Goal: Transaction & Acquisition: Book appointment/travel/reservation

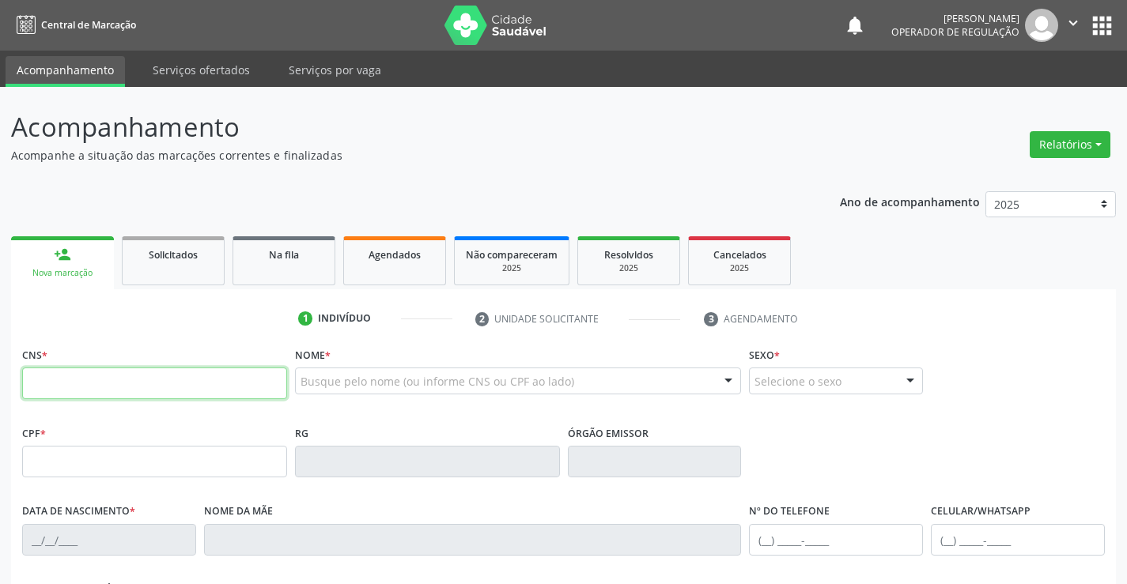
click at [100, 378] on input "text" at bounding box center [154, 384] width 265 height 32
type input "700 5021 3608 3651"
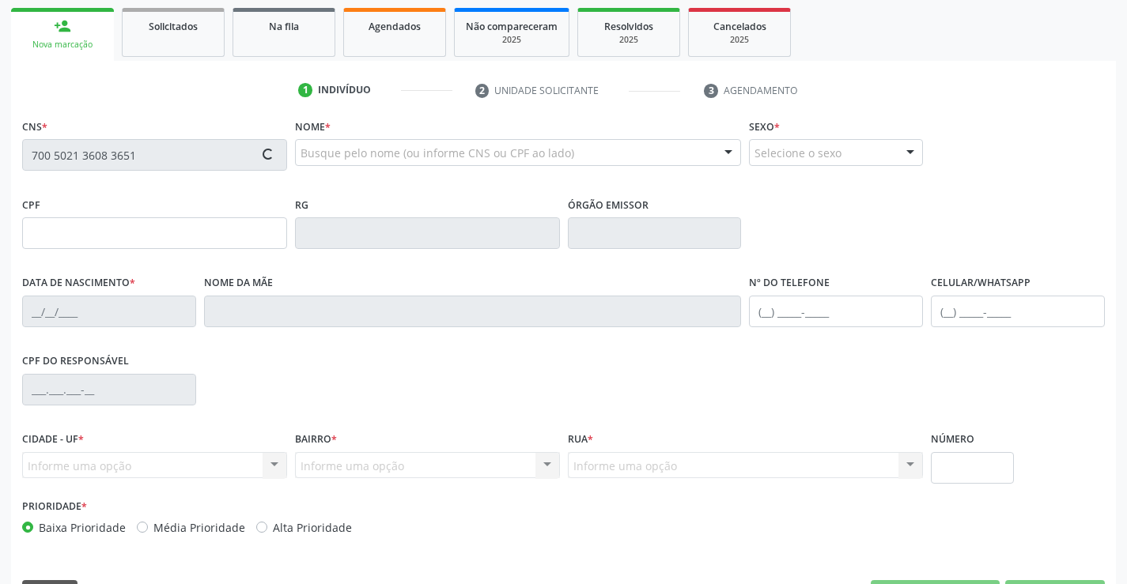
scroll to position [237, 0]
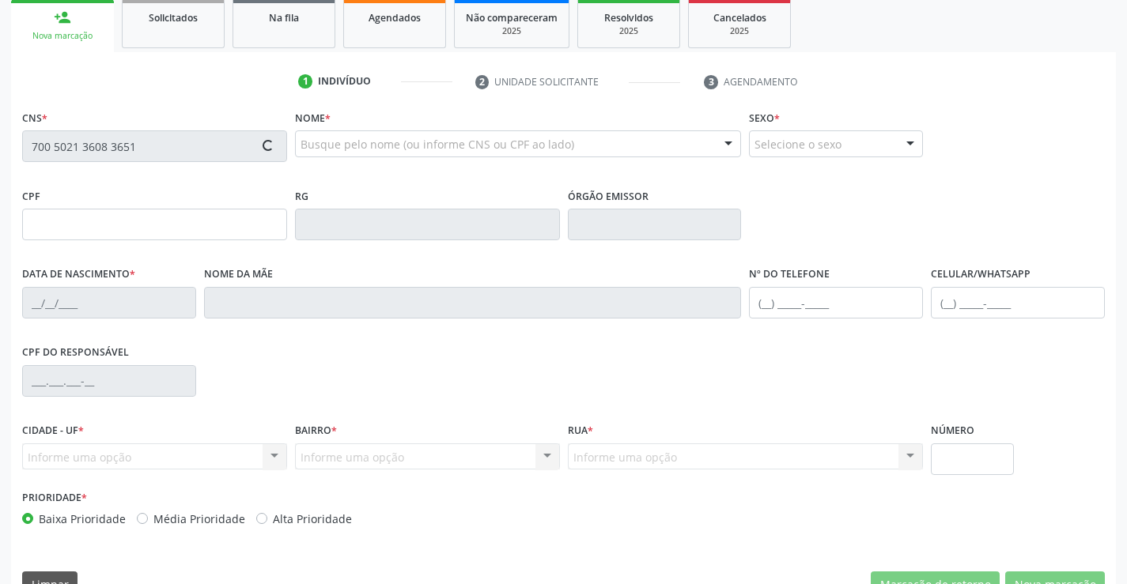
type input "18[DATE]"
type input "[PERSON_NAME]"
type input "[PHONE_NUMBER]"
type input "34"
type input "098.080.075-70"
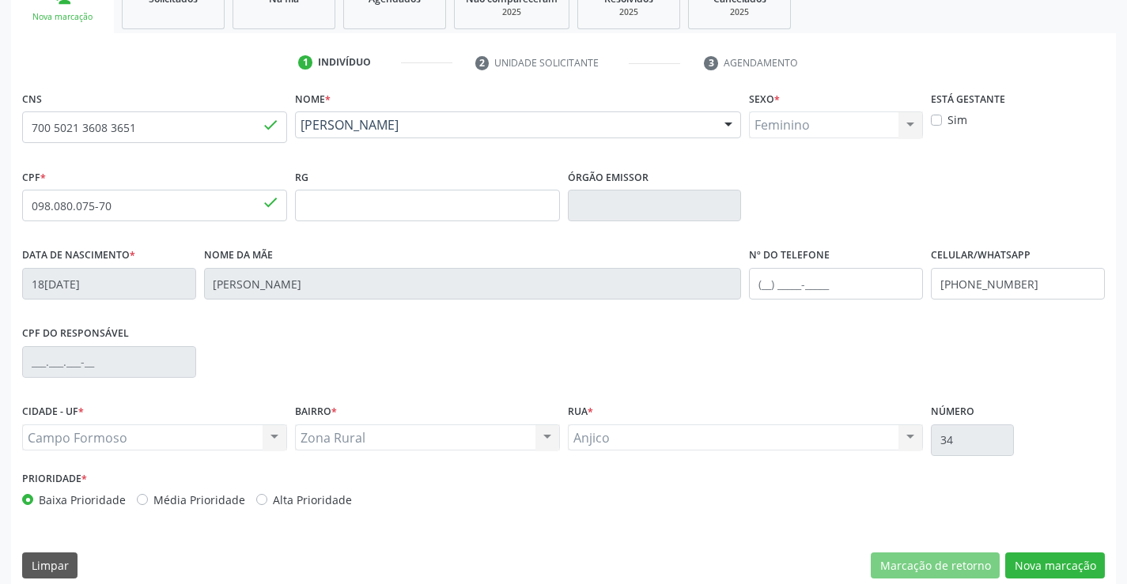
scroll to position [273, 0]
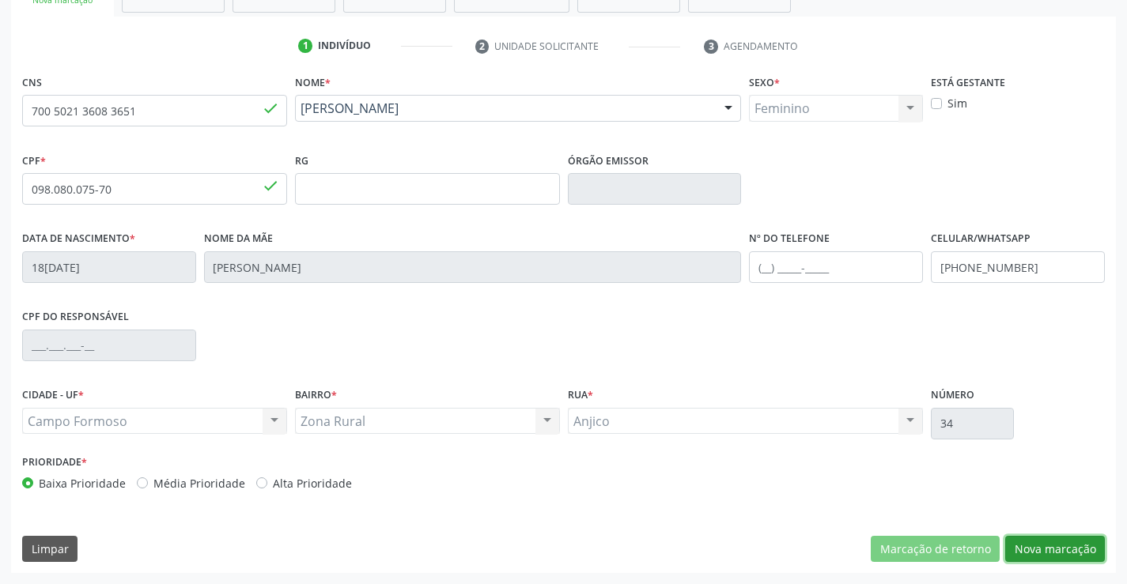
click at [1048, 562] on button "Nova marcação" at bounding box center [1055, 549] width 100 height 27
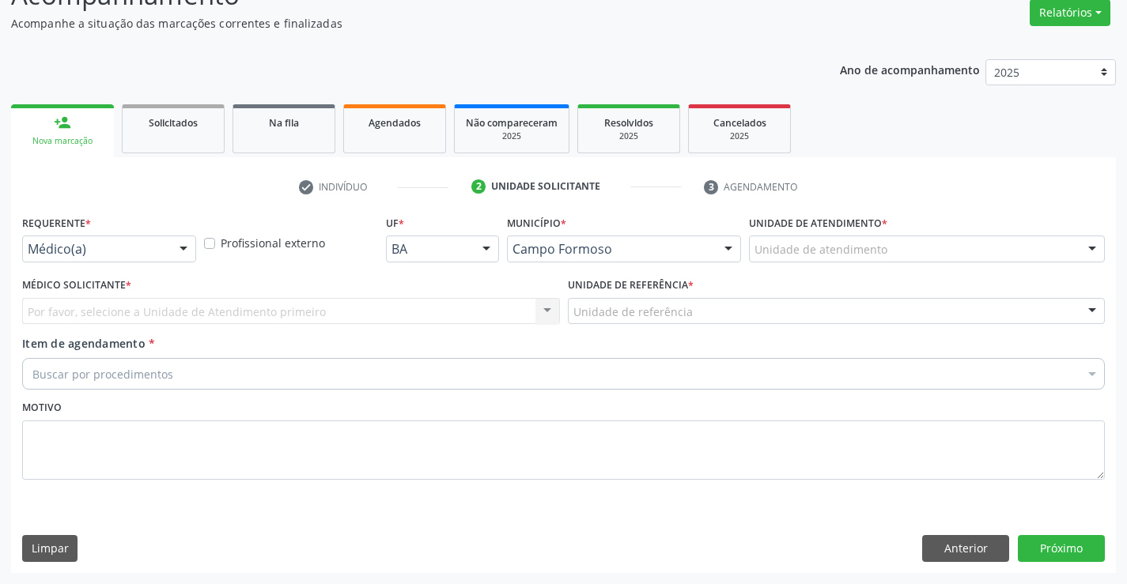
scroll to position [132, 0]
click at [164, 236] on div "Médico(a)" at bounding box center [109, 249] width 174 height 27
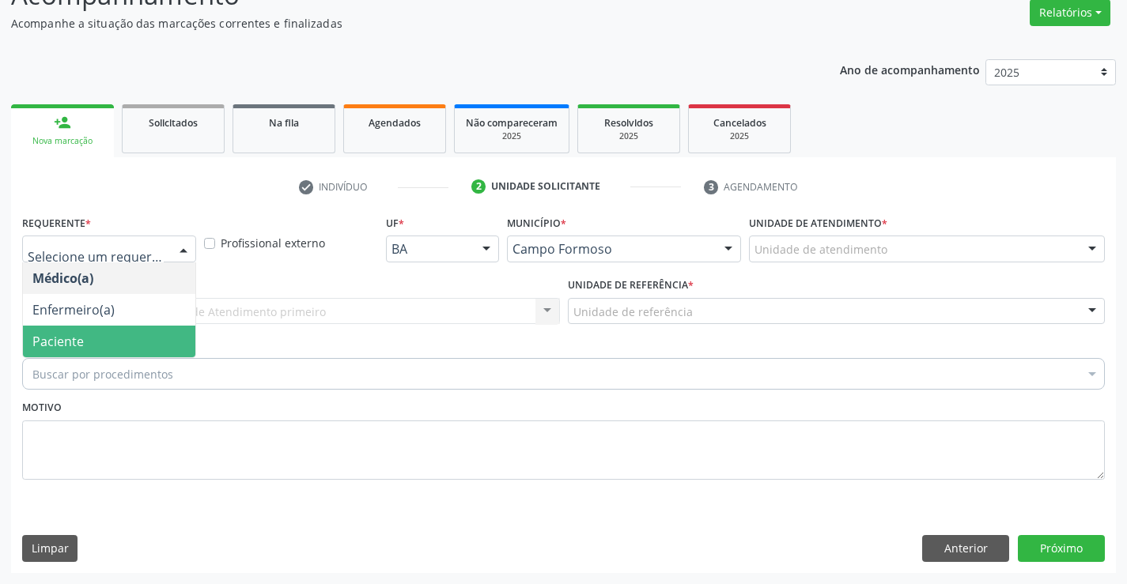
drag, startPoint x: 115, startPoint y: 335, endPoint x: 247, endPoint y: 327, distance: 131.5
click at [115, 335] on span "Paciente" at bounding box center [109, 342] width 172 height 32
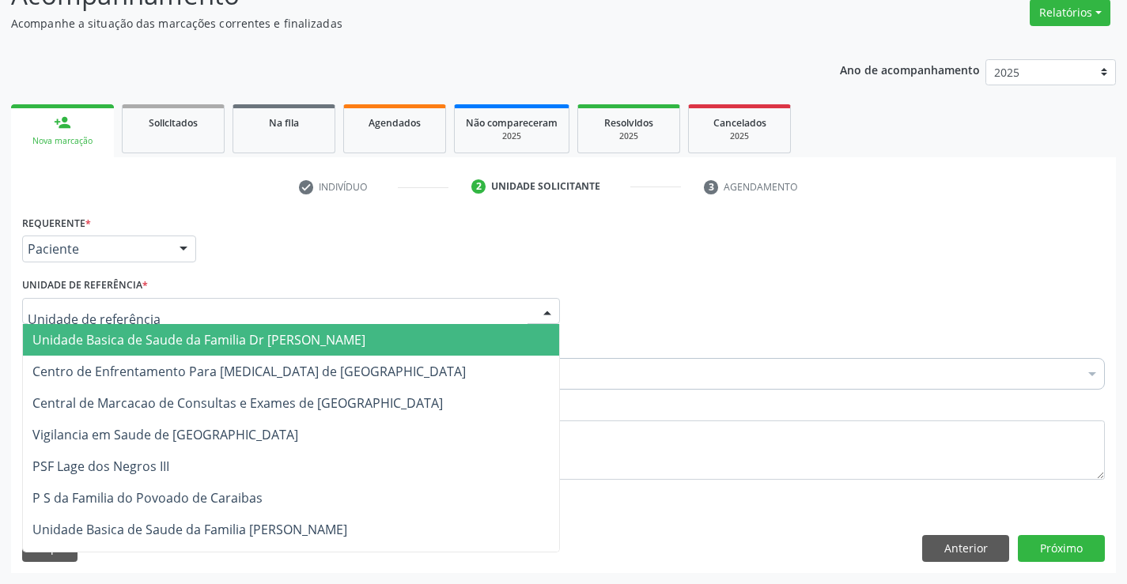
drag, startPoint x: 253, startPoint y: 318, endPoint x: 273, endPoint y: 369, distance: 55.1
click at [257, 322] on div at bounding box center [291, 311] width 538 height 27
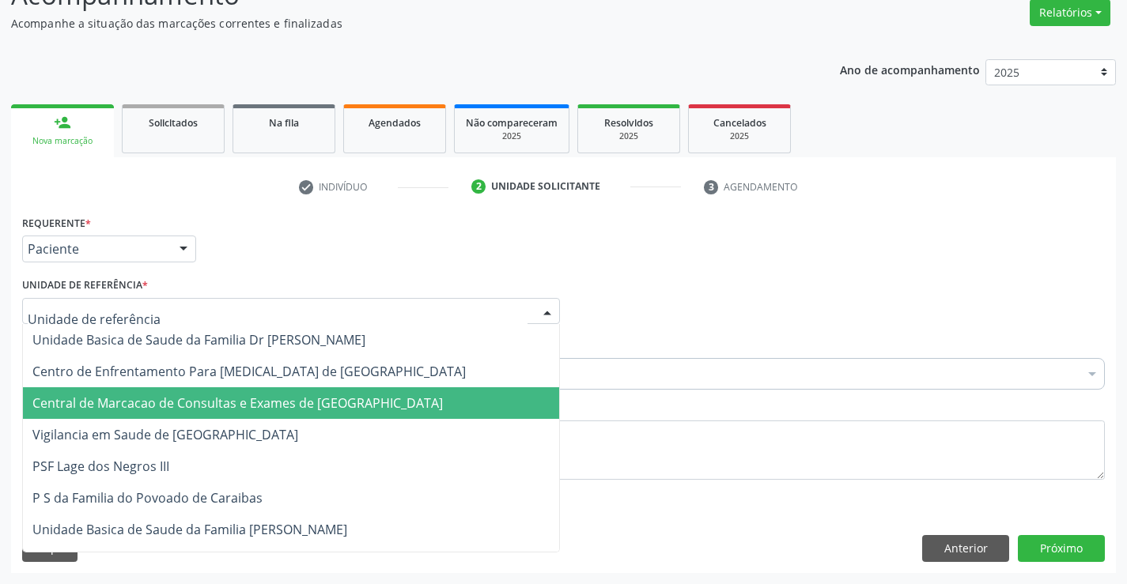
click at [268, 392] on span "Central de Marcacao de Consultas e Exames de [GEOGRAPHIC_DATA]" at bounding box center [291, 404] width 536 height 32
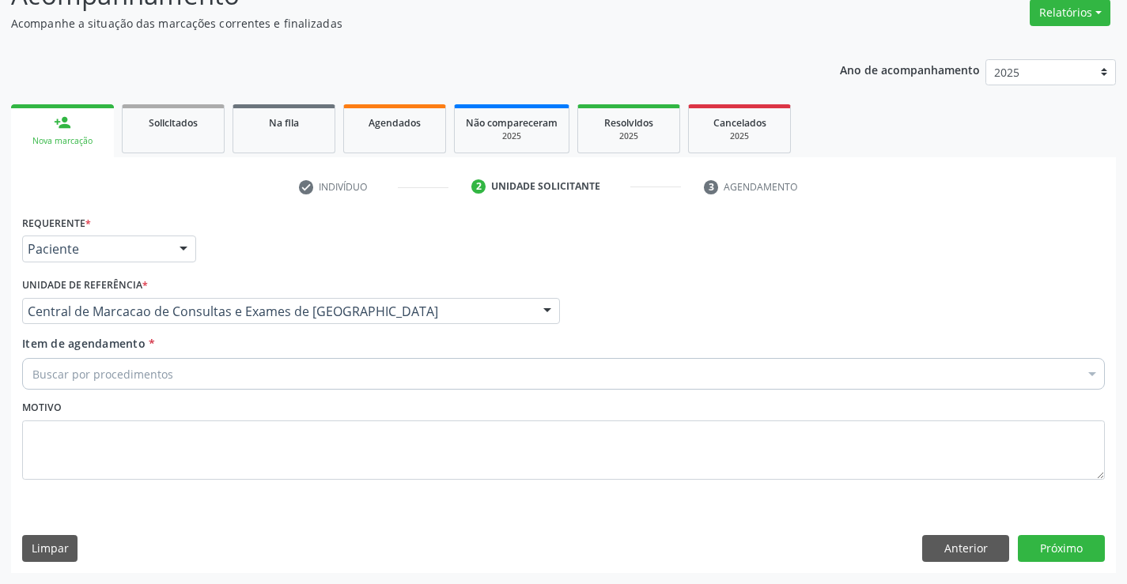
click at [297, 372] on div "Buscar por procedimentos" at bounding box center [563, 374] width 1083 height 32
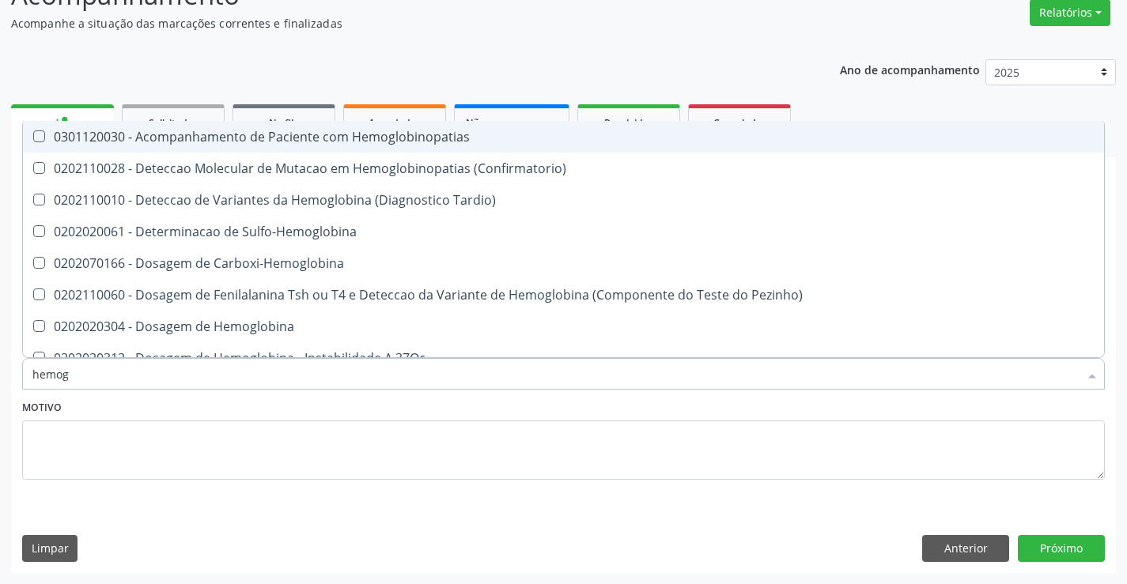
type input "hemogr"
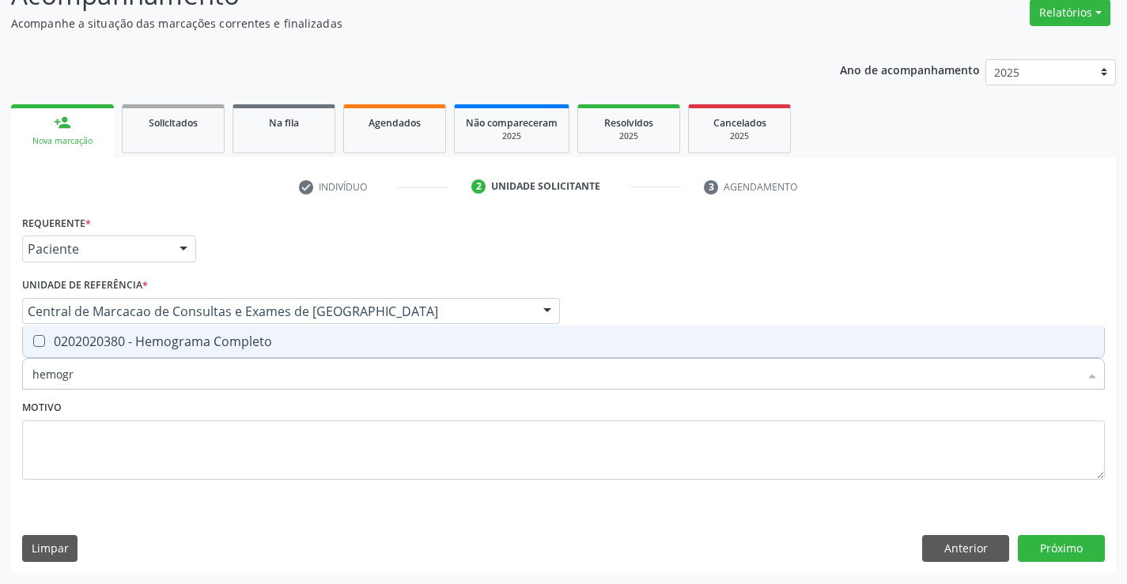
click at [265, 339] on div "0202020380 - Hemograma Completo" at bounding box center [563, 341] width 1062 height 13
checkbox Completo "true"
click at [238, 386] on input "hemogr" at bounding box center [555, 374] width 1046 height 32
type input "u"
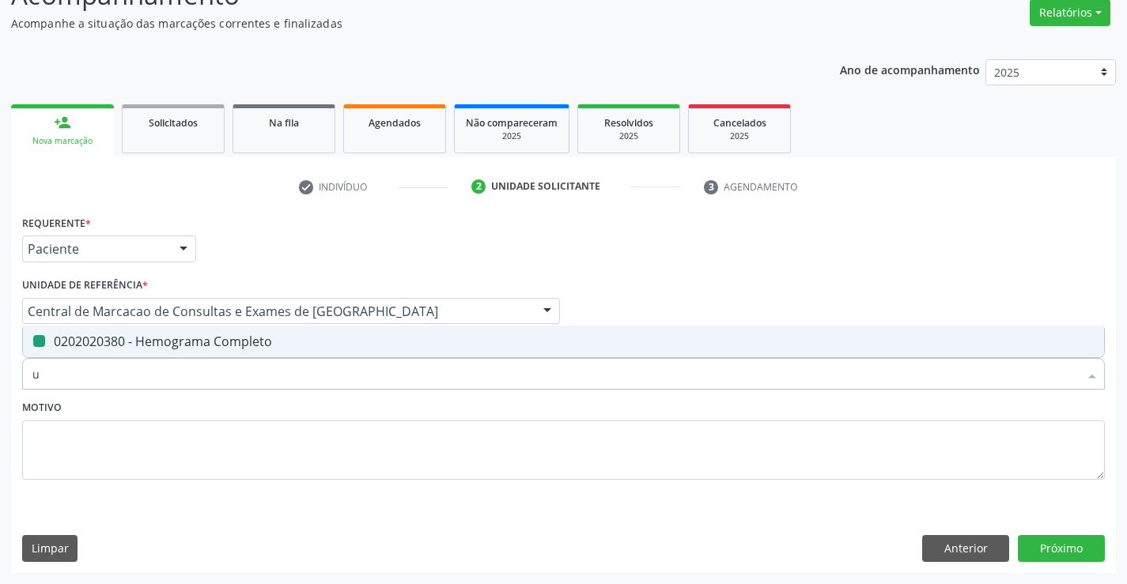
checkbox Completo "false"
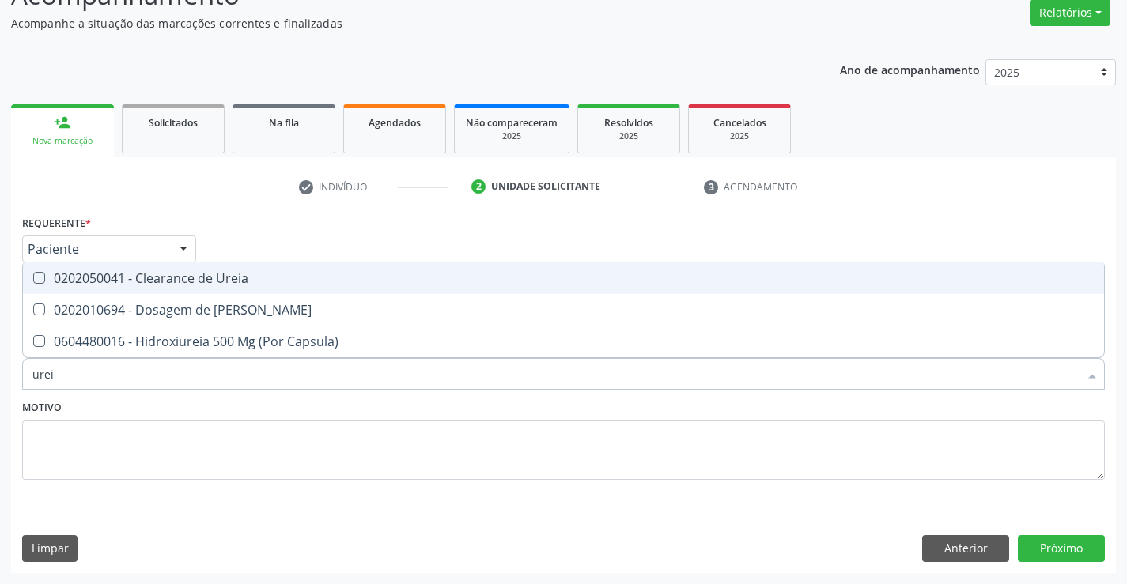
type input "ureia"
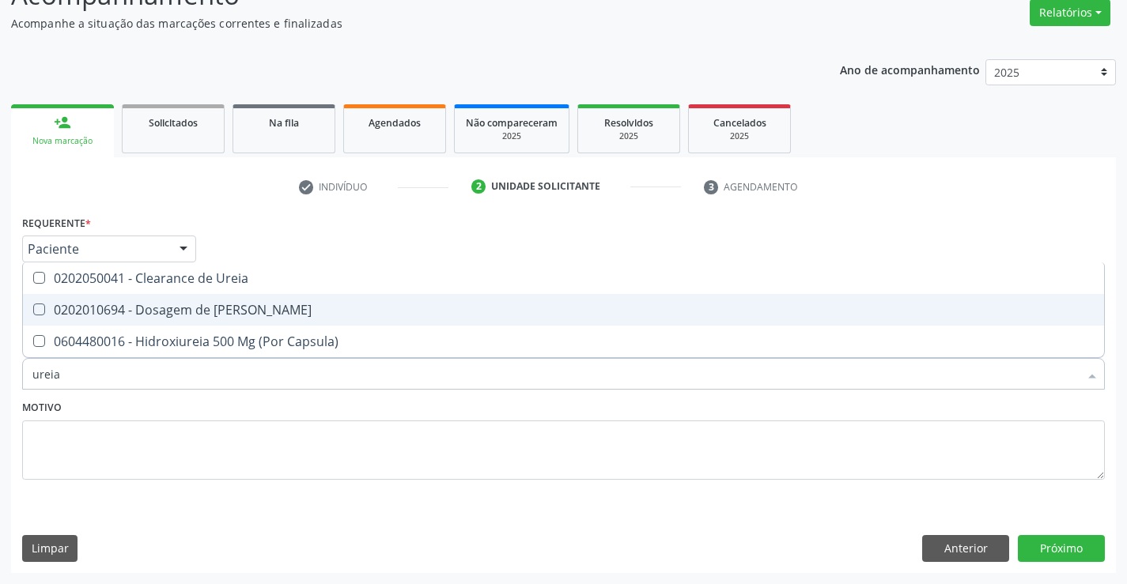
click at [255, 309] on div "0202010694 - Dosagem de [PERSON_NAME]" at bounding box center [563, 310] width 1062 height 13
checkbox Ureia "true"
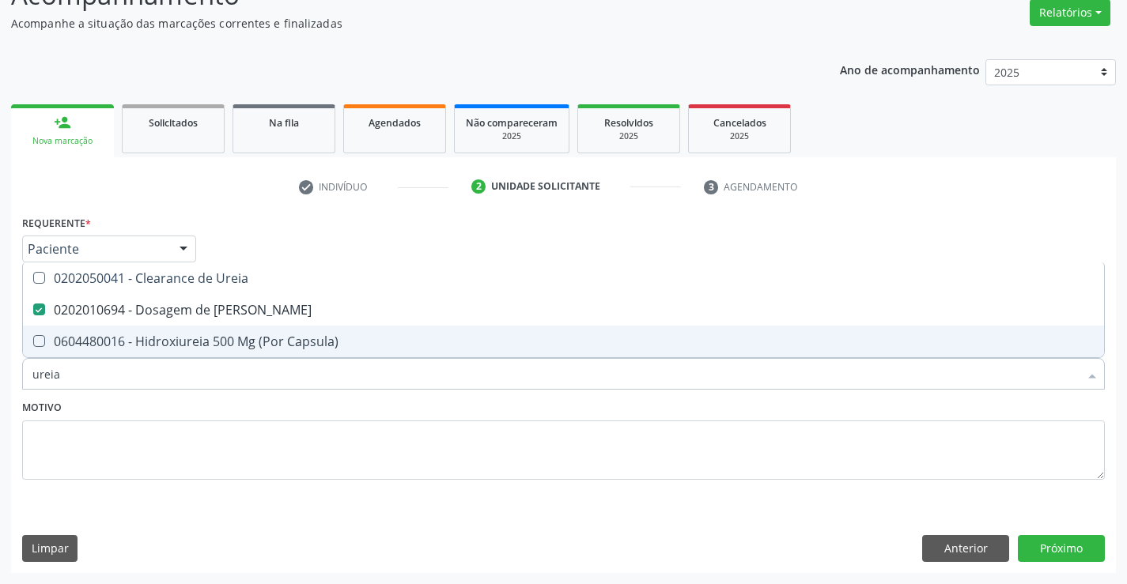
click at [251, 374] on input "ureia" at bounding box center [555, 374] width 1046 height 32
type input "c"
checkbox Ureia "false"
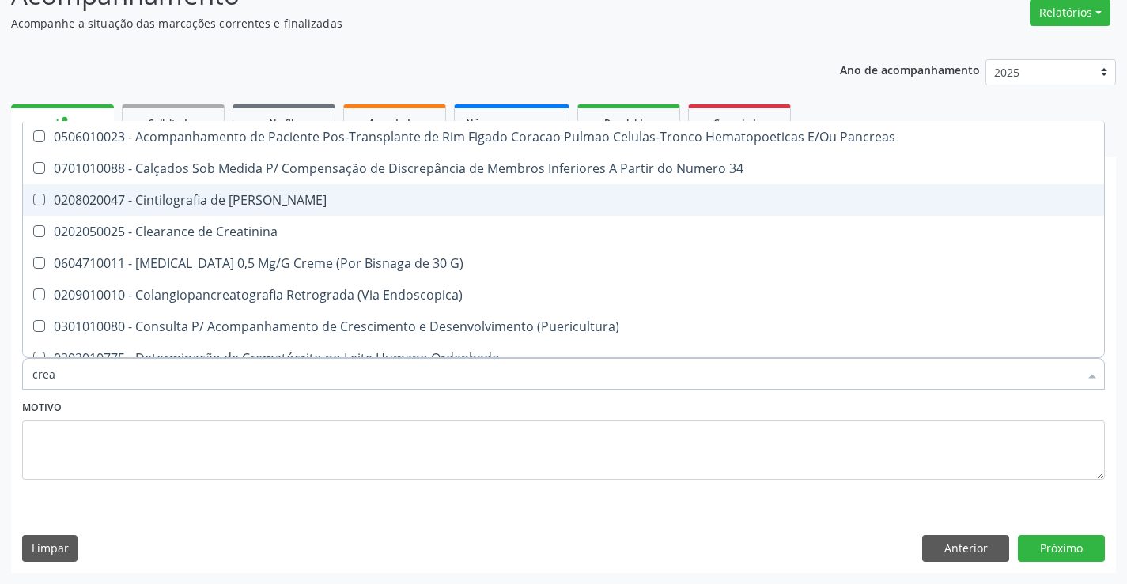
type input "creat"
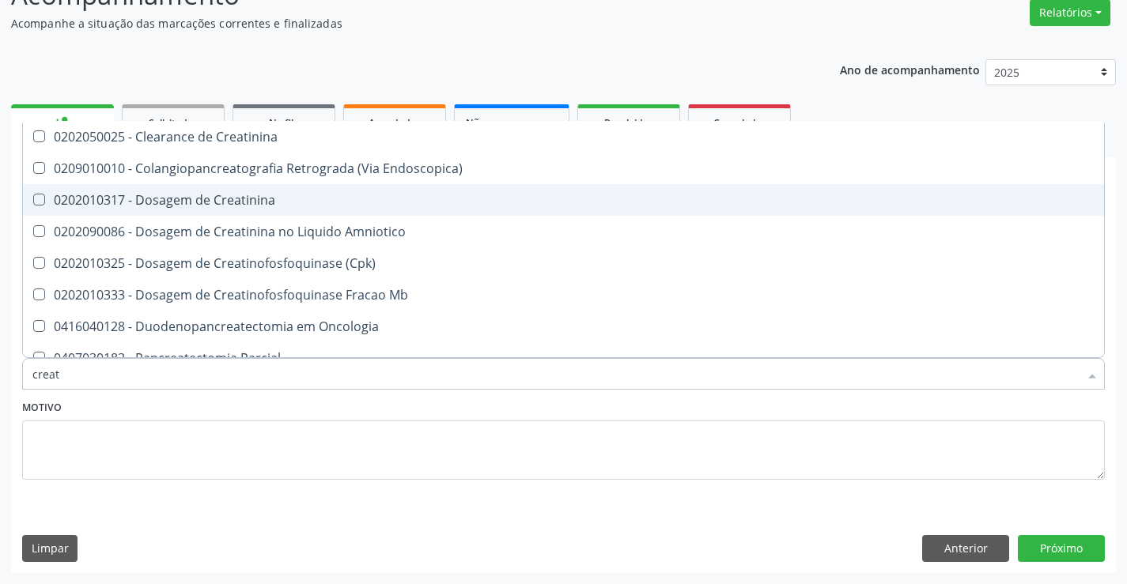
click at [284, 203] on div "0202010317 - Dosagem de Creatinina" at bounding box center [563, 200] width 1062 height 13
checkbox Creatinina "true"
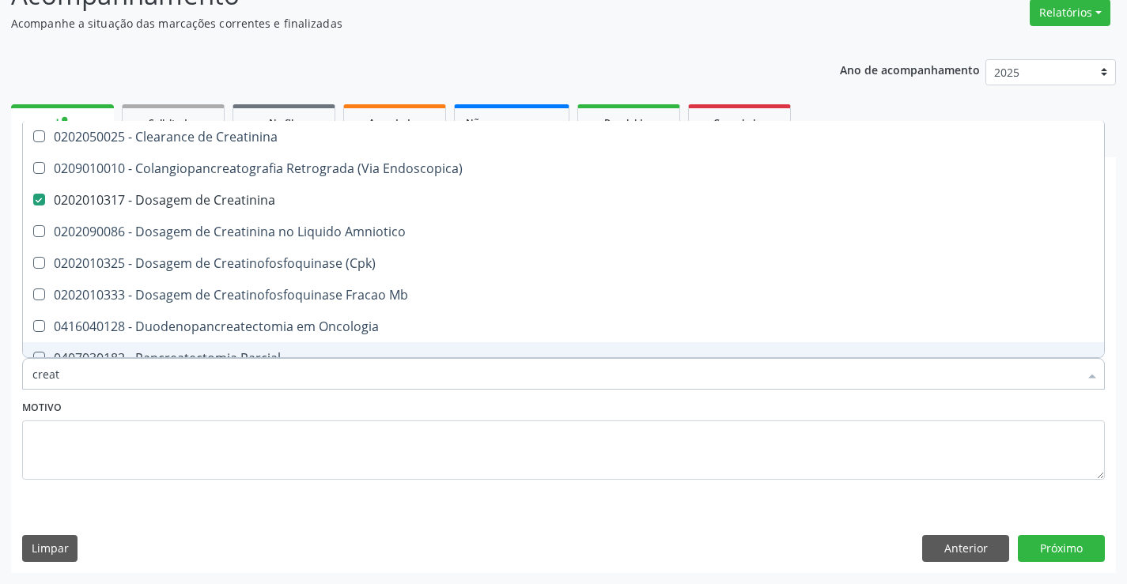
click at [252, 383] on input "creat" at bounding box center [555, 374] width 1046 height 32
type input "t"
checkbox Creatinina "false"
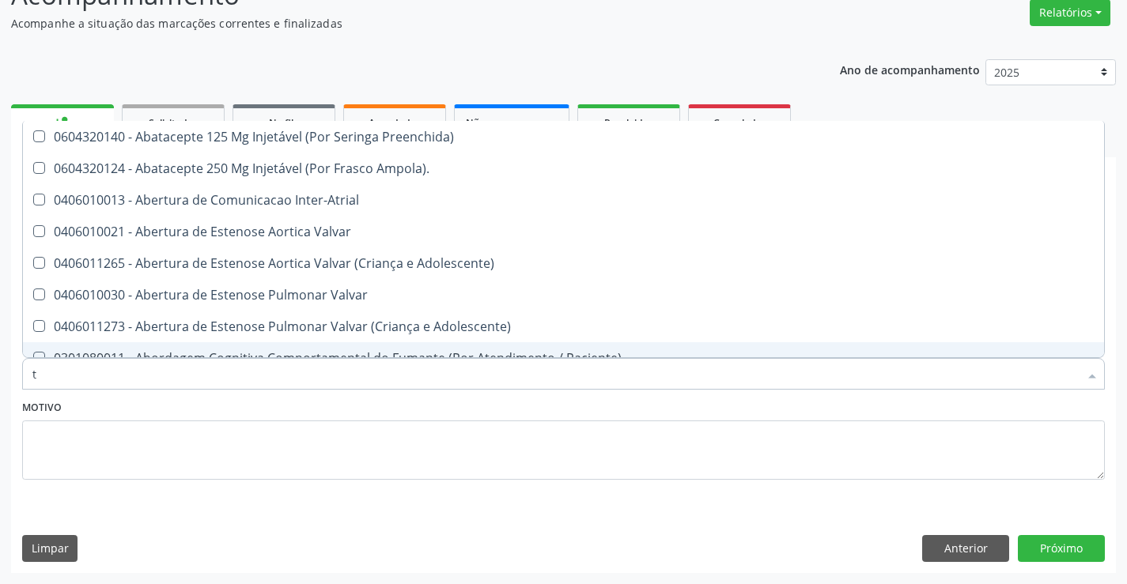
type input "tg"
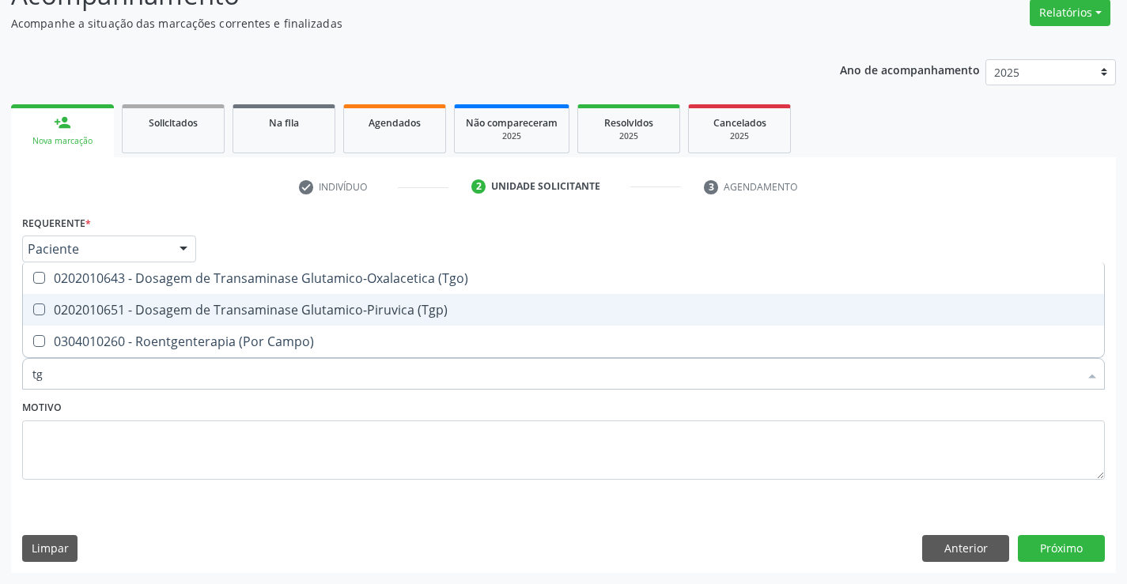
click at [316, 312] on div "0202010651 - Dosagem de Transaminase Glutamico-Piruvica (Tgp)" at bounding box center [563, 310] width 1062 height 13
checkbox \(Tgp\) "true"
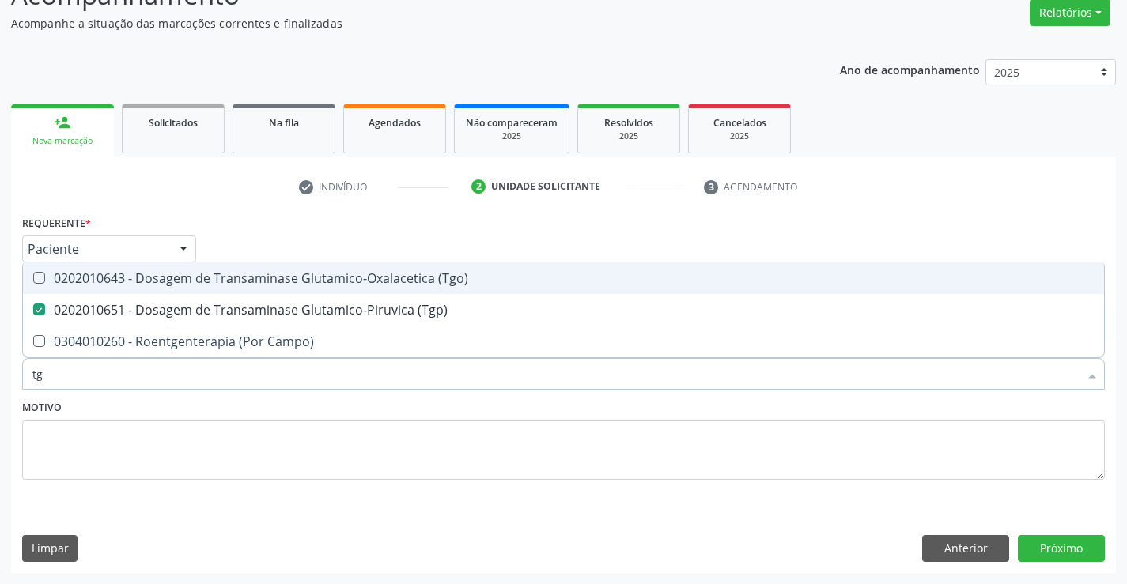
click at [351, 279] on div "0202010643 - Dosagem de Transaminase Glutamico-Oxalacetica (Tgo)" at bounding box center [563, 278] width 1062 height 13
checkbox \(Tgo\) "true"
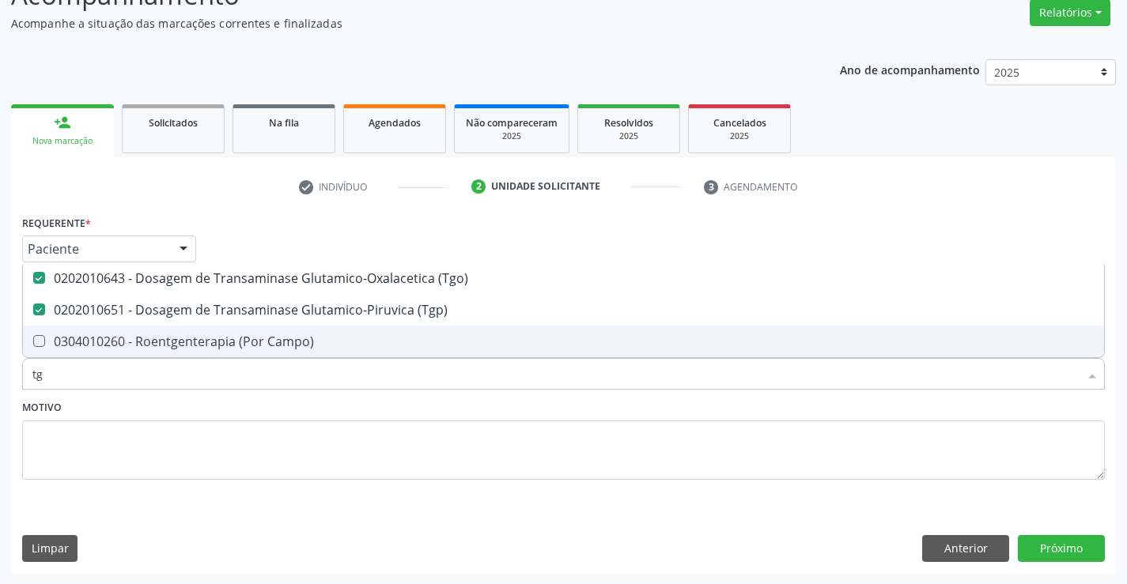
click at [281, 384] on input "tg" at bounding box center [555, 374] width 1046 height 32
type input "gl"
checkbox \(Tgo\) "false"
checkbox \(Tgp\) "false"
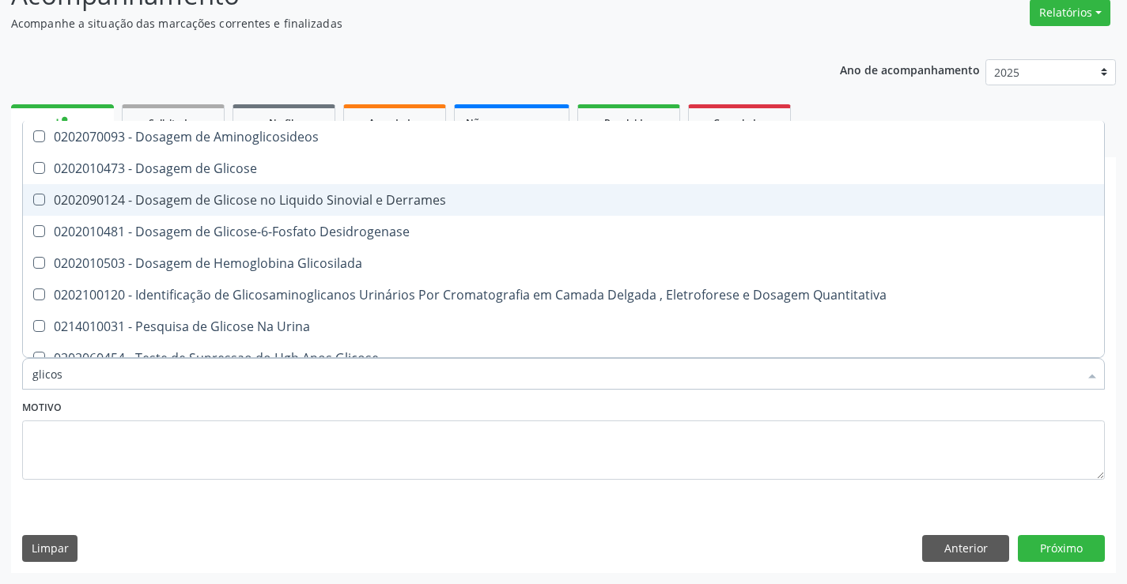
type input "glicose"
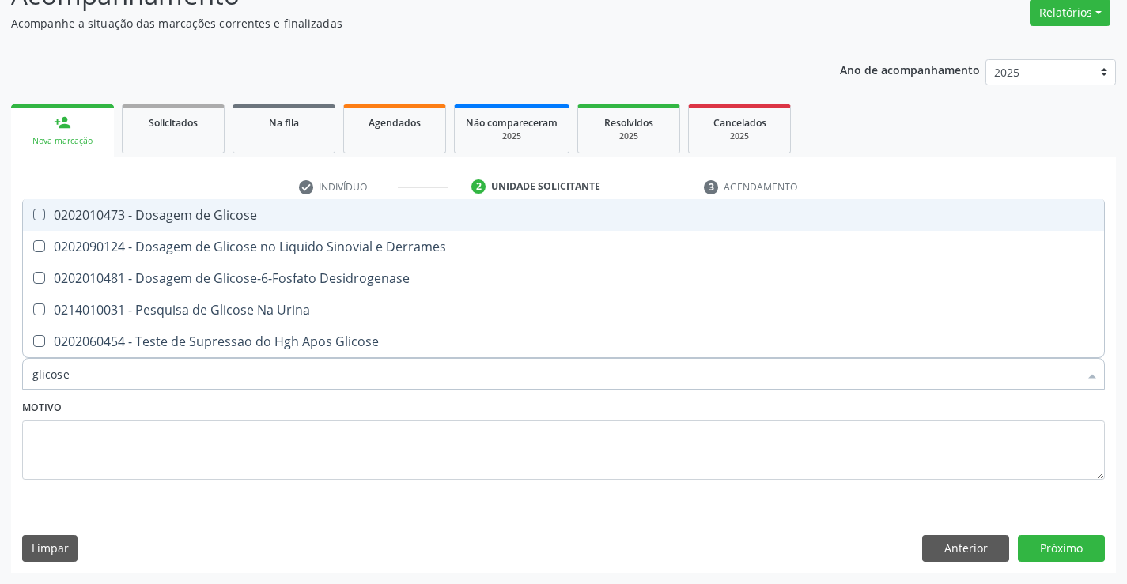
click at [275, 221] on div "0202010473 - Dosagem de Glicose" at bounding box center [563, 215] width 1062 height 13
checkbox Glicose "true"
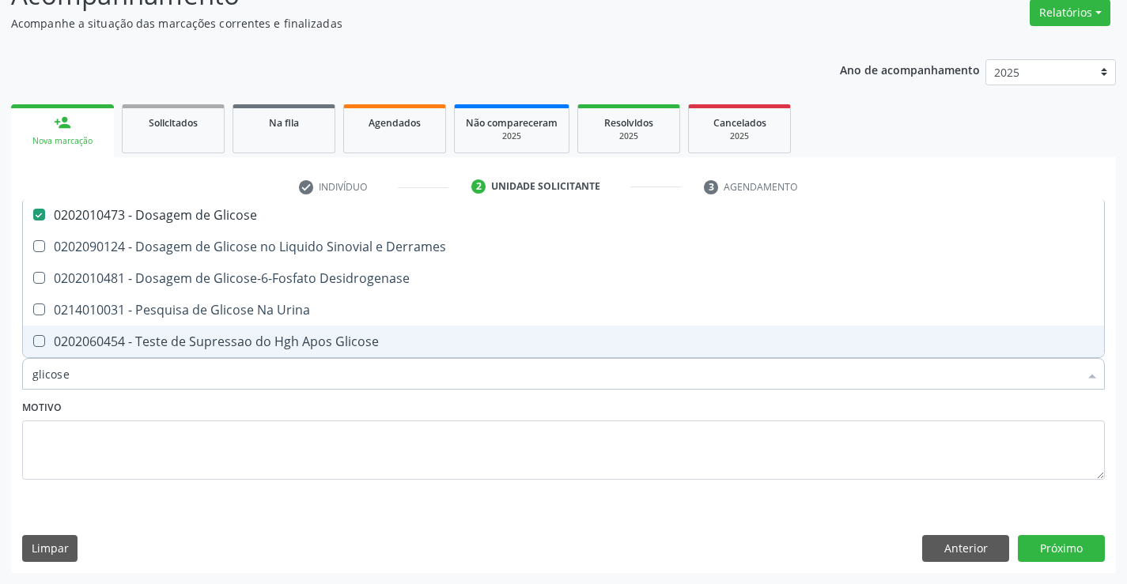
click at [275, 376] on input "glicose" at bounding box center [555, 374] width 1046 height 32
type input "co"
checkbox Glicose "false"
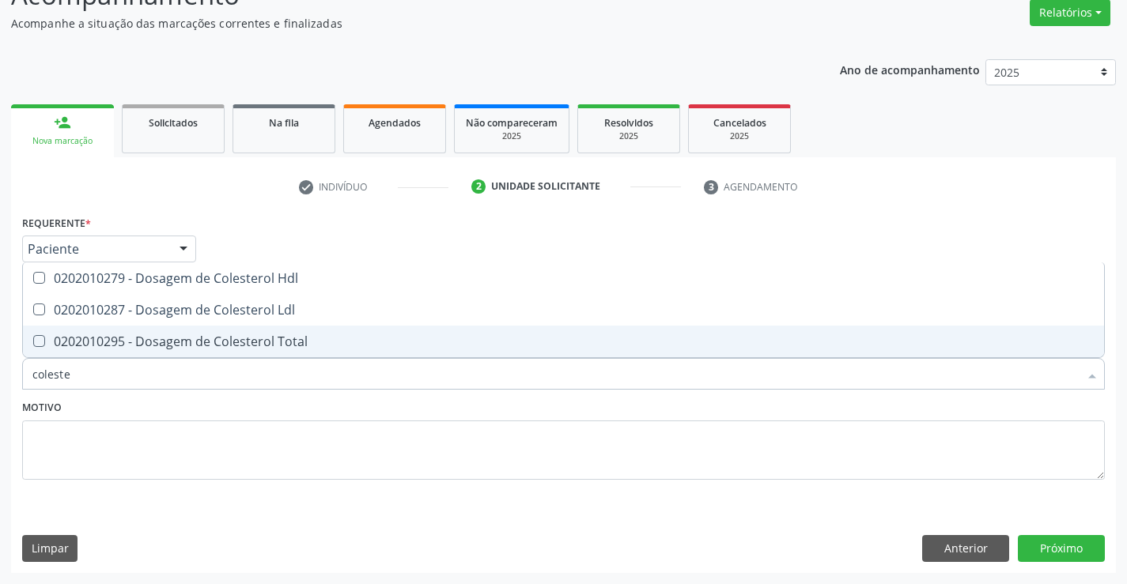
type input "colester"
click at [288, 330] on span "0202010295 - Dosagem de Colesterol Total" at bounding box center [563, 342] width 1081 height 32
checkbox Total "true"
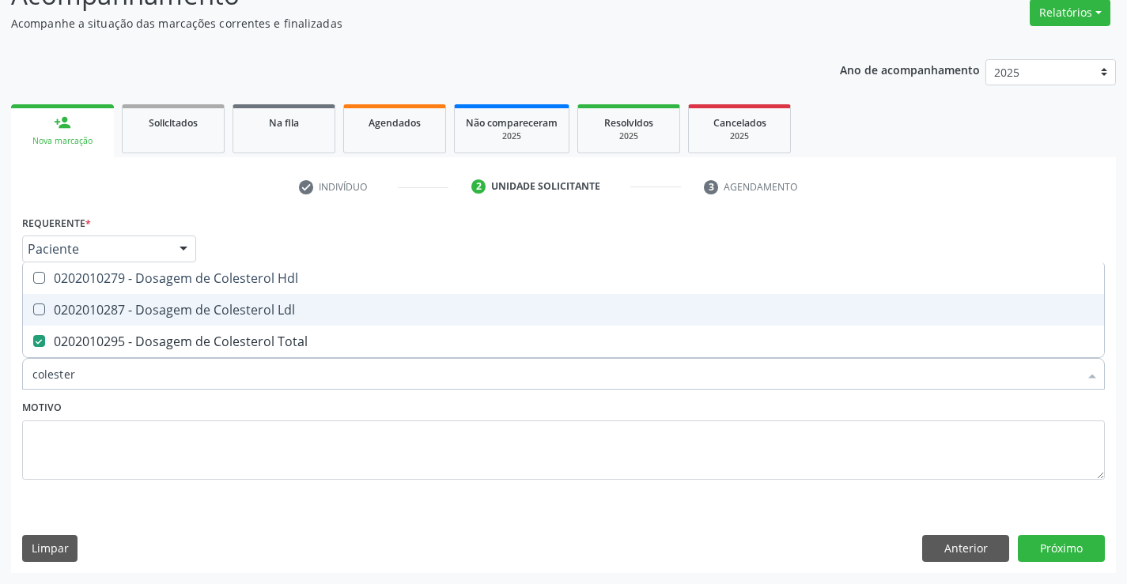
click at [297, 316] on div "0202010287 - Dosagem de Colesterol Ldl" at bounding box center [563, 310] width 1062 height 13
checkbox Ldl "true"
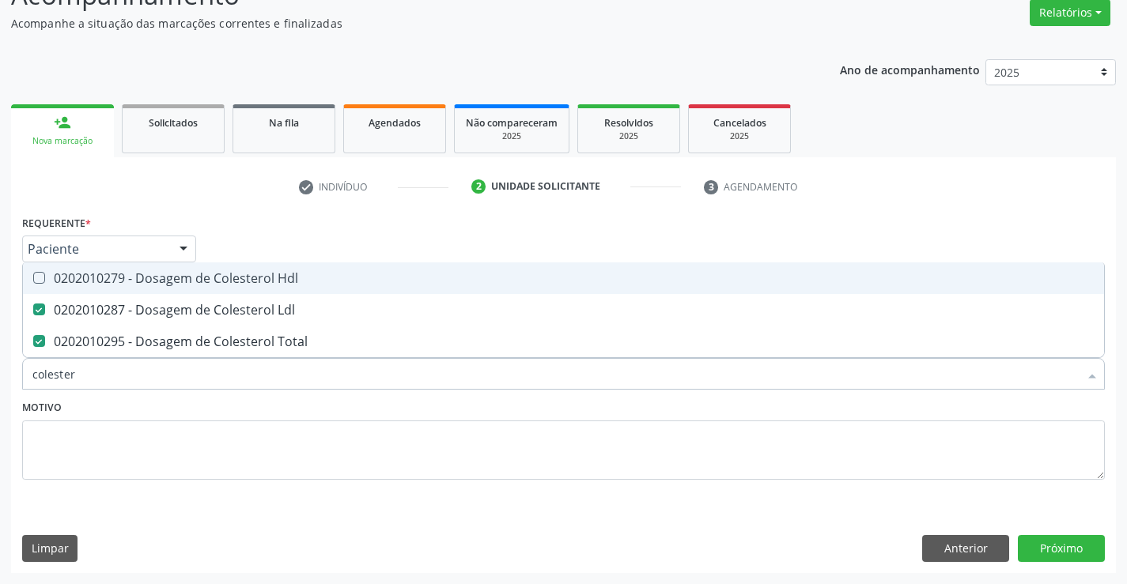
click at [316, 288] on span "0202010279 - Dosagem de Colesterol Hdl" at bounding box center [563, 279] width 1081 height 32
checkbox Hdl "true"
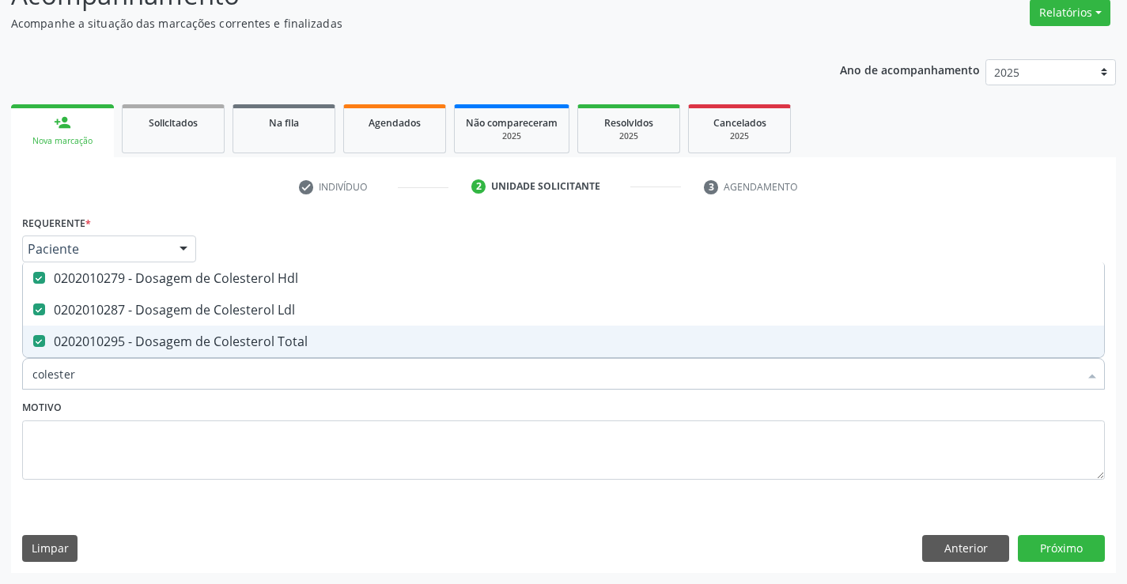
click at [293, 389] on input "colester" at bounding box center [555, 374] width 1046 height 32
type input "ur"
checkbox Hdl "false"
checkbox Ldl "false"
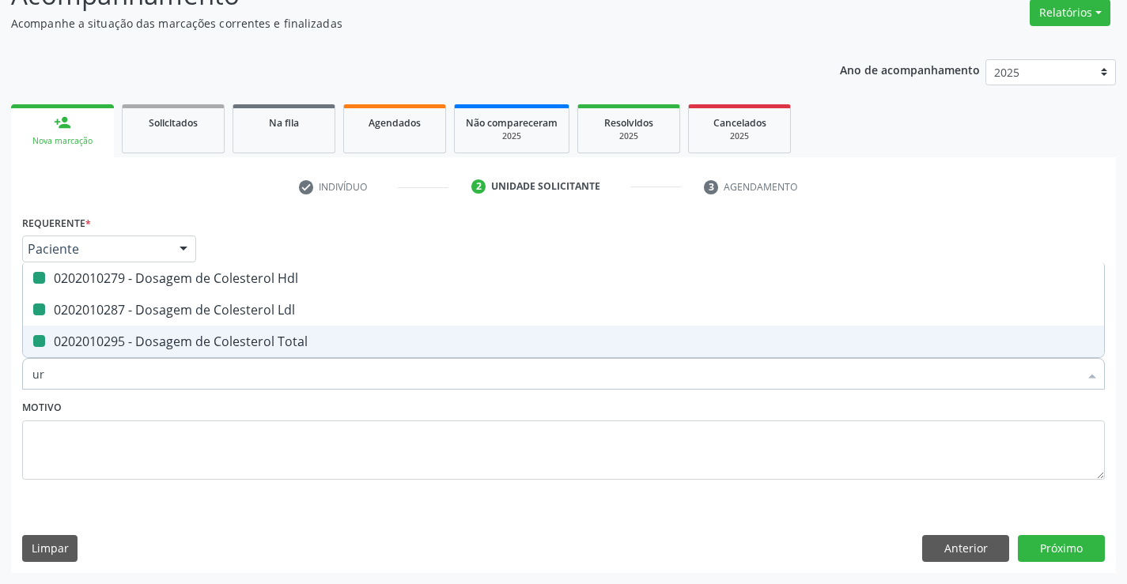
checkbox Total "false"
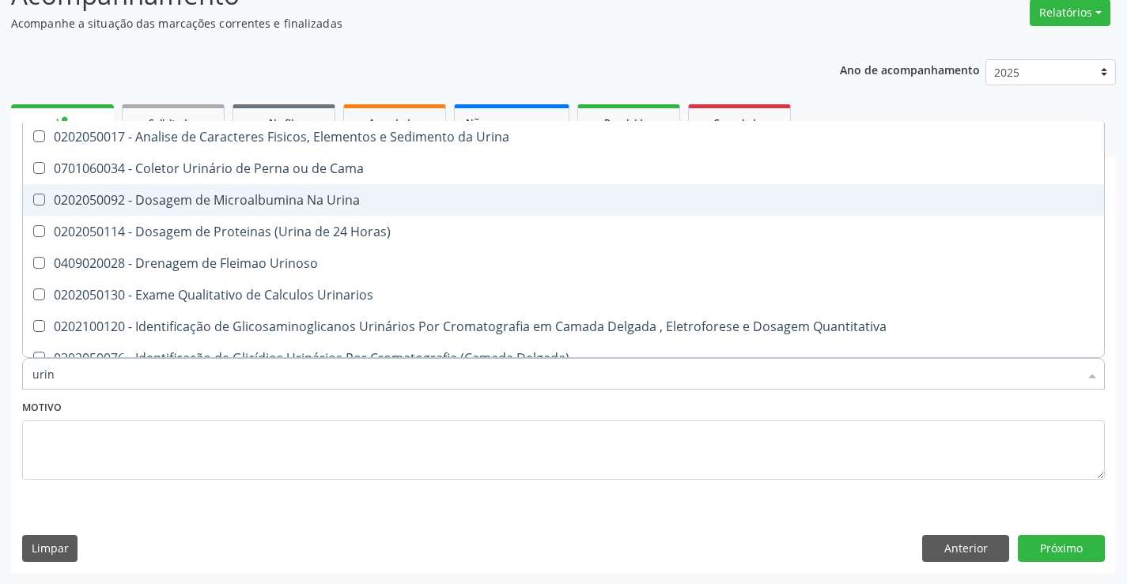
type input "urina"
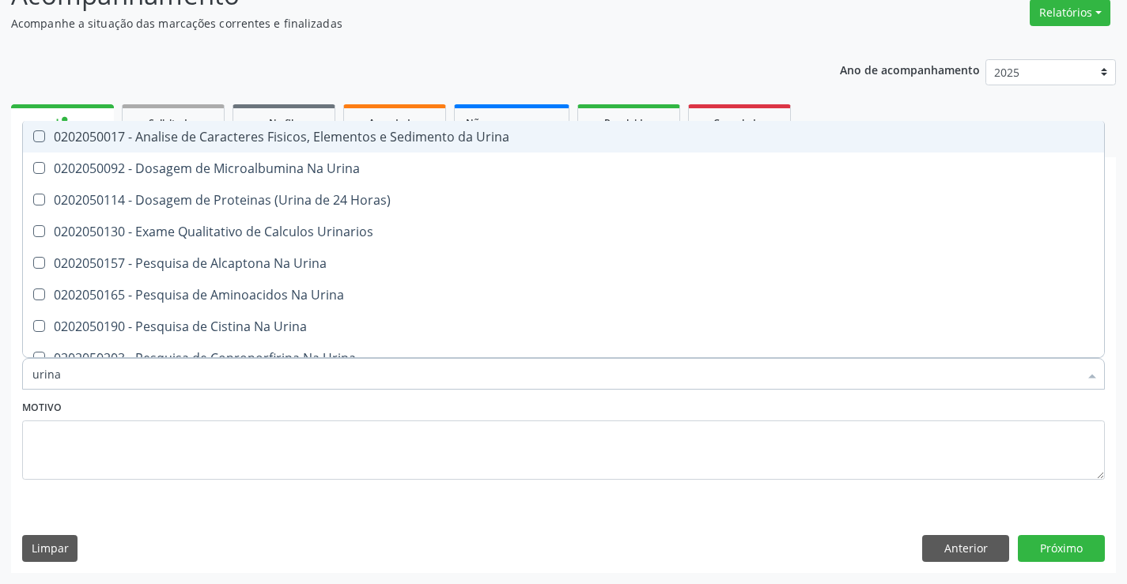
click at [376, 142] on div "0202050017 - Analise de Caracteres Fisicos, Elementos e Sedimento da Urina" at bounding box center [563, 137] width 1062 height 13
checkbox Urina "true"
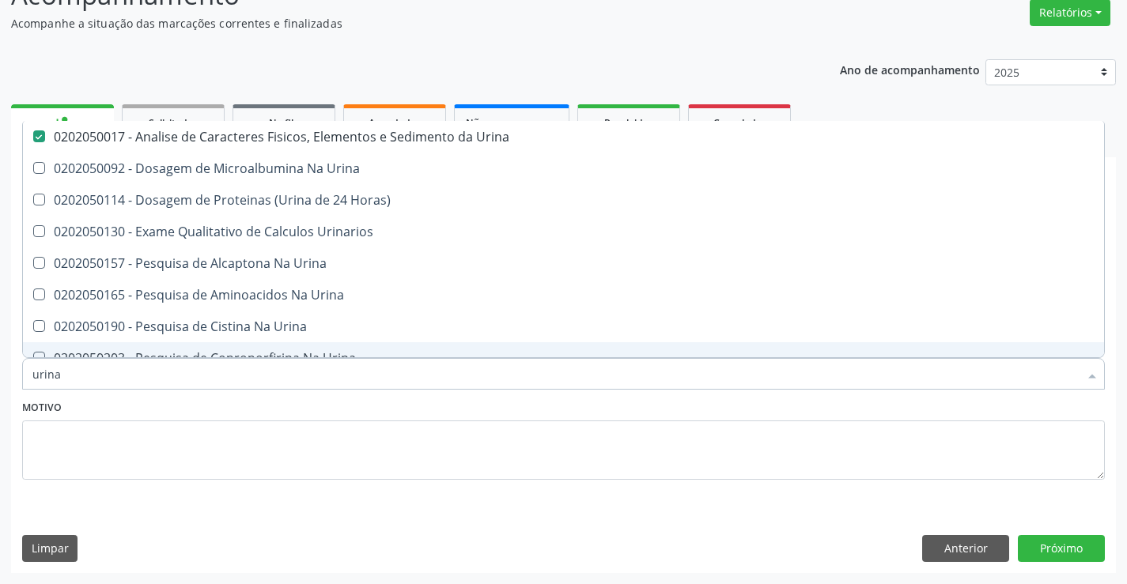
click at [351, 382] on input "urina" at bounding box center [555, 374] width 1046 height 32
type input "fe"
checkbox Urina "false"
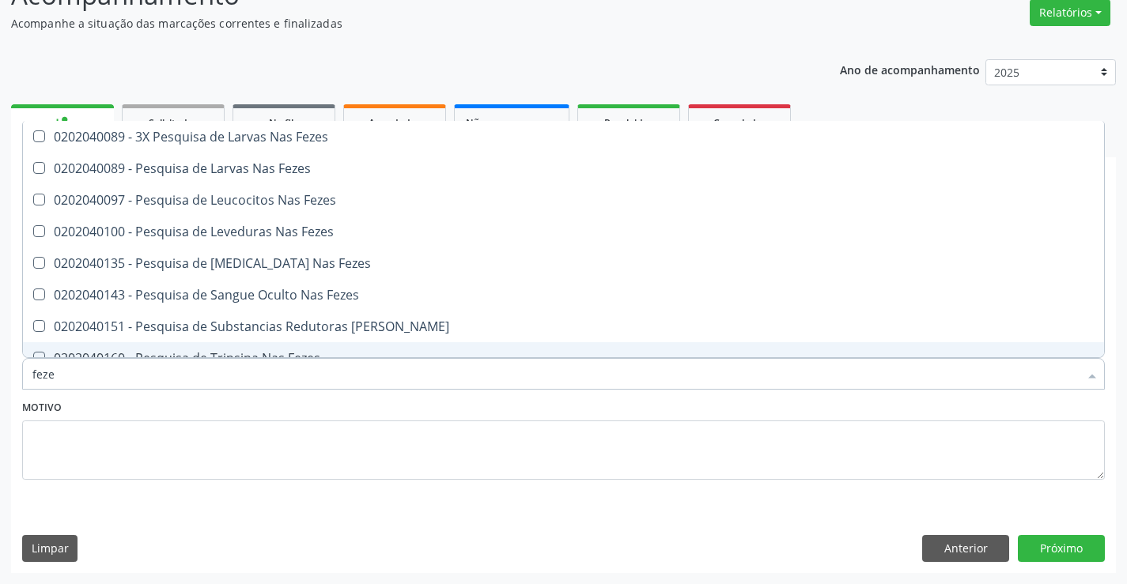
type input "fezes"
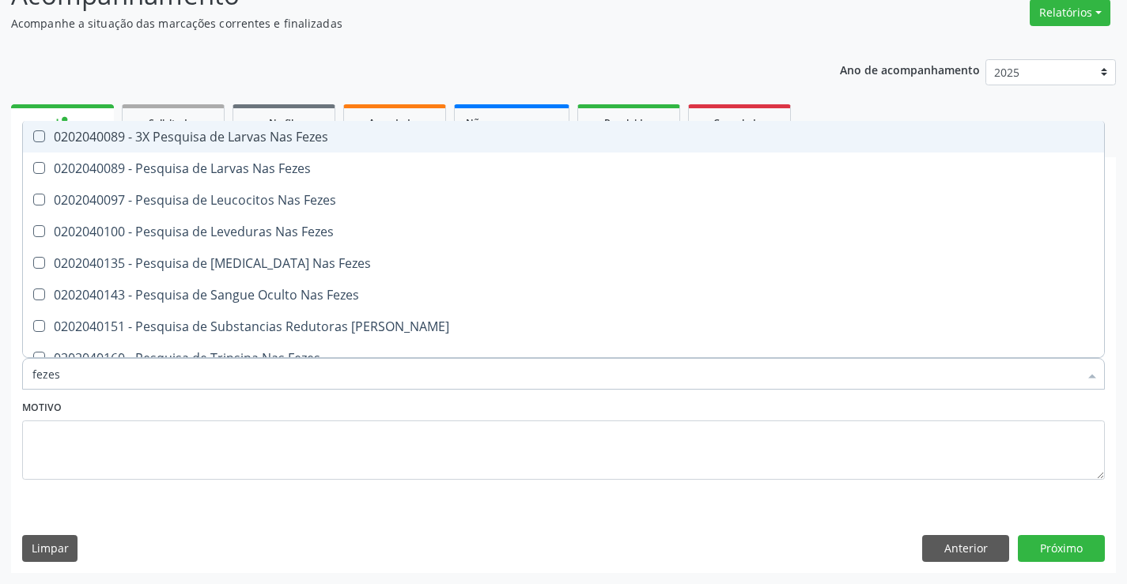
drag, startPoint x: 379, startPoint y: 140, endPoint x: 379, endPoint y: 165, distance: 25.3
click at [379, 141] on div "0202040089 - 3X Pesquisa de Larvas Nas Fezes" at bounding box center [563, 137] width 1062 height 13
checkbox Fezes "true"
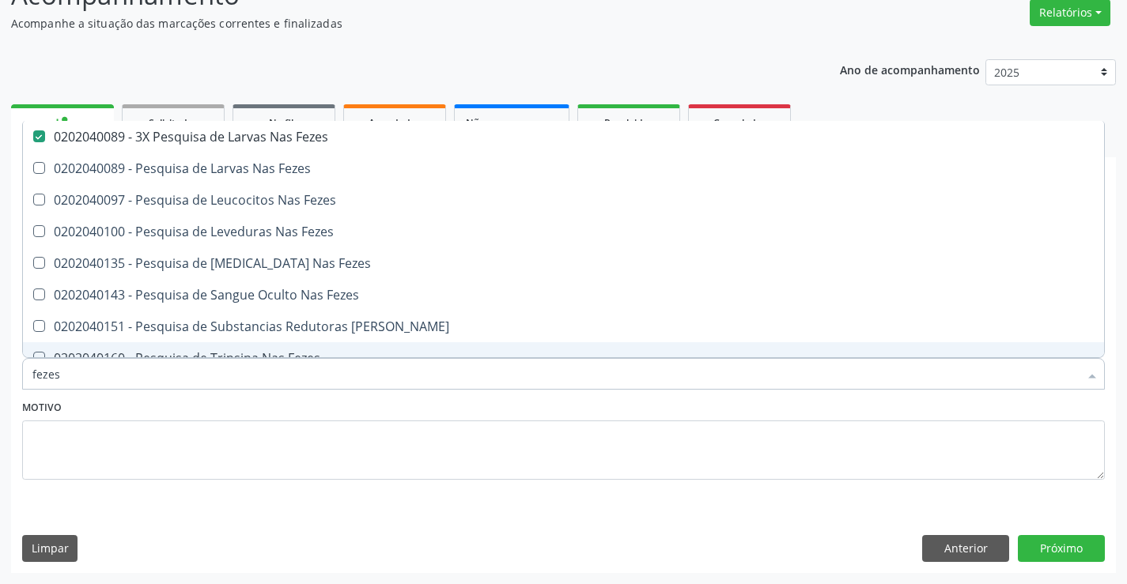
click at [369, 376] on input "fezes" at bounding box center [555, 374] width 1046 height 32
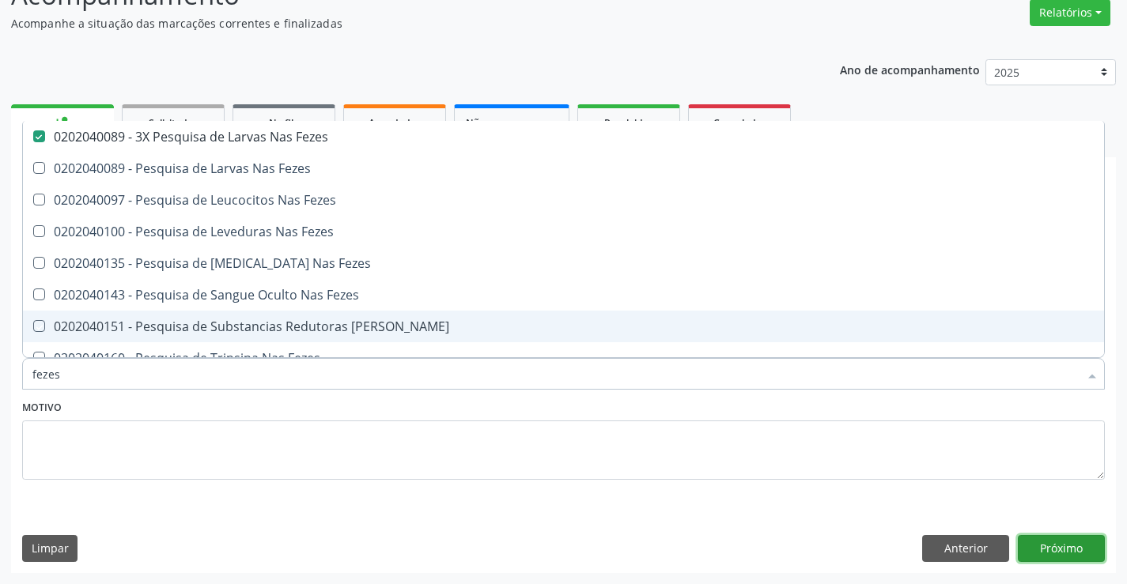
click at [1063, 541] on button "Próximo" at bounding box center [1061, 548] width 87 height 27
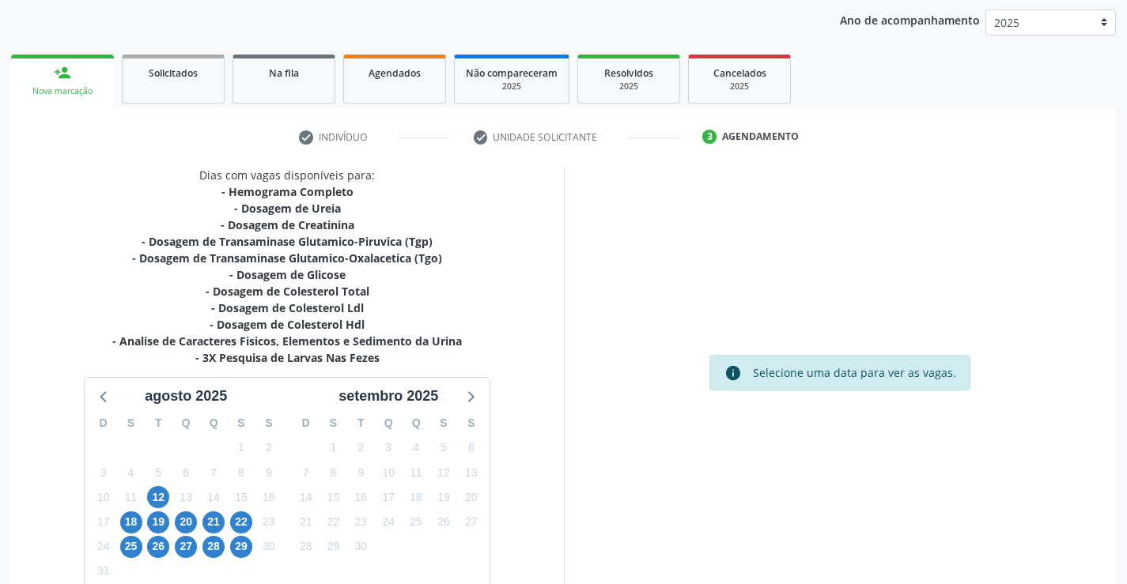
scroll to position [270, 0]
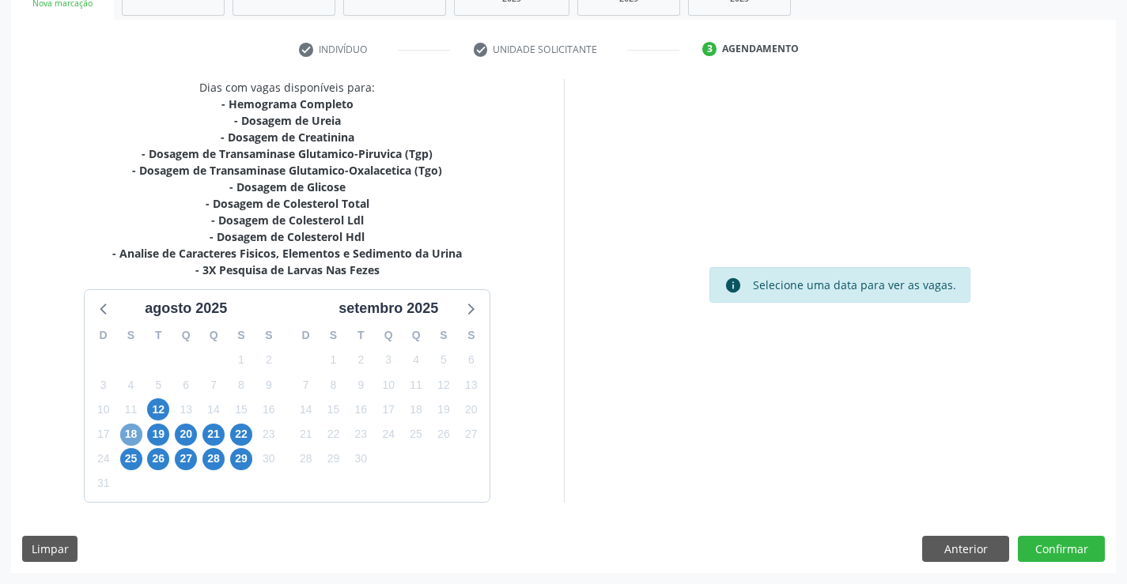
click at [131, 433] on span "18" at bounding box center [131, 435] width 22 height 22
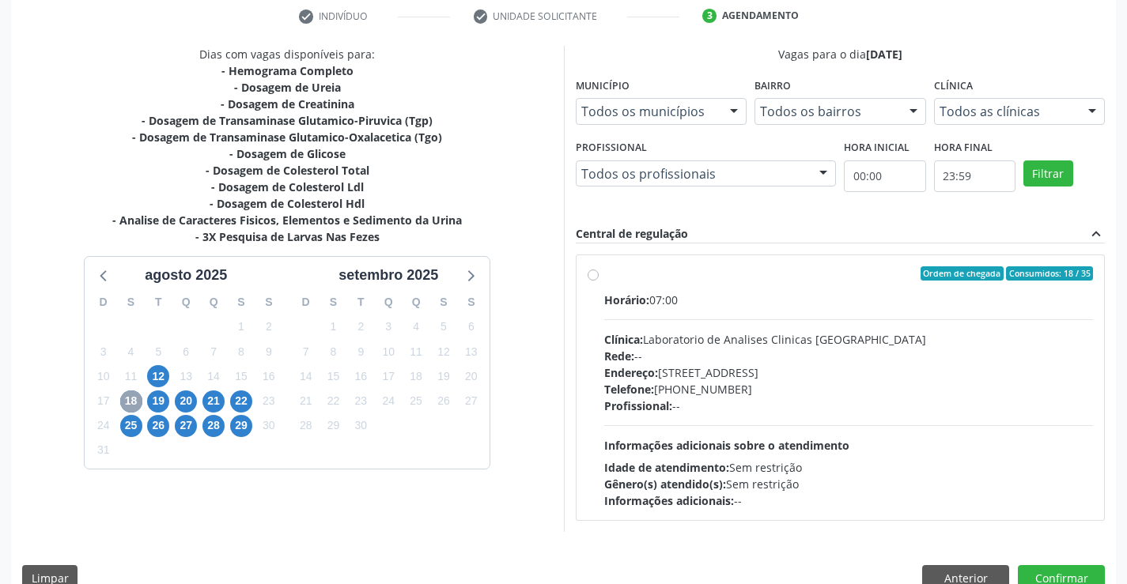
scroll to position [332, 0]
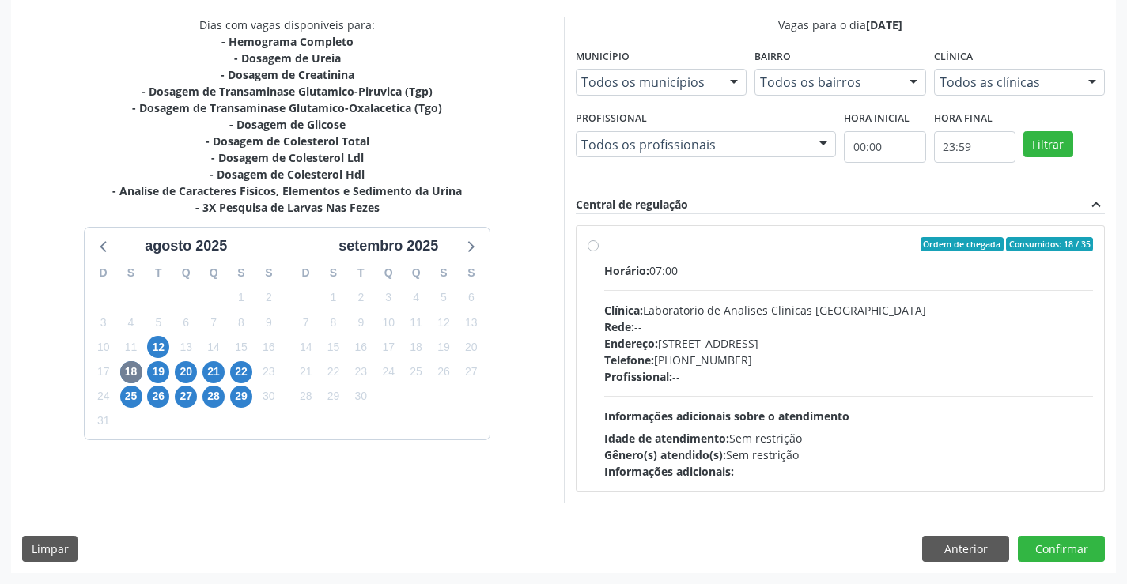
click at [733, 316] on div "Clínica: Laboratorio de Analises Clinicas [GEOGRAPHIC_DATA]" at bounding box center [849, 310] width 490 height 17
click at [599, 252] on input "Ordem de chegada Consumidos: 18 / 35 Horário: 07:00 Clínica: Laboratorio de Ana…" at bounding box center [593, 244] width 11 height 14
radio input "true"
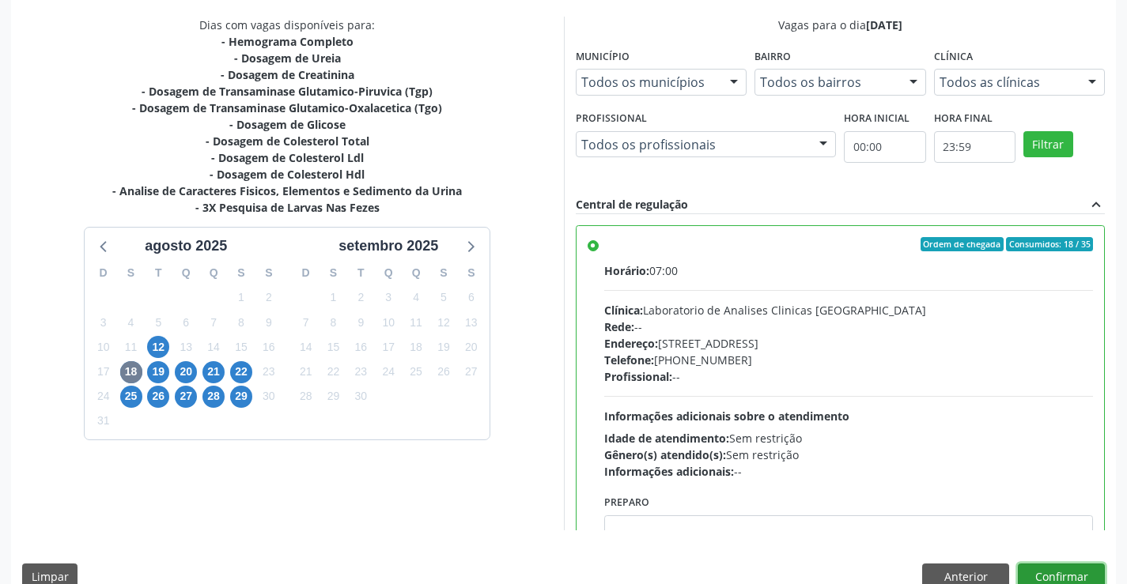
click at [1037, 567] on button "Confirmar" at bounding box center [1061, 577] width 87 height 27
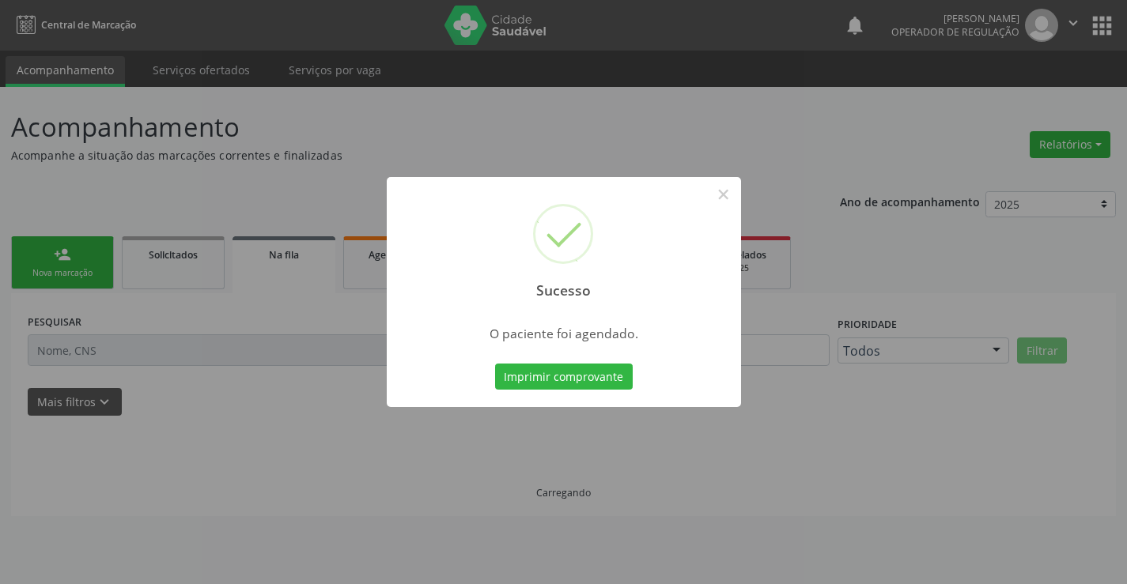
scroll to position [0, 0]
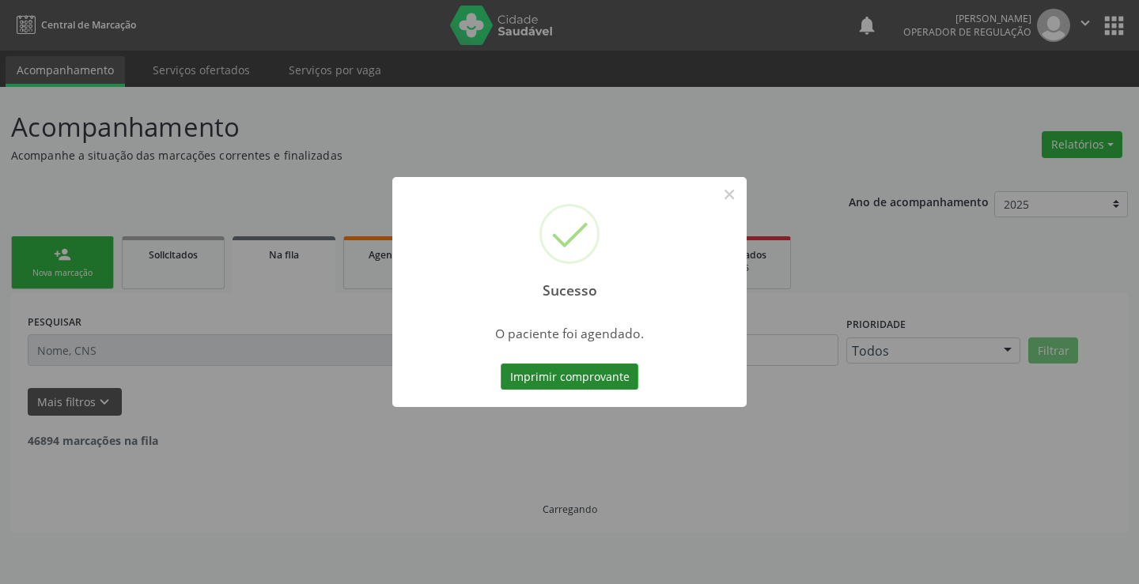
click at [575, 375] on button "Imprimir comprovante" at bounding box center [570, 377] width 138 height 27
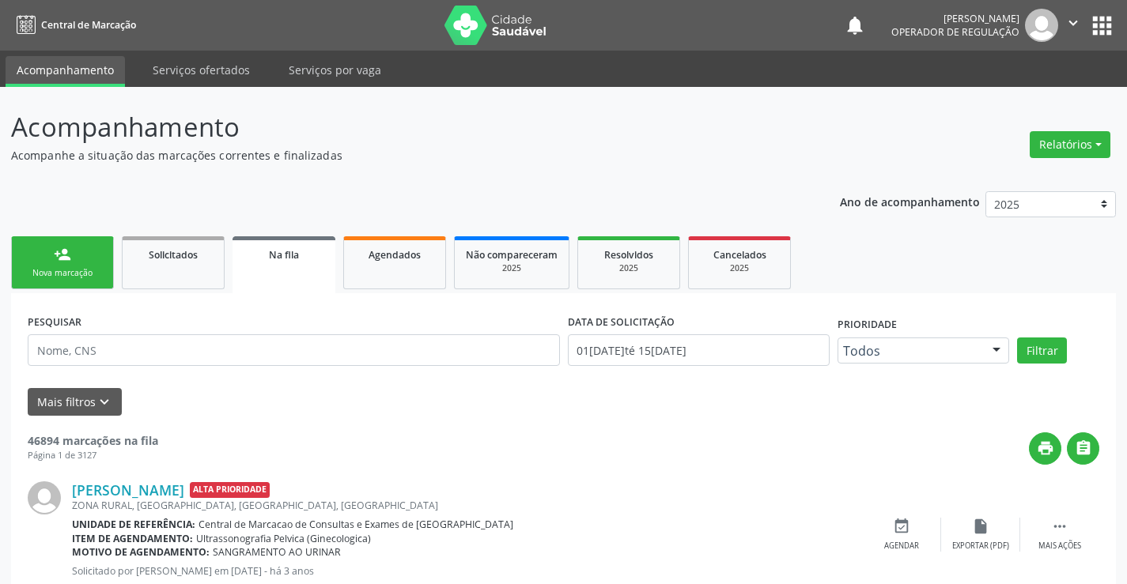
click at [93, 268] on div "Nova marcação" at bounding box center [62, 273] width 79 height 12
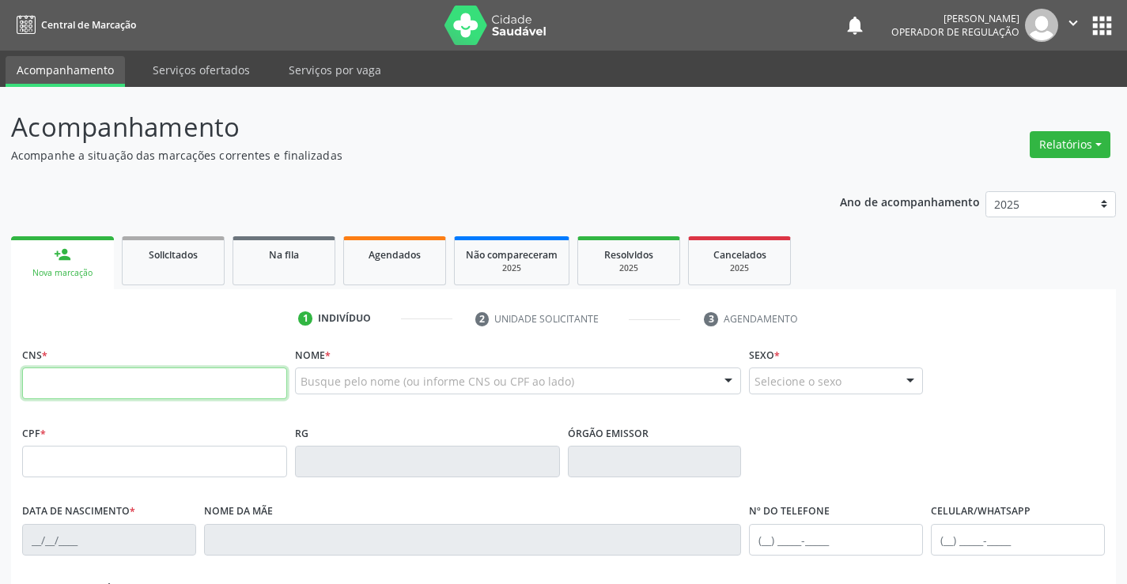
click at [180, 390] on input "text" at bounding box center [154, 384] width 265 height 32
type input "700 5037 6240 0954"
type input "0156368102"
type input "[DATE]"
type input "[PHONE_NUMBER]"
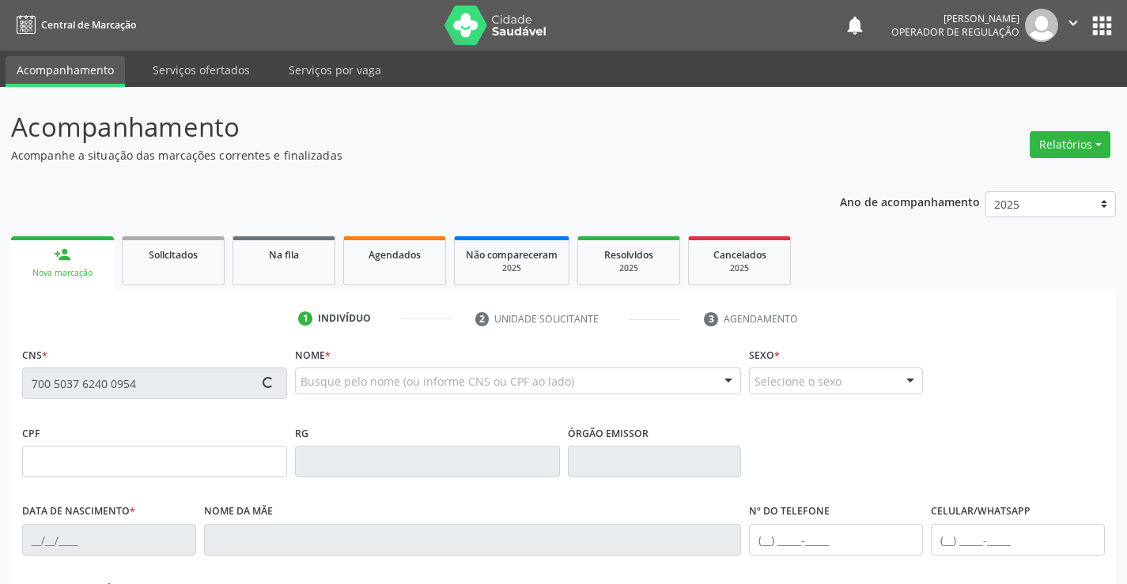
type input "[PHONE_NUMBER]"
type input "080.564.045-20"
type input "118"
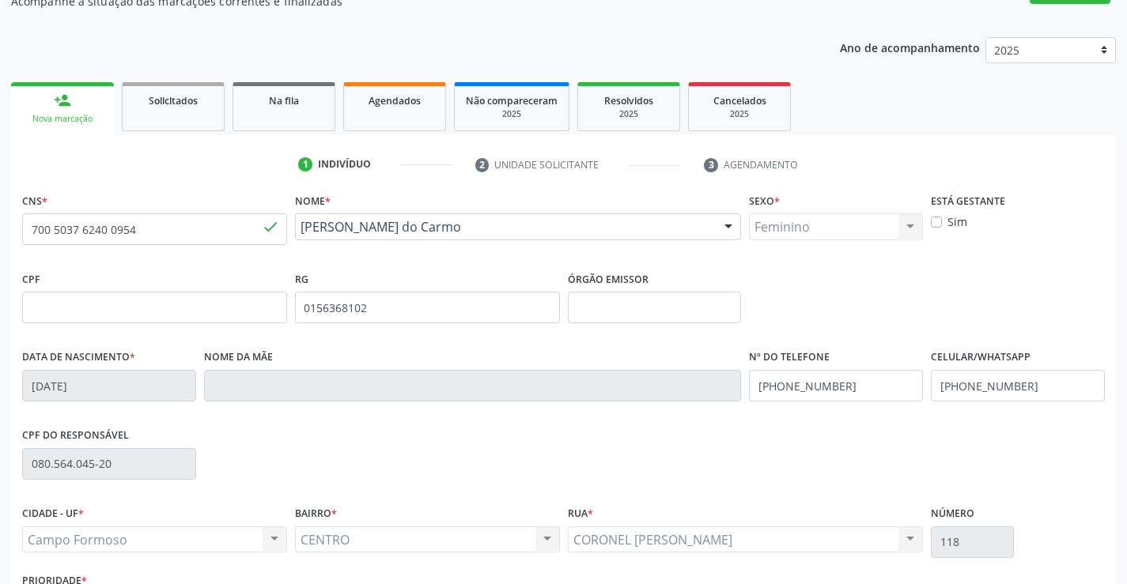
scroll to position [273, 0]
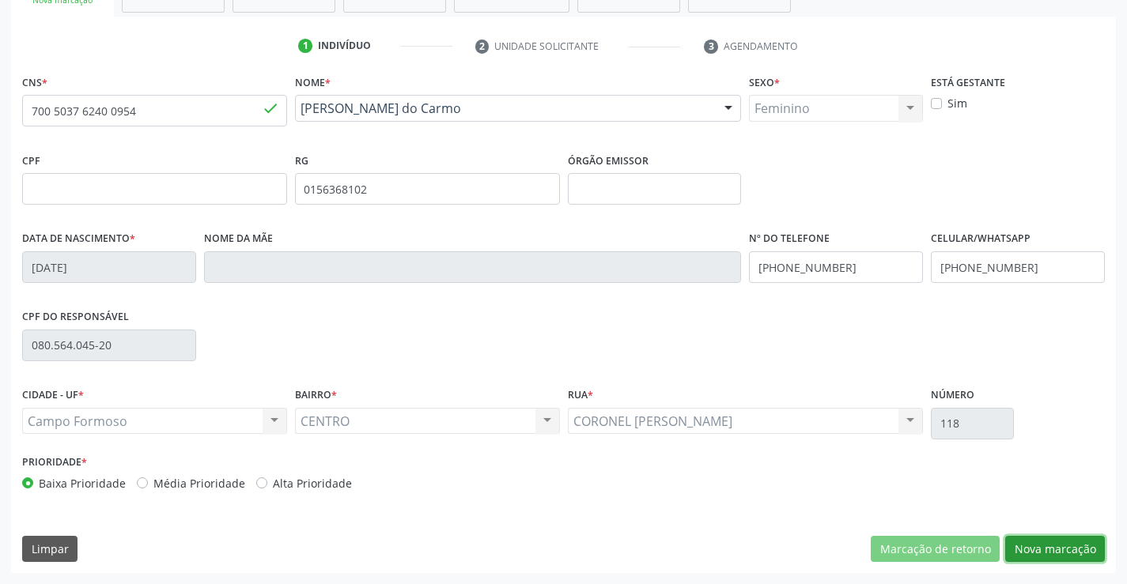
click at [1082, 539] on button "Nova marcação" at bounding box center [1055, 549] width 100 height 27
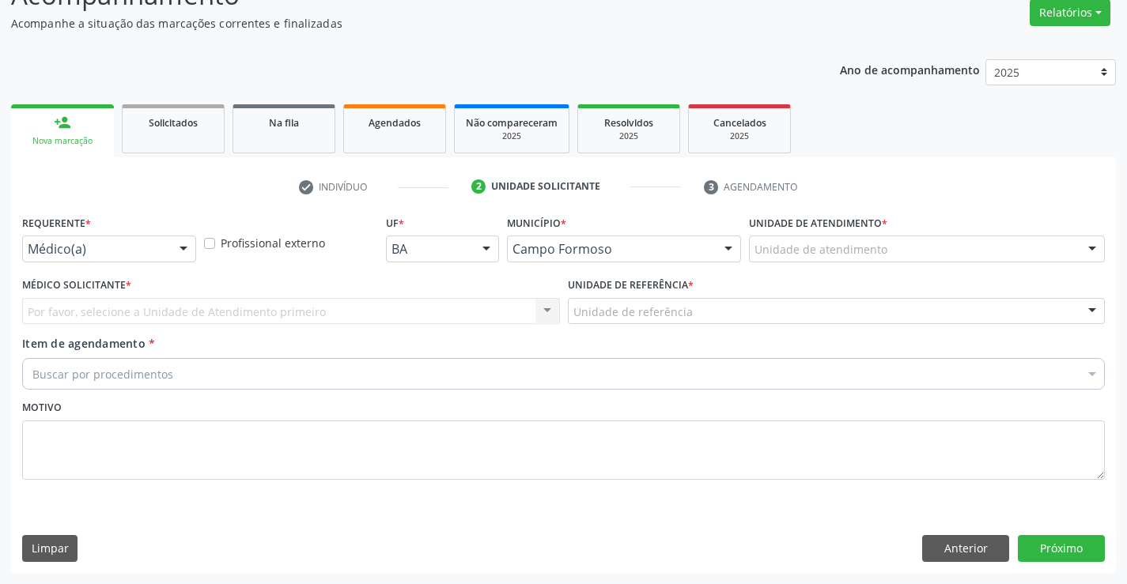
scroll to position [132, 0]
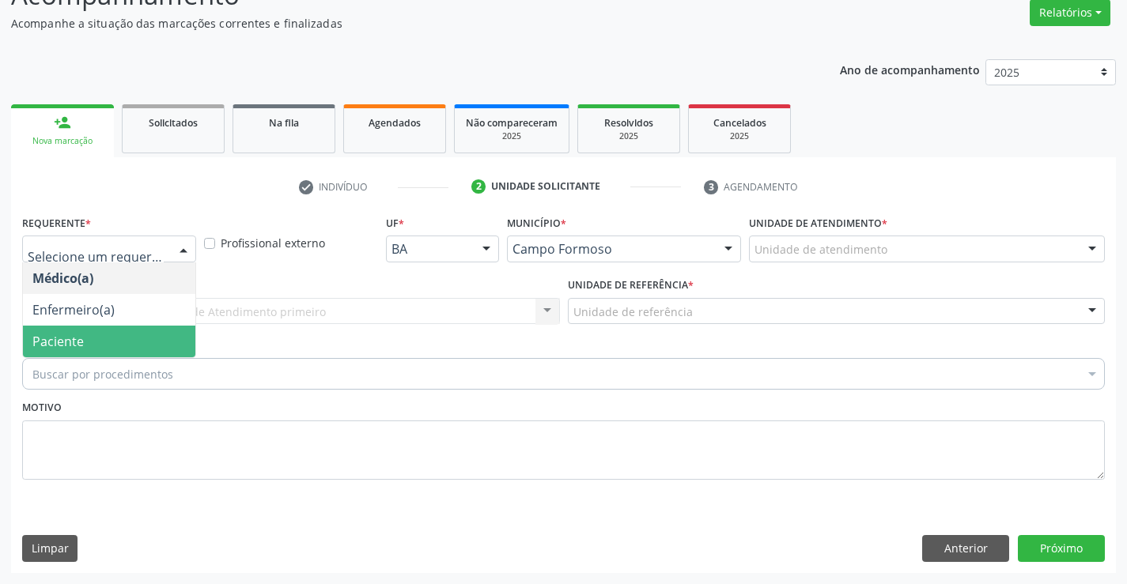
click at [83, 342] on span "Paciente" at bounding box center [109, 342] width 172 height 32
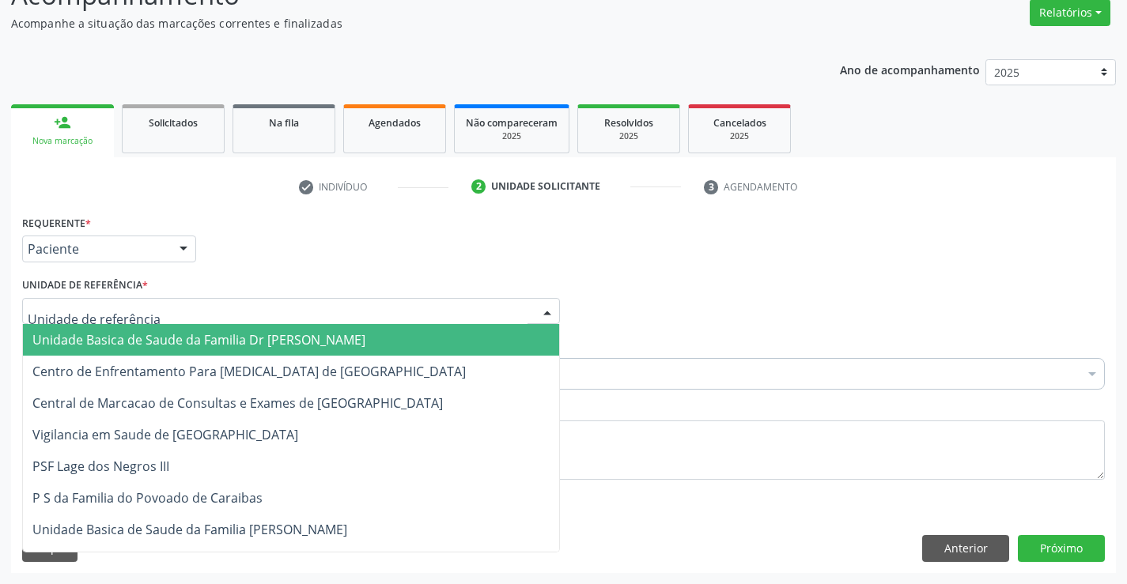
click at [233, 323] on div at bounding box center [291, 311] width 538 height 27
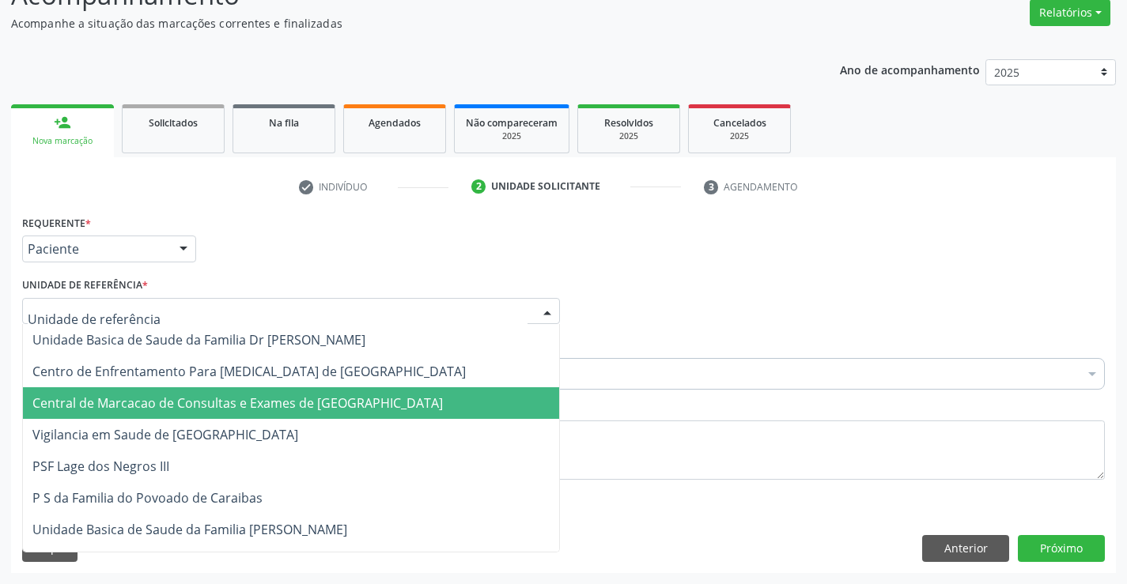
click at [233, 414] on span "Central de Marcacao de Consultas e Exames de [GEOGRAPHIC_DATA]" at bounding box center [291, 404] width 536 height 32
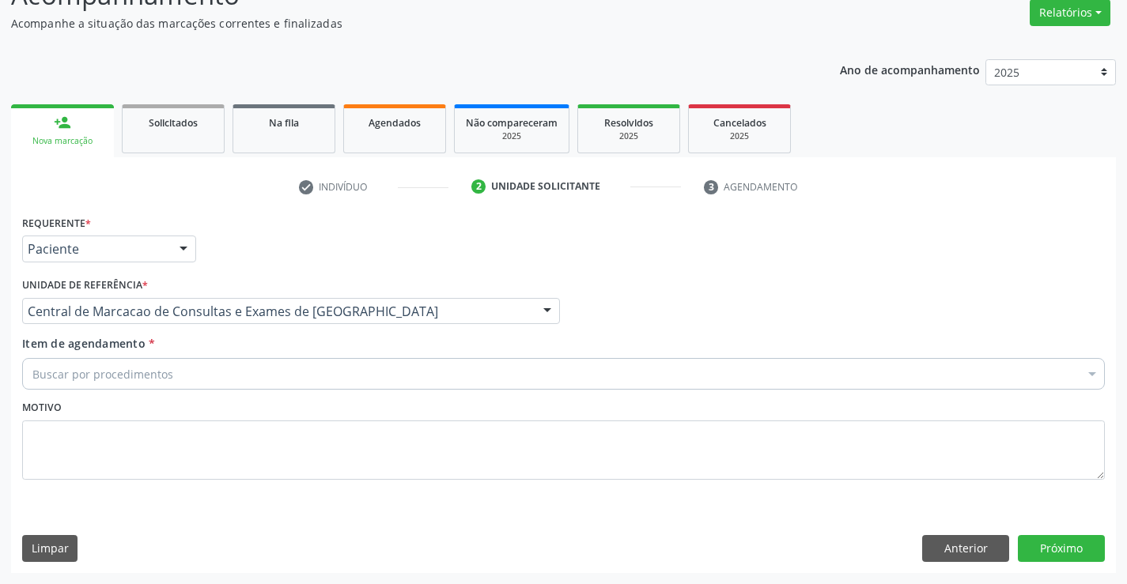
click at [222, 370] on div "Buscar por procedimentos" at bounding box center [563, 374] width 1083 height 32
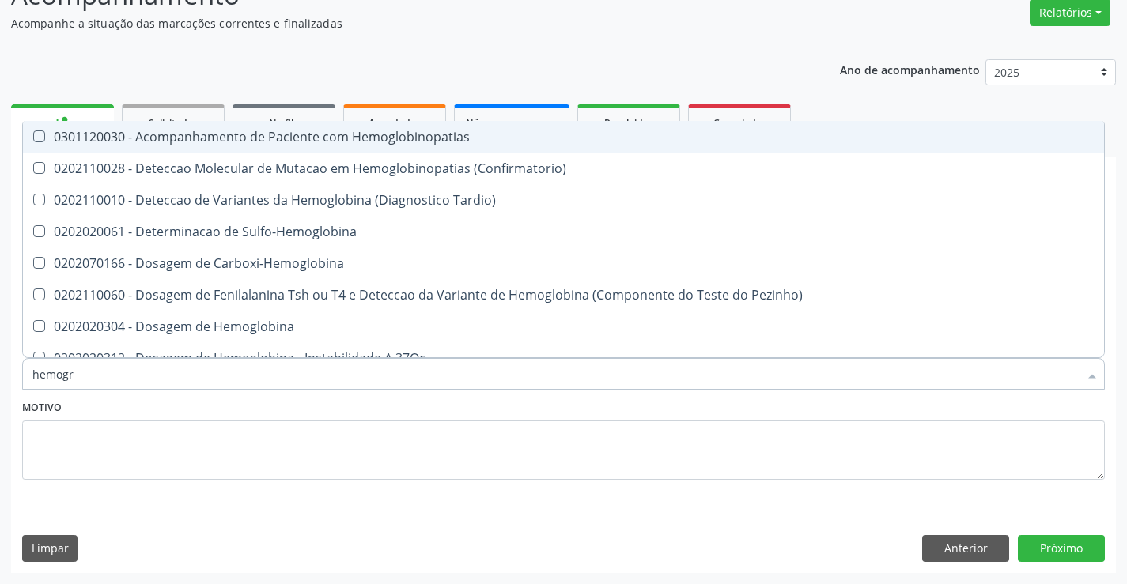
type input "hemogra"
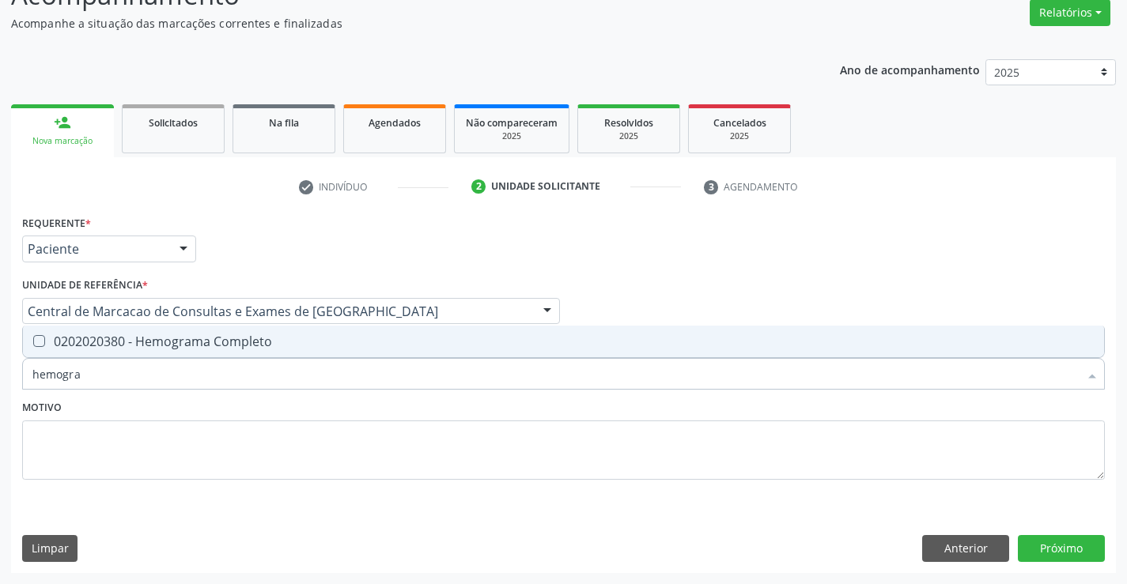
drag, startPoint x: 248, startPoint y: 344, endPoint x: 233, endPoint y: 359, distance: 21.3
click at [246, 346] on div "0202020380 - Hemograma Completo" at bounding box center [563, 341] width 1062 height 13
checkbox Completo "true"
click at [223, 376] on input "hemogra" at bounding box center [555, 374] width 1046 height 32
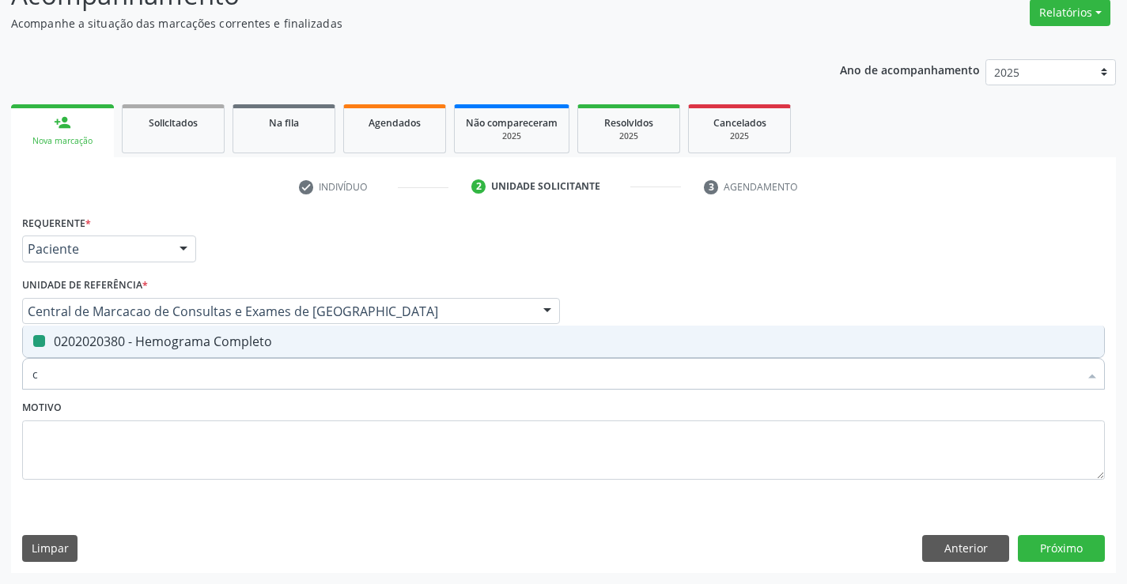
type input "co"
checkbox Completo "false"
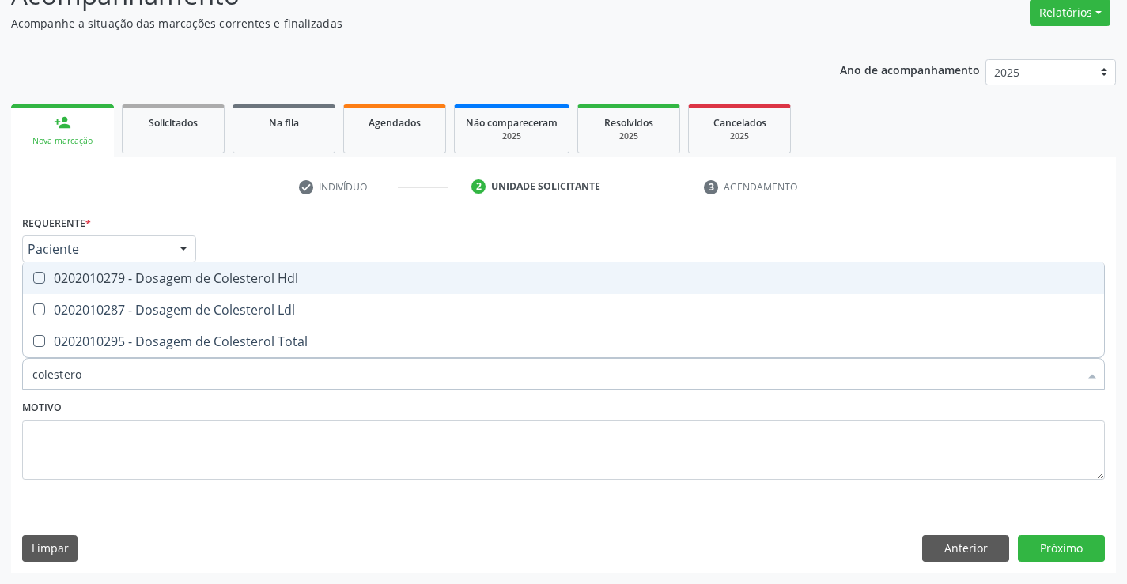
type input "colesterol"
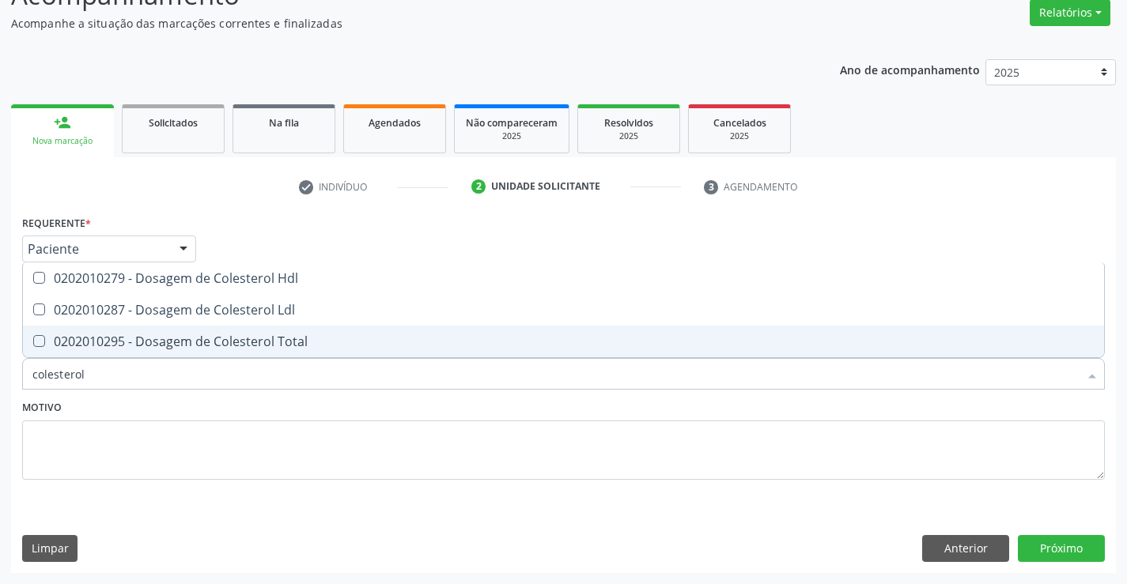
click at [218, 341] on div "0202010295 - Dosagem de Colesterol Total" at bounding box center [563, 341] width 1062 height 13
checkbox Total "true"
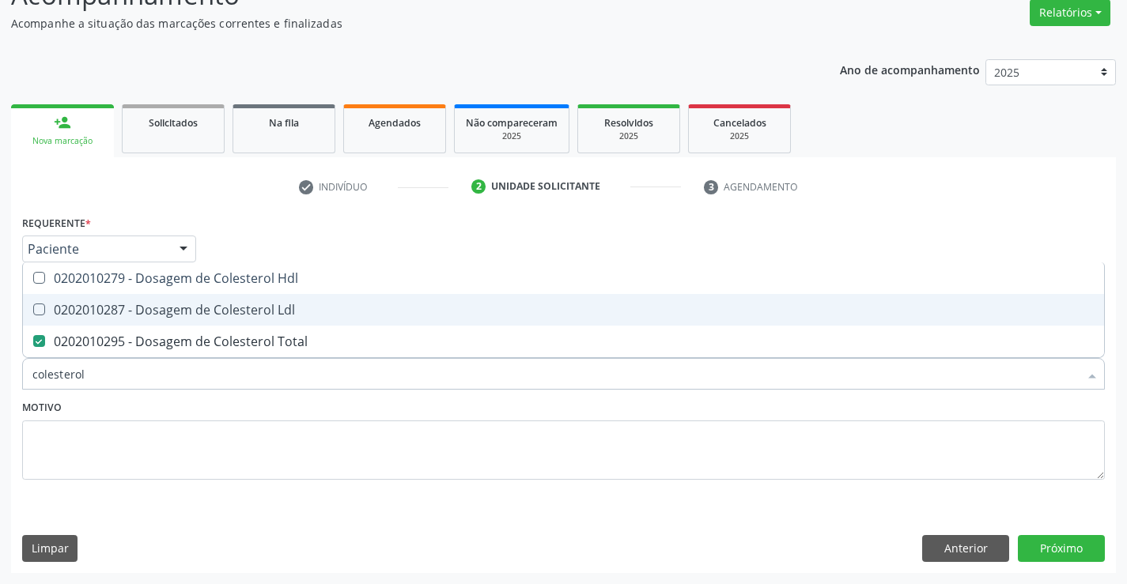
click at [225, 312] on div "0202010287 - Dosagem de Colesterol Ldl" at bounding box center [563, 310] width 1062 height 13
checkbox Ldl "true"
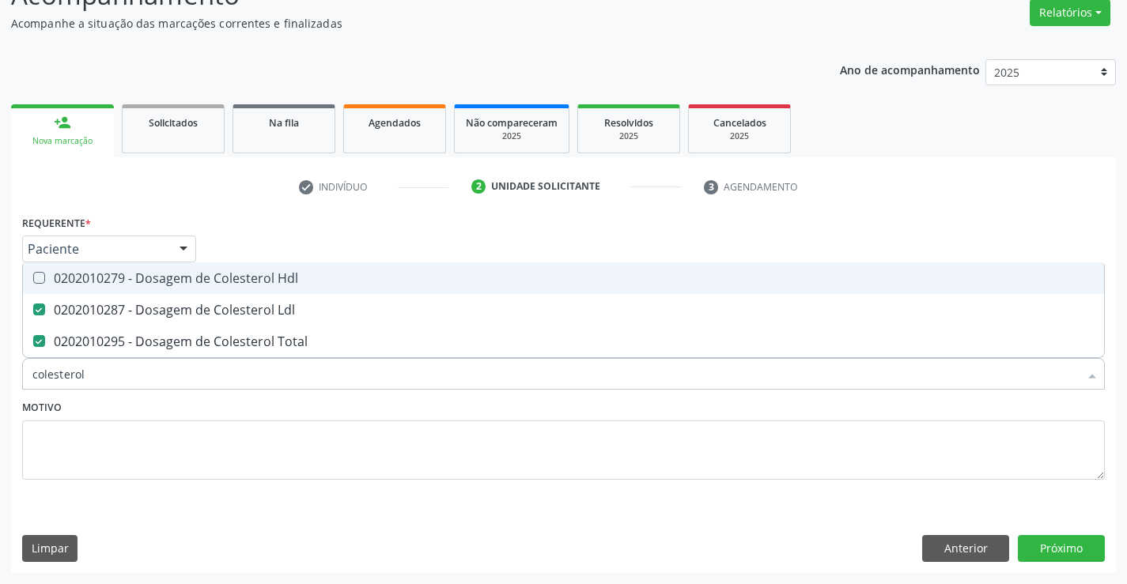
click at [235, 289] on span "0202010279 - Dosagem de Colesterol Hdl" at bounding box center [563, 279] width 1081 height 32
checkbox Hdl "true"
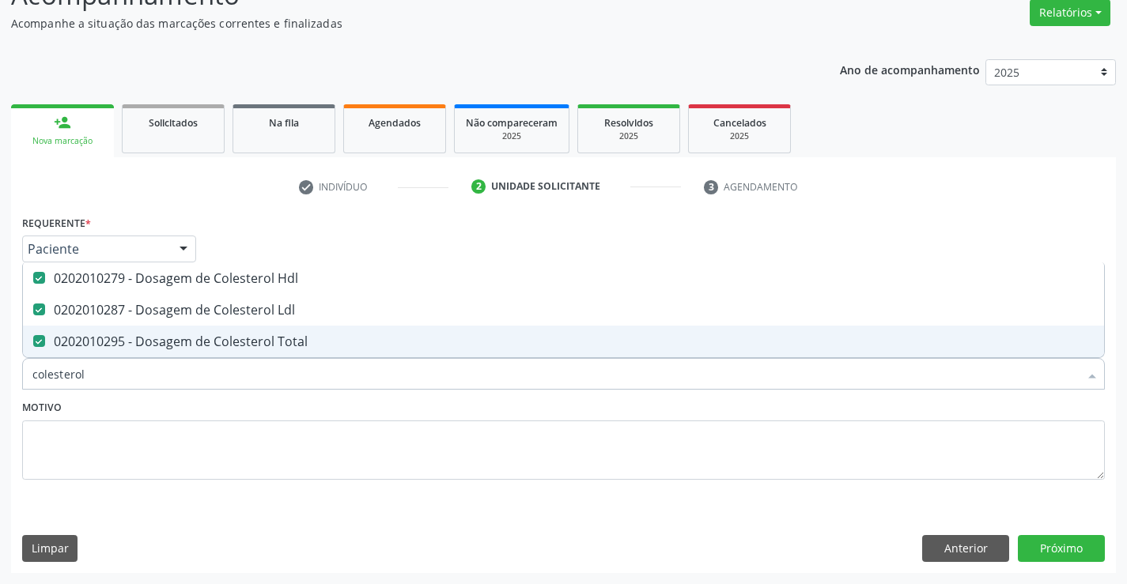
click at [209, 370] on input "colesterol" at bounding box center [555, 374] width 1046 height 32
type input "s"
checkbox Hdl "false"
checkbox Ldl "false"
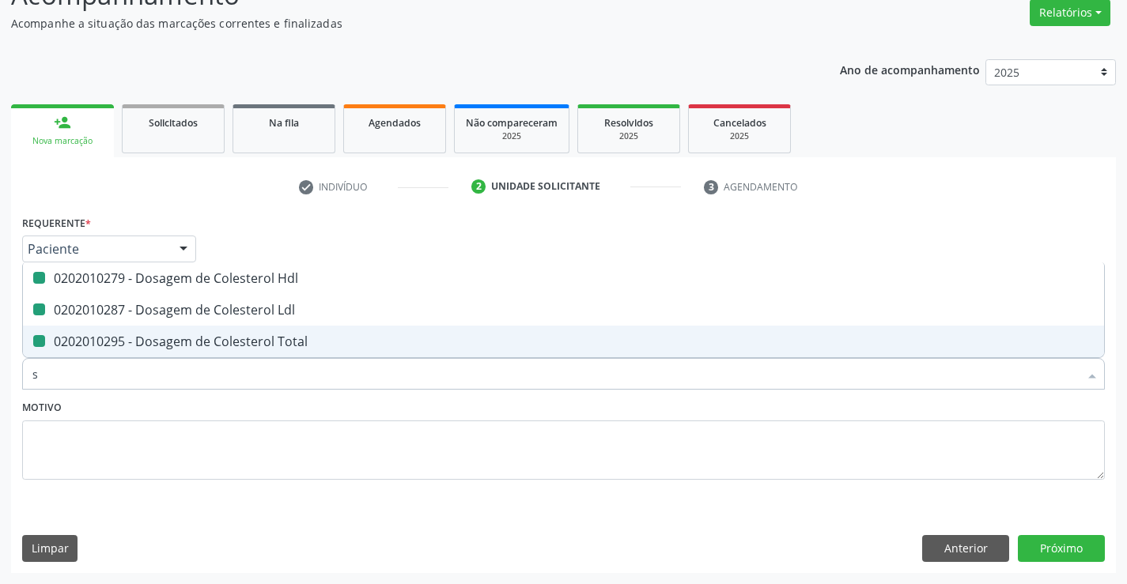
checkbox Total "false"
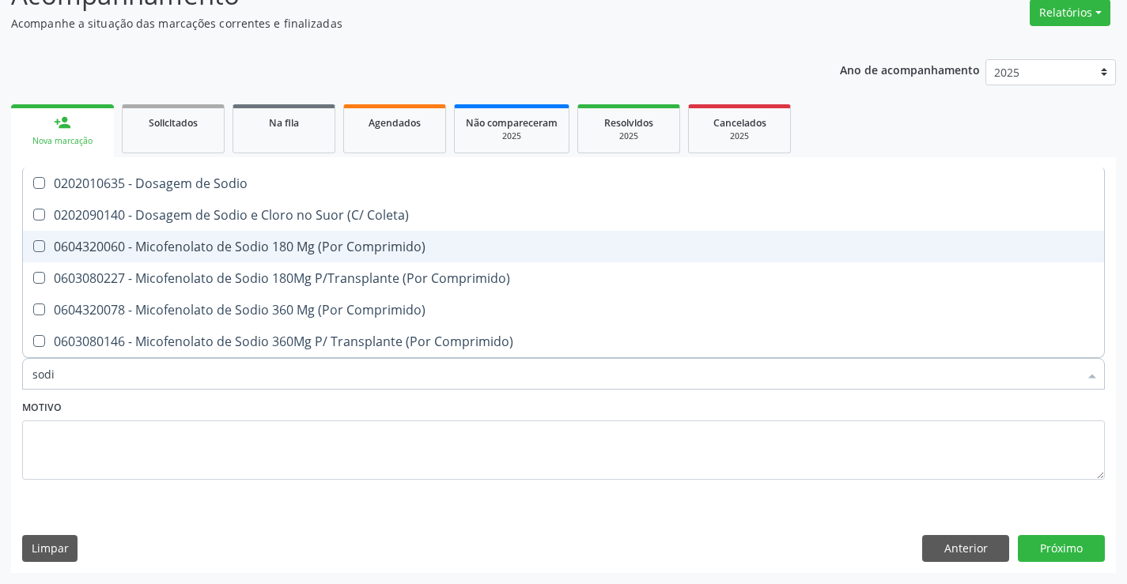
type input "sodio"
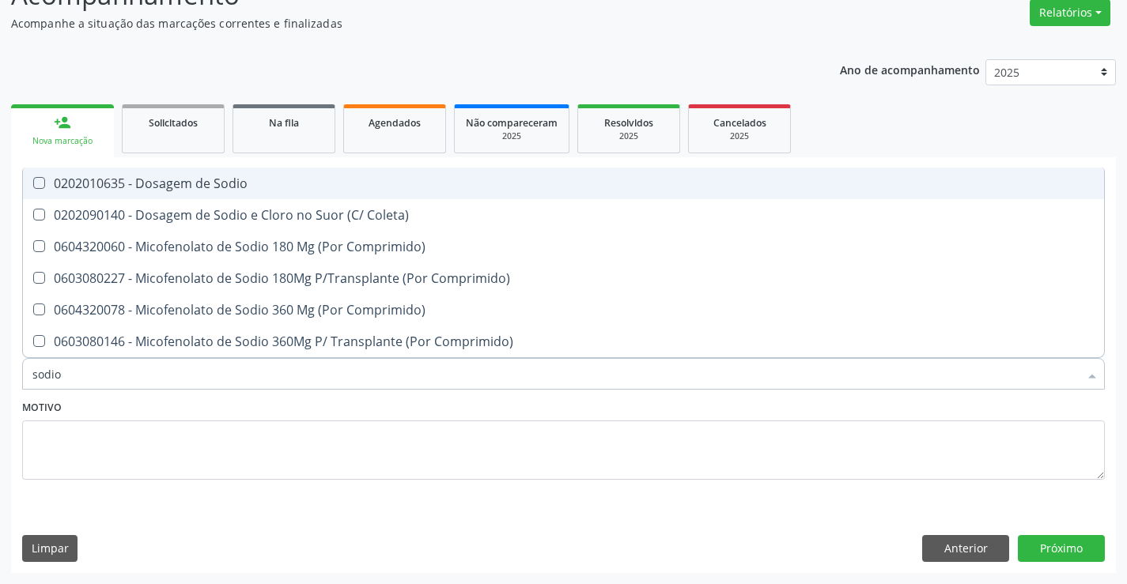
click at [212, 181] on div "0202010635 - Dosagem de Sodio" at bounding box center [563, 183] width 1062 height 13
checkbox Sodio "true"
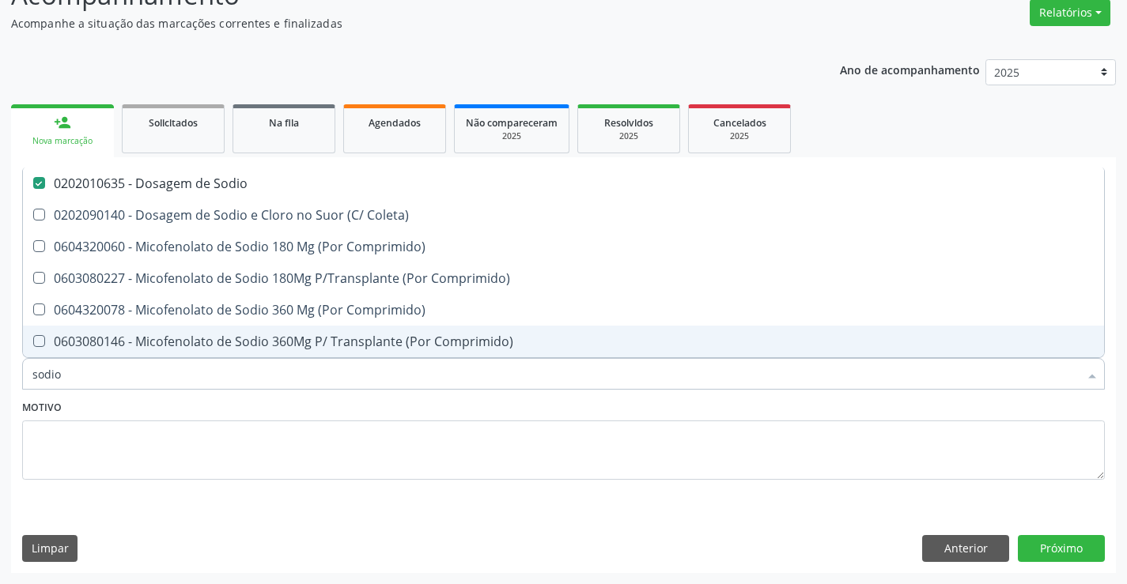
click at [173, 376] on input "sodio" at bounding box center [555, 374] width 1046 height 32
type input "gl"
checkbox Sodio "false"
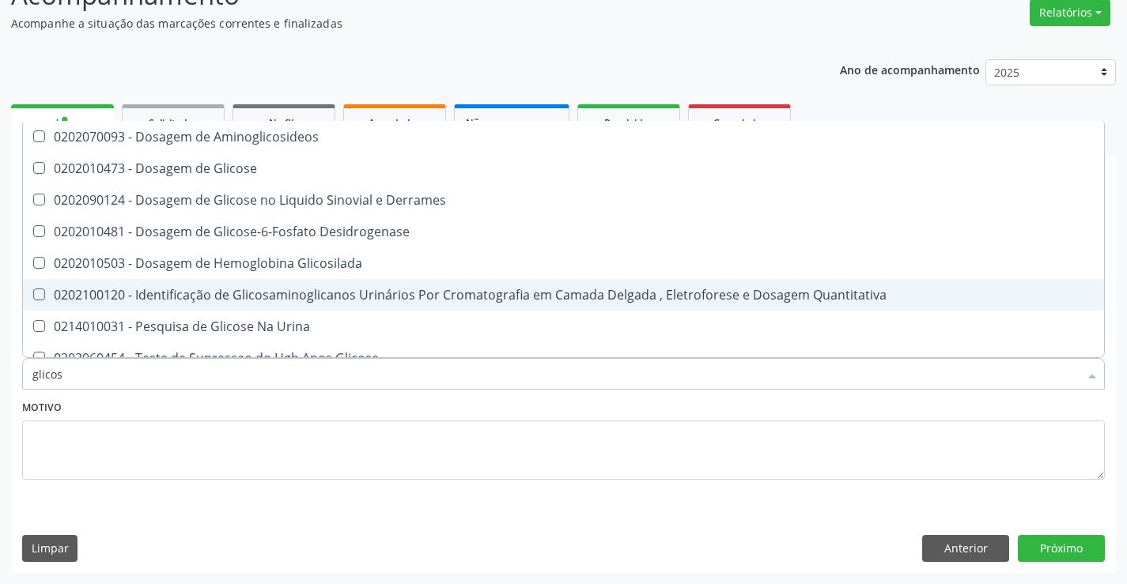
type input "glicose"
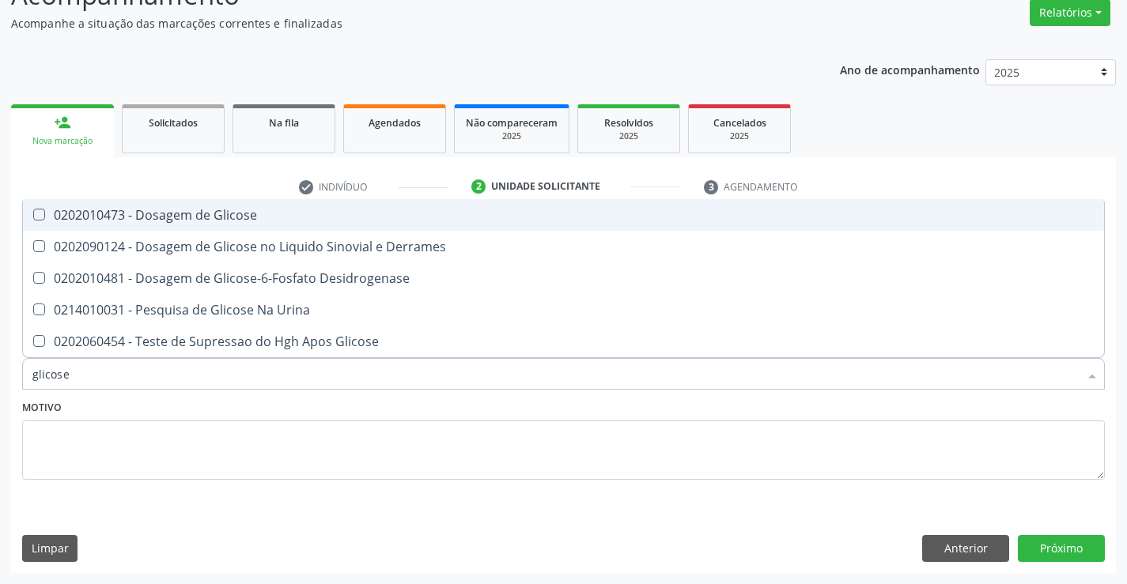
click at [199, 221] on div "0202010473 - Dosagem de Glicose" at bounding box center [563, 215] width 1062 height 13
checkbox Glicose "true"
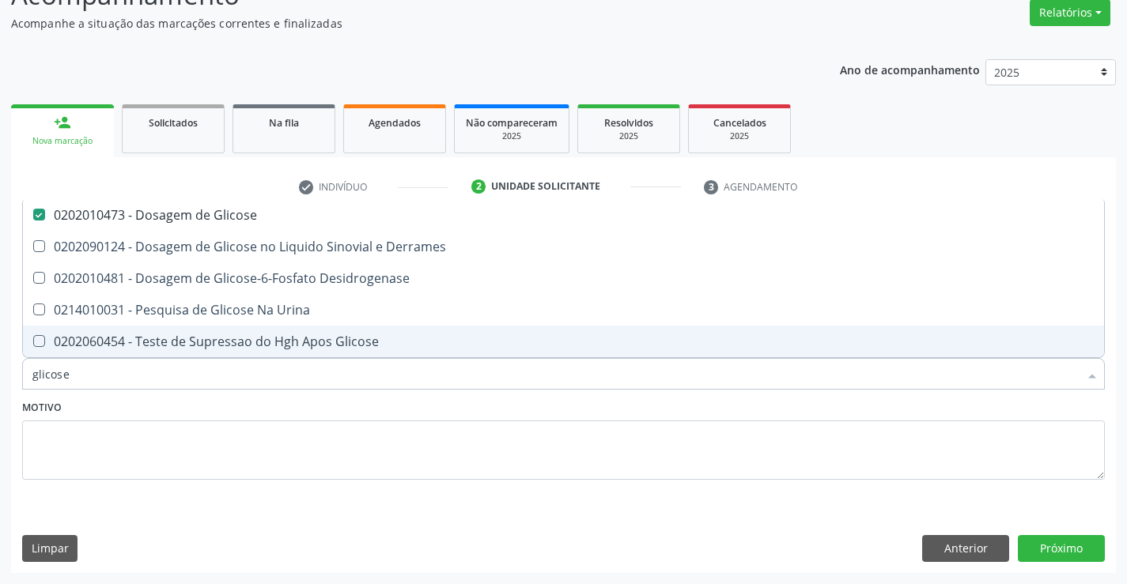
click at [182, 367] on input "glicose" at bounding box center [555, 374] width 1046 height 32
type input "tr"
checkbox Glicose "false"
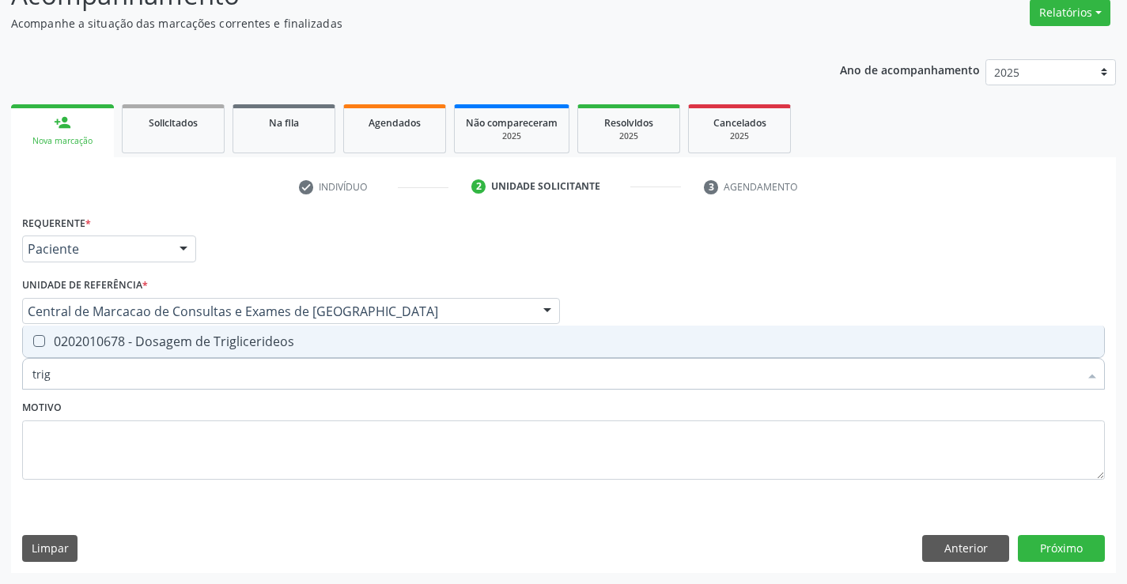
type input "trigl"
click at [187, 348] on div "0202010678 - Dosagem de Triglicerideos" at bounding box center [563, 341] width 1062 height 13
checkbox Triglicerideos "true"
click at [179, 375] on input "trigl" at bounding box center [555, 374] width 1046 height 32
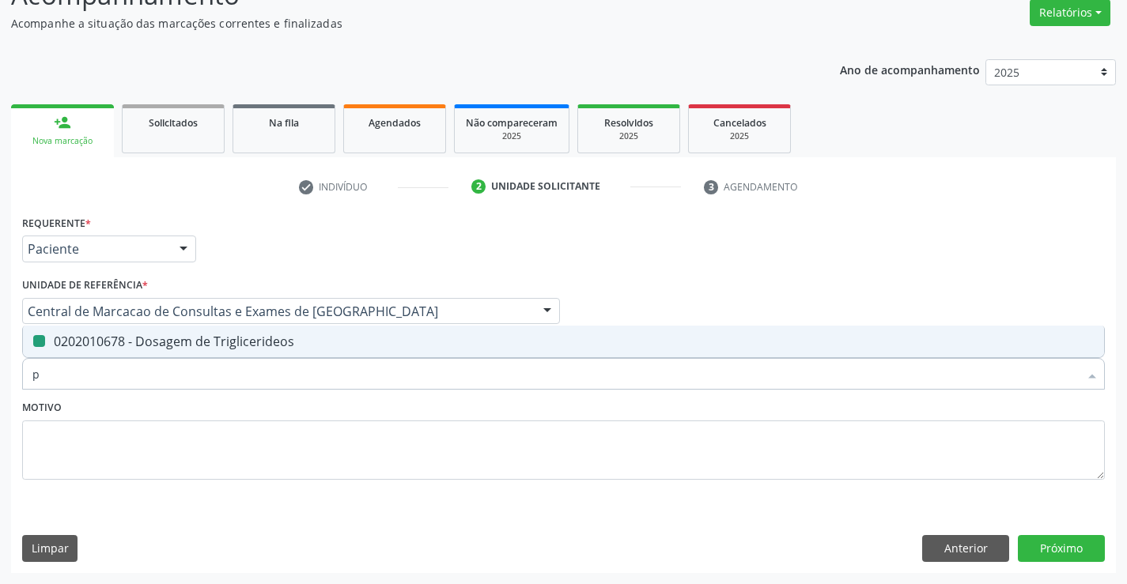
type input "po"
checkbox Triglicerideos "false"
type input "potass"
click at [183, 350] on span "0202010600 - Dosagem de Potassio" at bounding box center [563, 342] width 1081 height 32
checkbox Potassio "true"
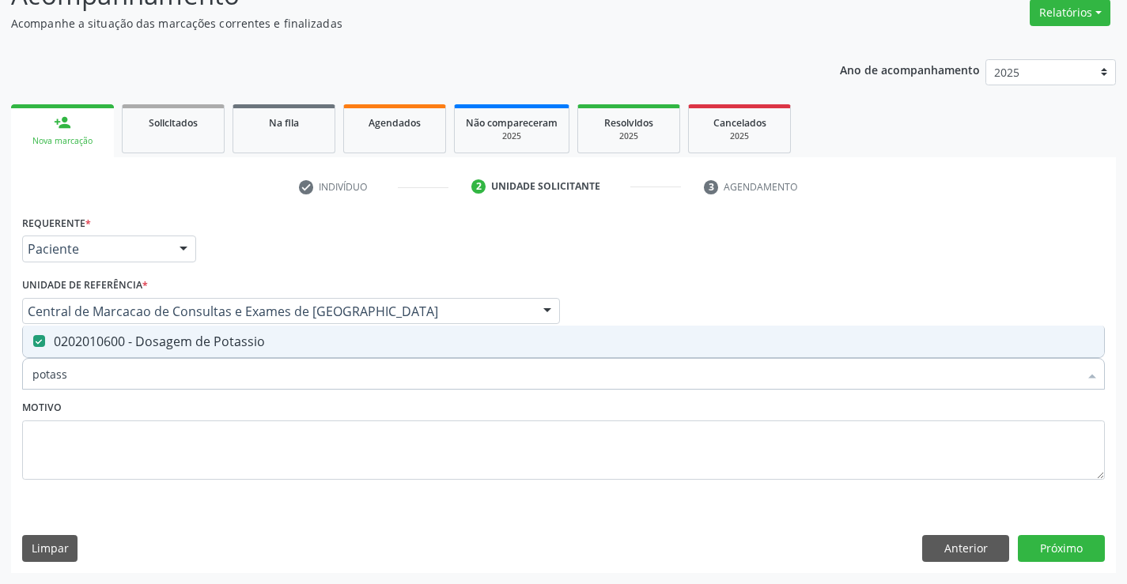
click at [169, 372] on input "potass" at bounding box center [555, 374] width 1046 height 32
type input "urei"
checkbox Potassio "false"
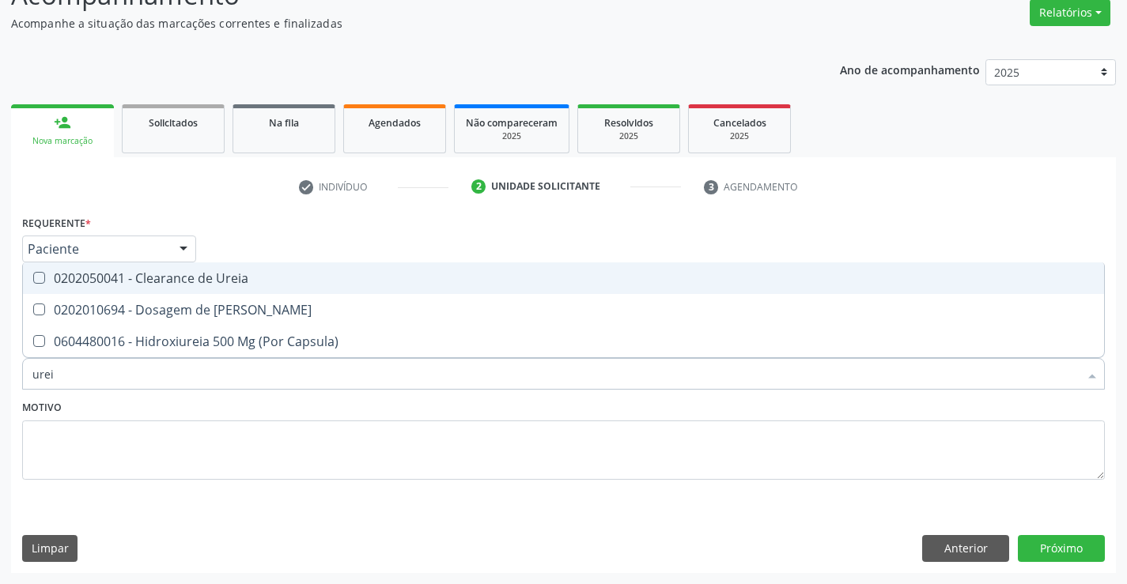
type input "ureia"
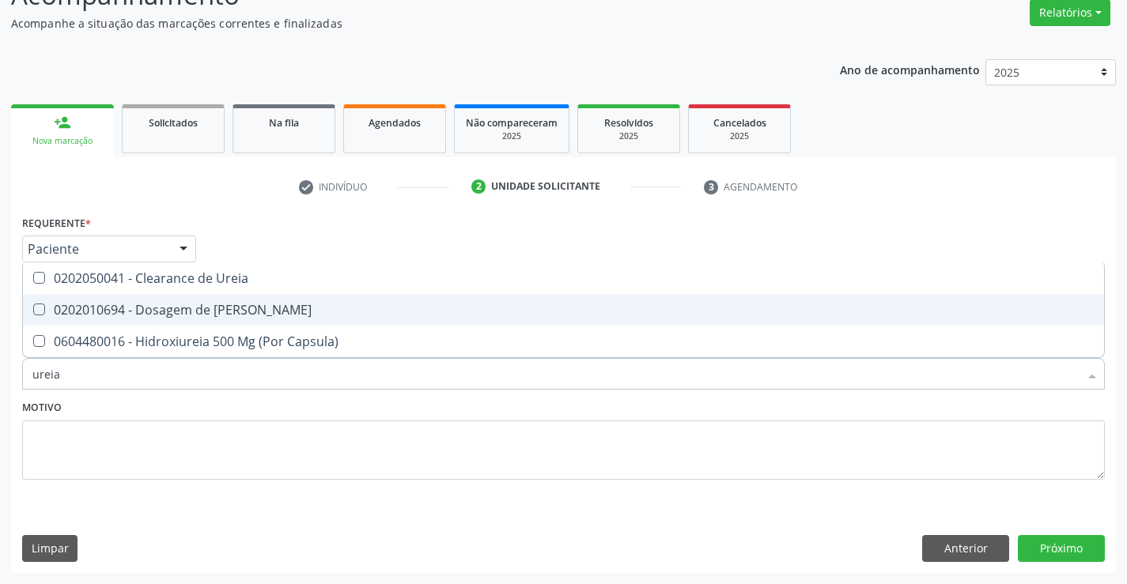
click at [177, 312] on div "0202010694 - Dosagem de [PERSON_NAME]" at bounding box center [563, 310] width 1062 height 13
checkbox Ureia "true"
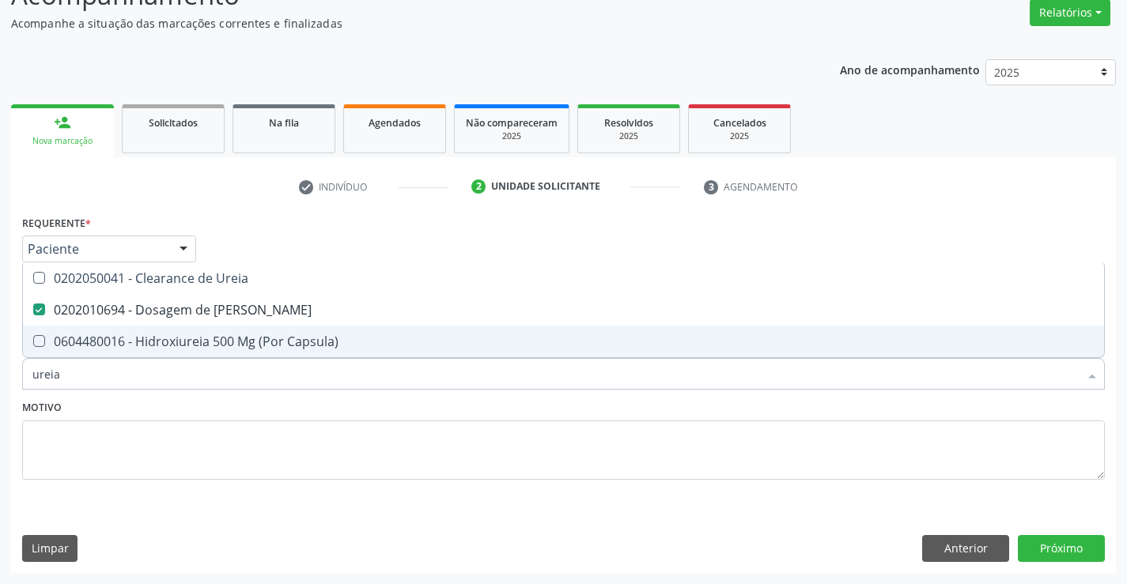
click at [149, 373] on input "ureia" at bounding box center [555, 374] width 1046 height 32
type input "c"
checkbox Ureia "false"
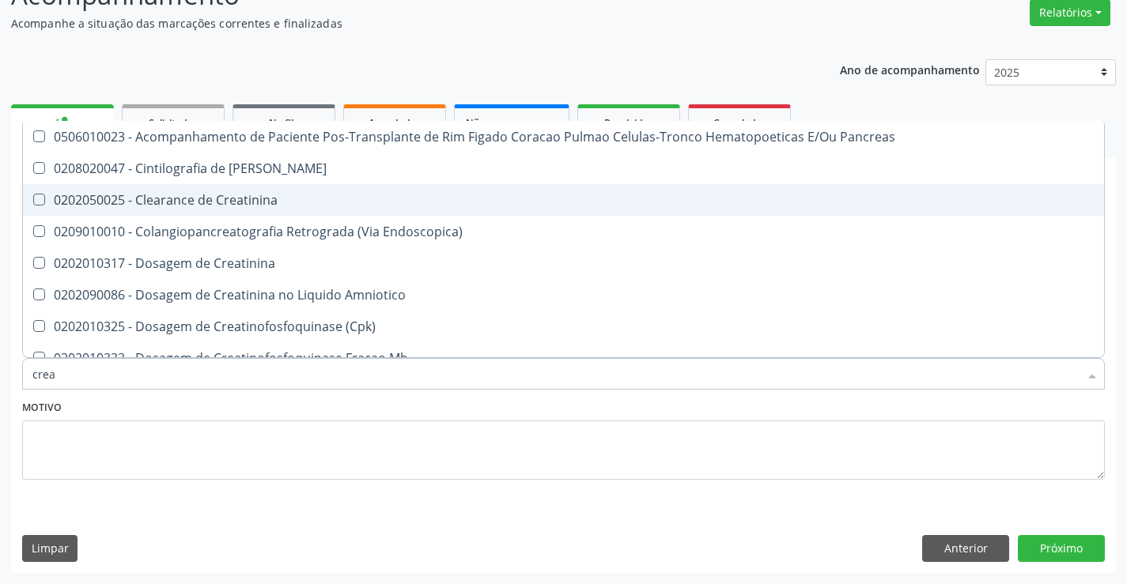
type input "creat"
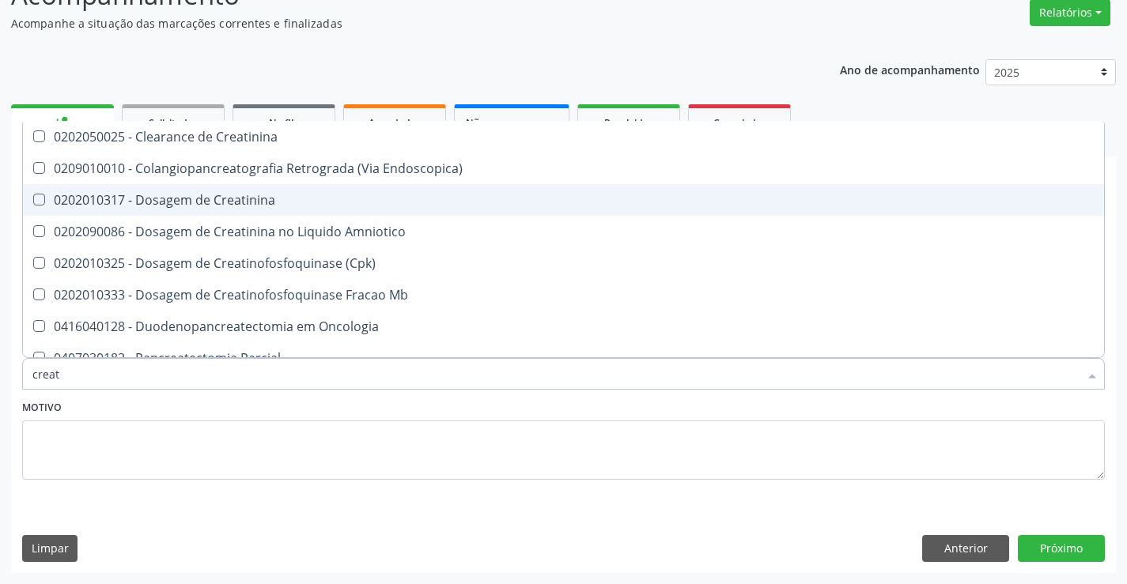
click at [182, 194] on div "0202010317 - Dosagem de Creatinina" at bounding box center [563, 200] width 1062 height 13
checkbox Creatinina "true"
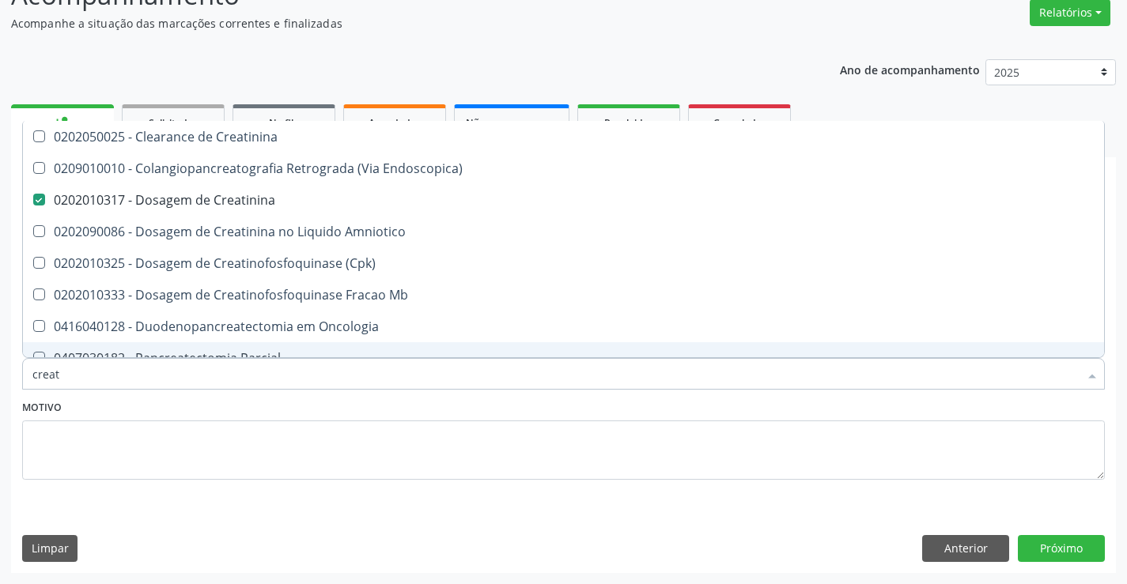
click at [123, 372] on input "creat" at bounding box center [555, 374] width 1046 height 32
type input "a"
checkbox Creatinina "false"
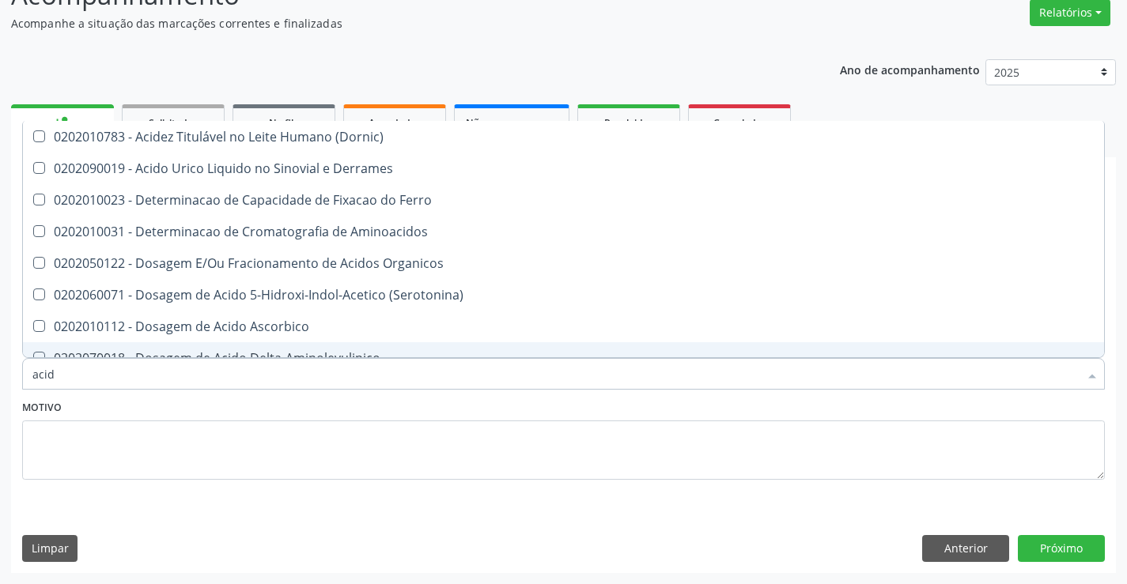
type input "acido"
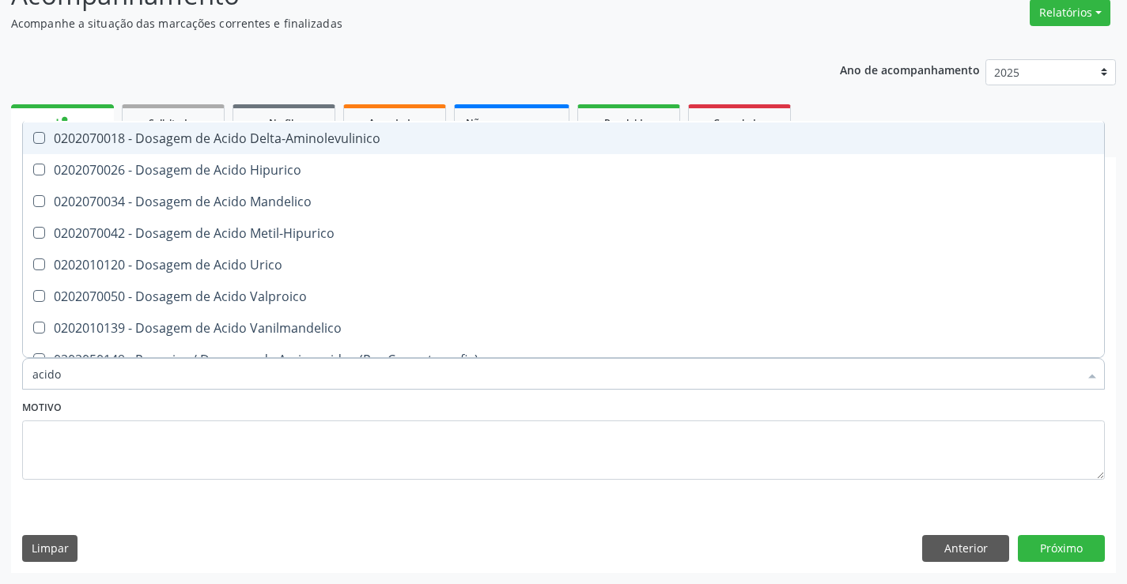
scroll to position [158, 0]
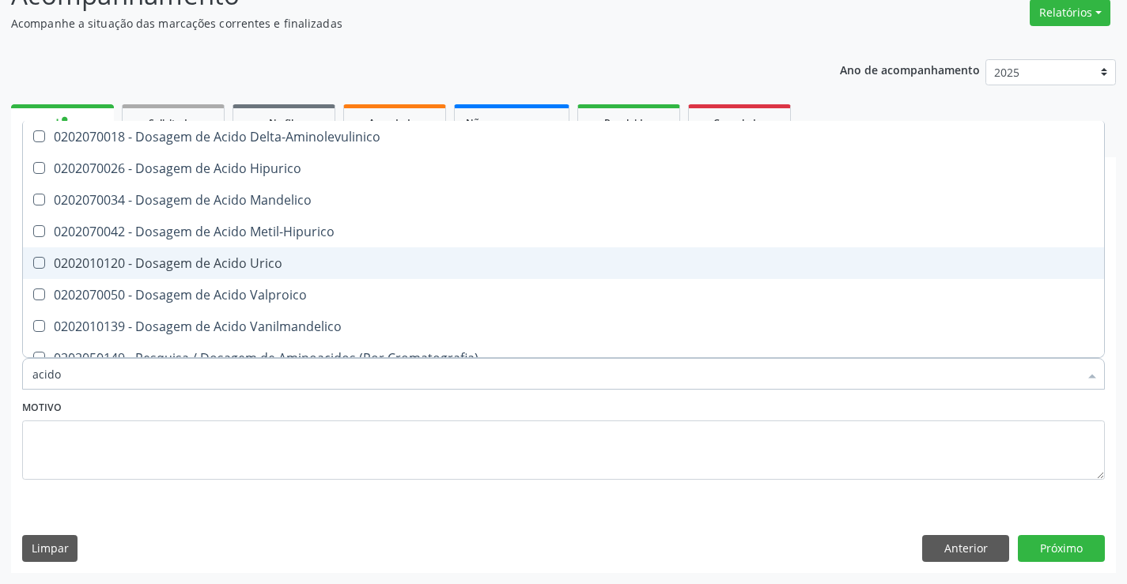
click at [176, 257] on div "0202010120 - Dosagem de Acido Urico" at bounding box center [563, 263] width 1062 height 13
checkbox Urico "true"
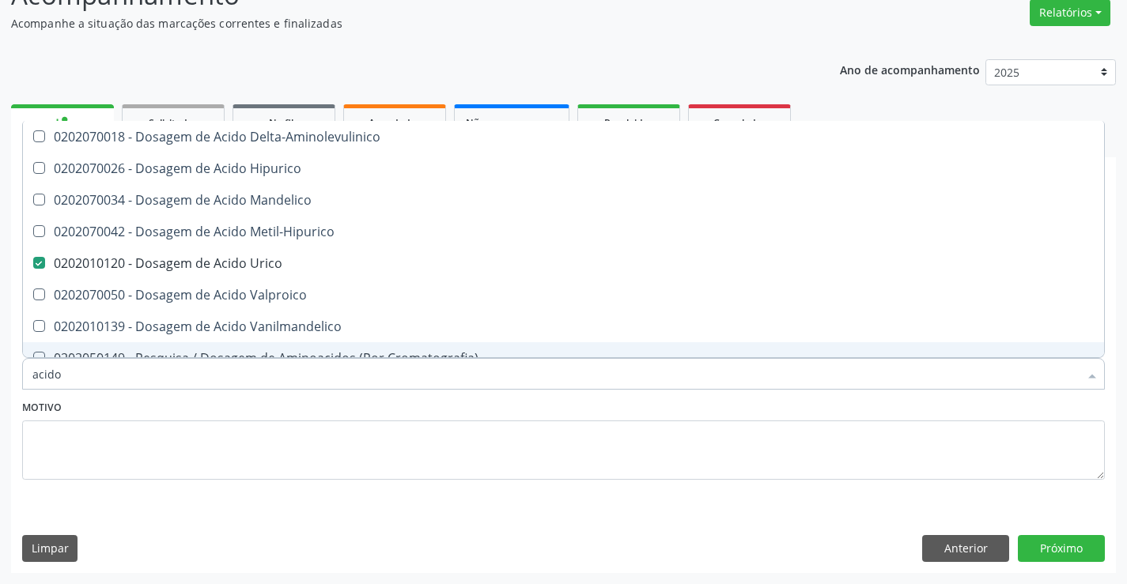
click at [136, 372] on input "acido" at bounding box center [555, 374] width 1046 height 32
type input "fe"
checkbox Urico "false"
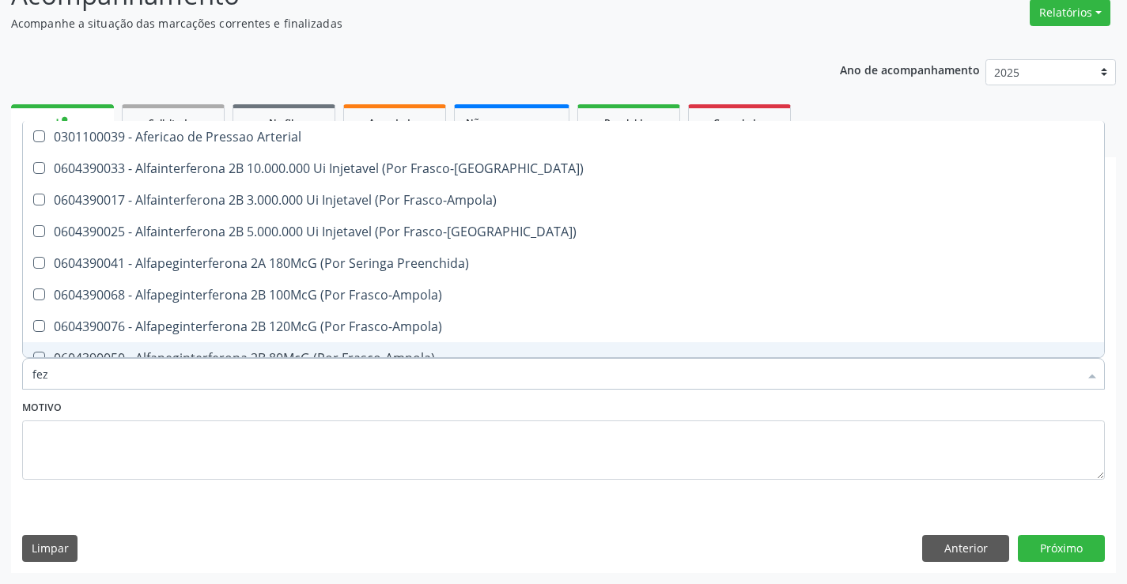
scroll to position [48, 0]
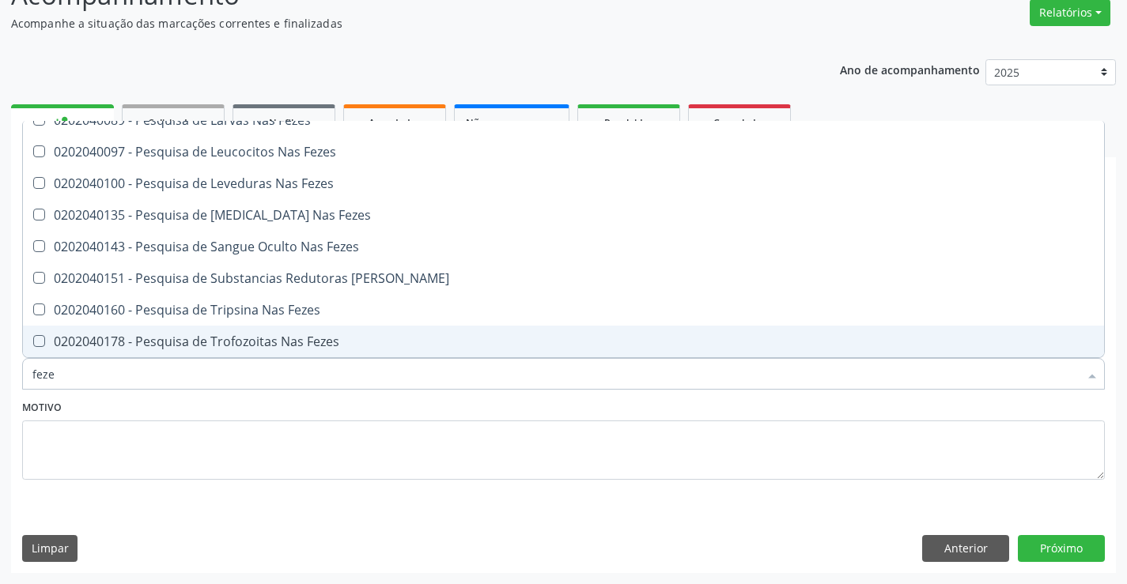
type input "fezes"
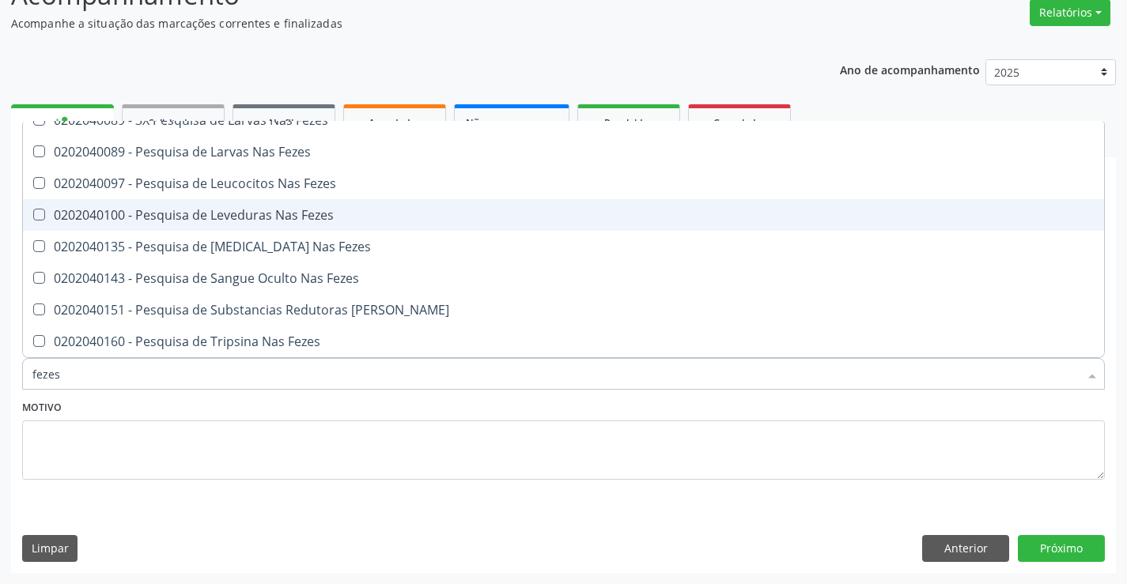
scroll to position [0, 0]
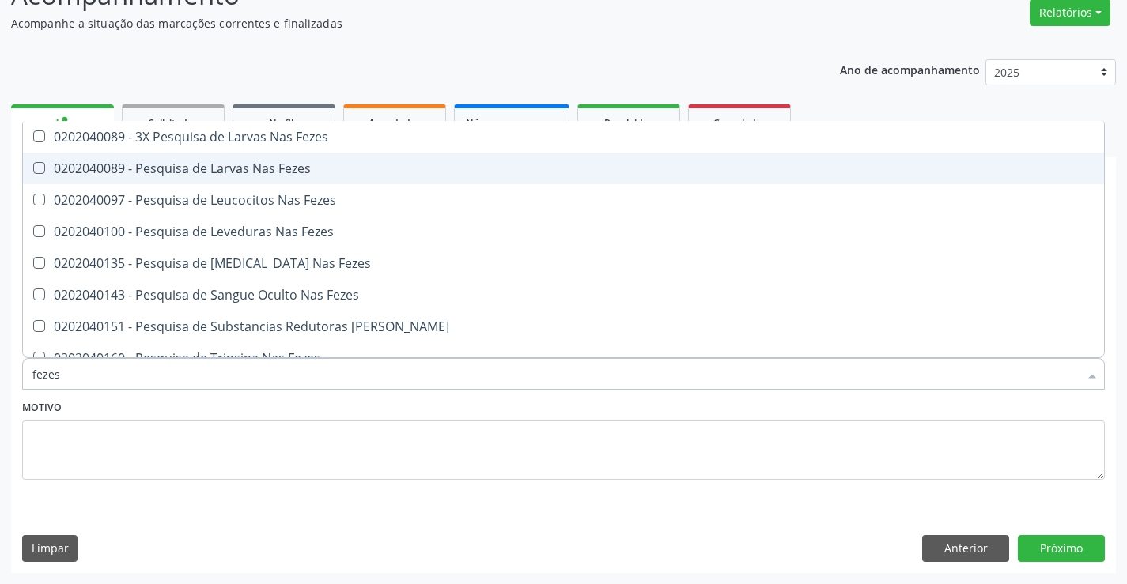
click at [219, 165] on div "0202040089 - Pesquisa de Larvas Nas Fezes" at bounding box center [563, 168] width 1062 height 13
checkbox Fezes "true"
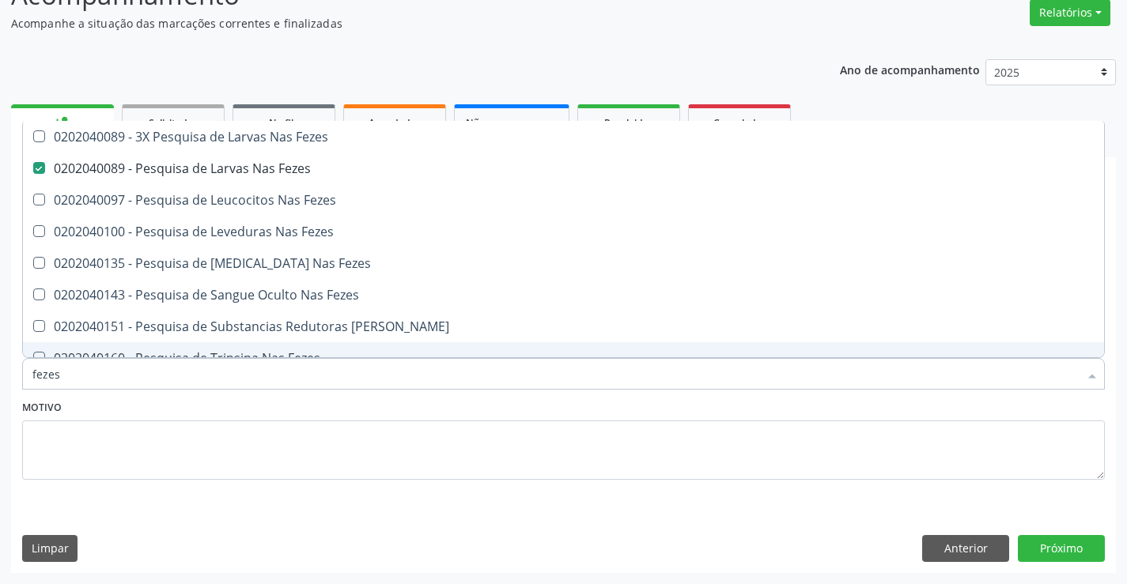
click at [168, 387] on input "fezes" at bounding box center [555, 374] width 1046 height 32
type input "ur"
checkbox Fezes "false"
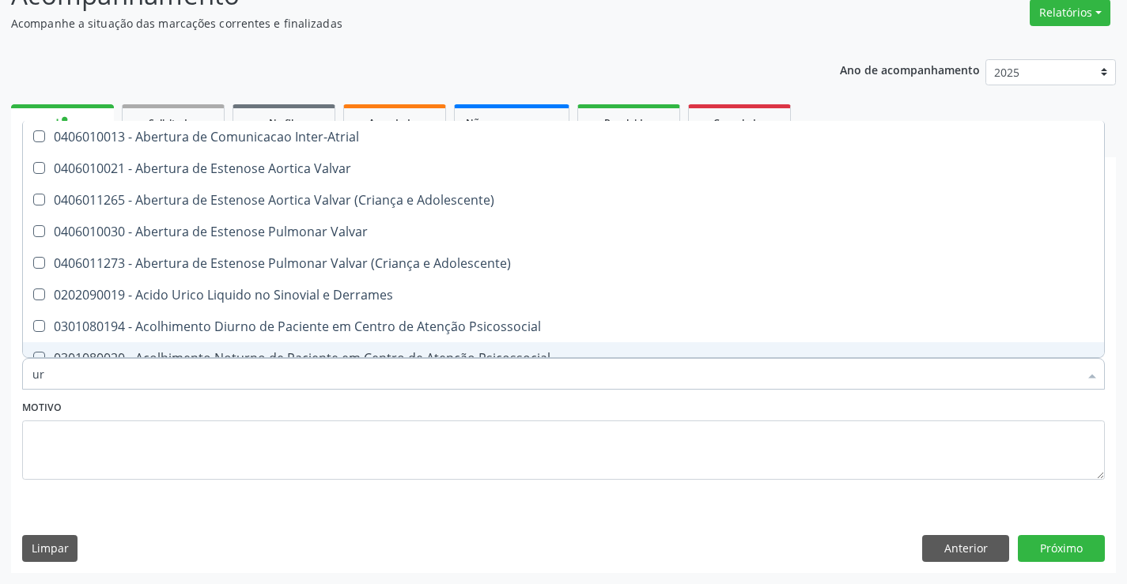
type input "uri"
checkbox C "true"
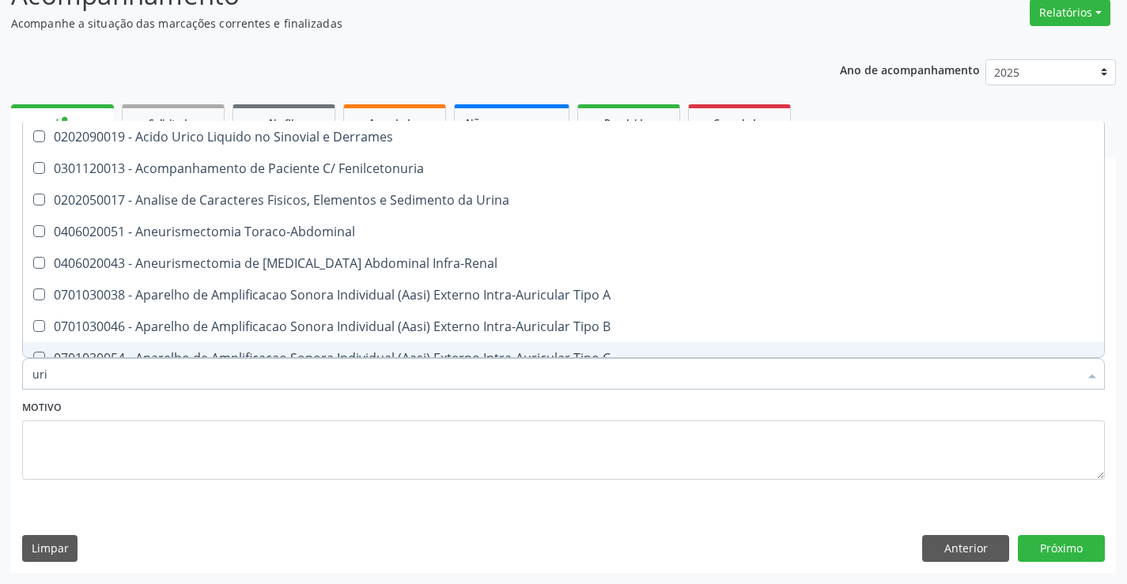
type input "urin"
checkbox Urico "false"
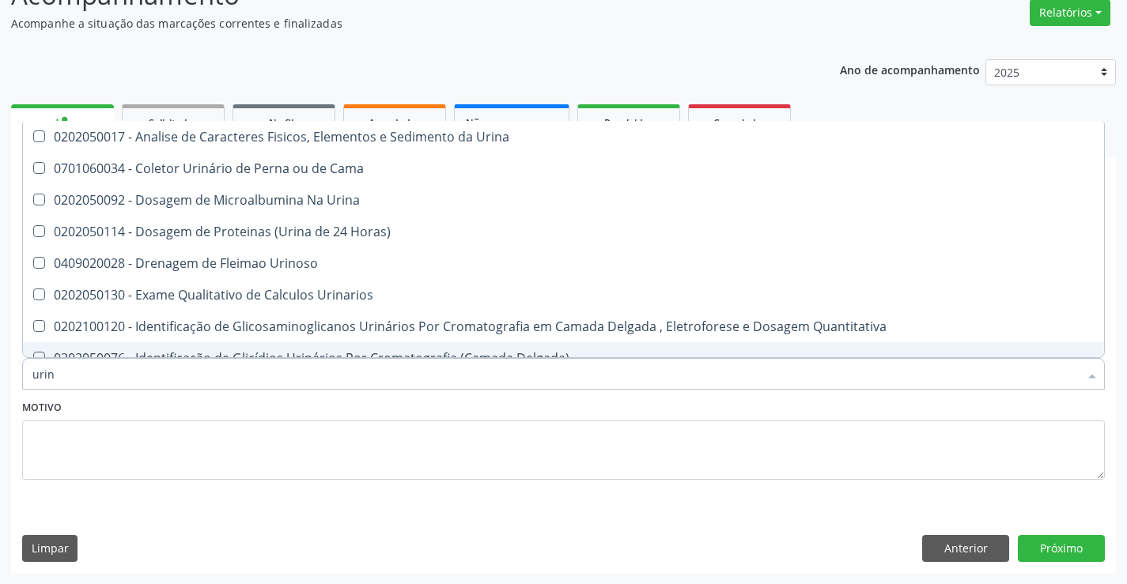
type input "urina"
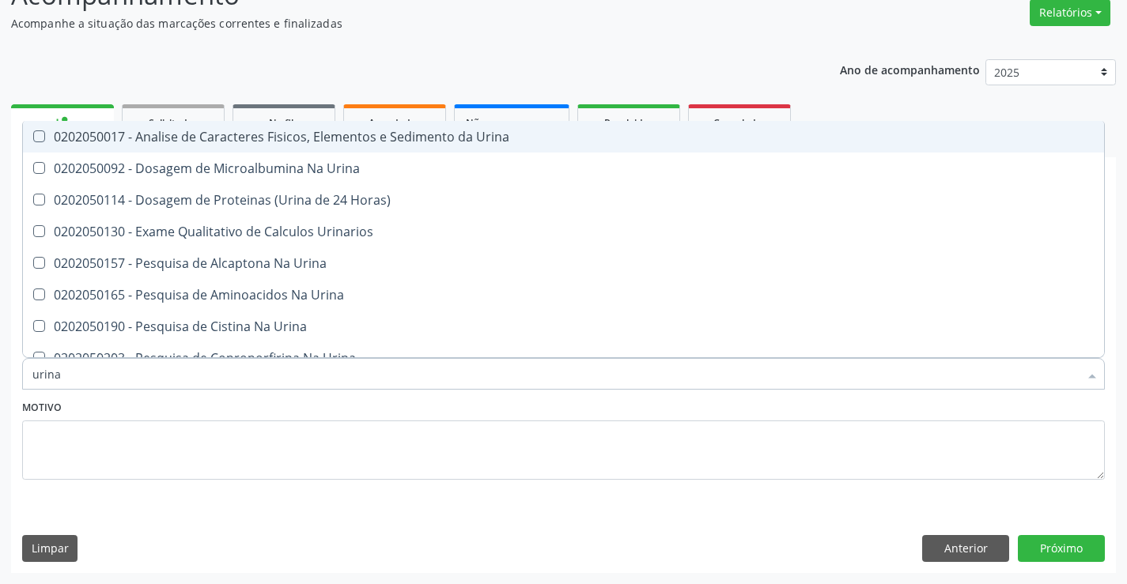
click at [192, 143] on div "0202050017 - Analise de Caracteres Fisicos, Elementos e Sedimento da Urina" at bounding box center [563, 137] width 1062 height 13
checkbox Urina "true"
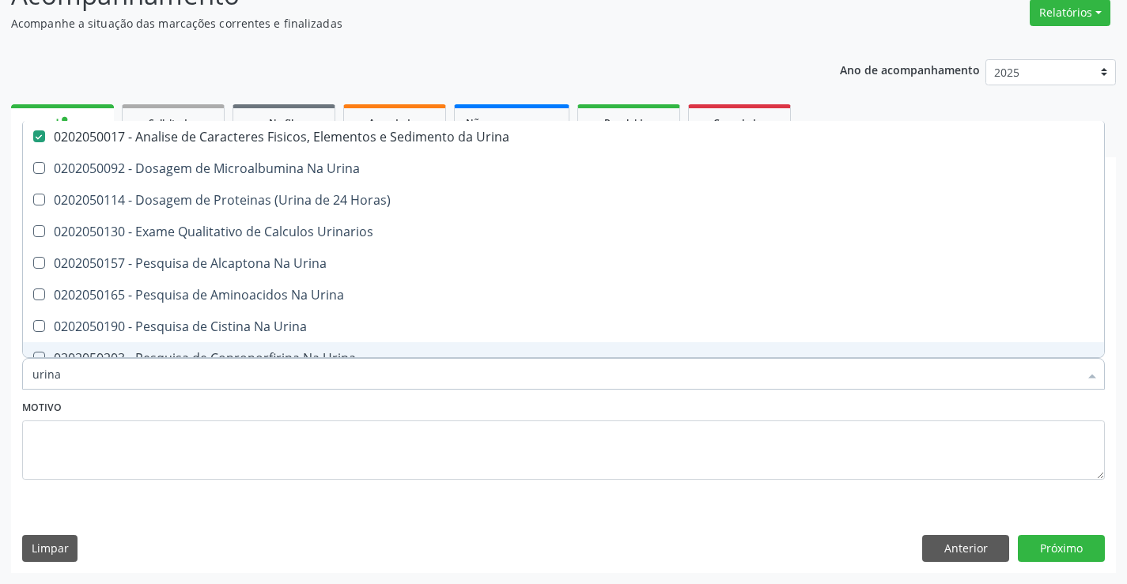
click at [144, 385] on input "urina" at bounding box center [555, 374] width 1046 height 32
type input "tg"
checkbox Urina "false"
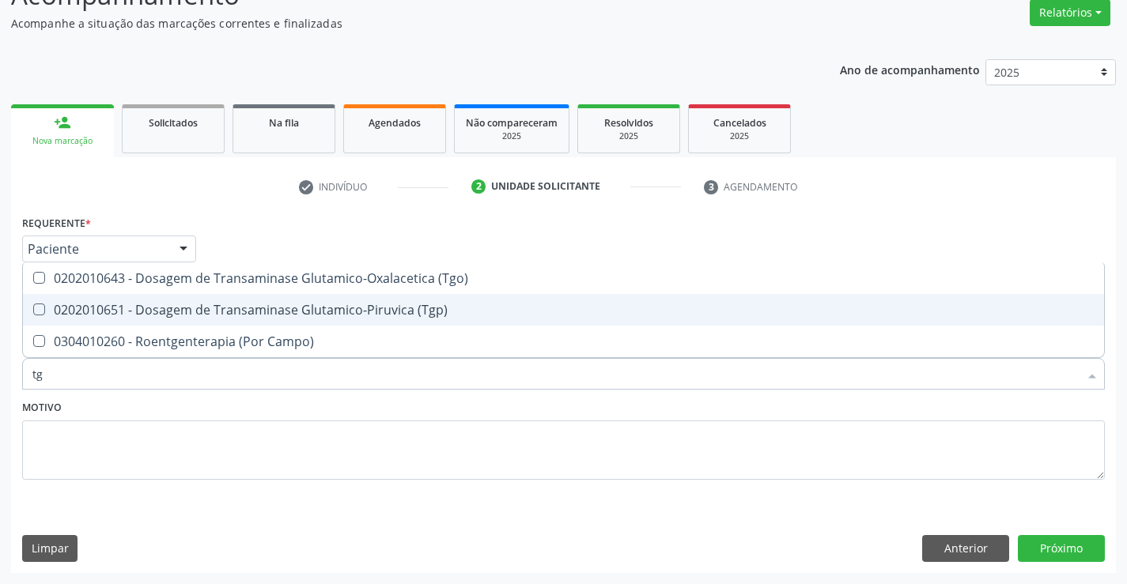
click at [231, 313] on div "0202010651 - Dosagem de Transaminase Glutamico-Piruvica (Tgp)" at bounding box center [563, 310] width 1062 height 13
checkbox \(Tgp\) "true"
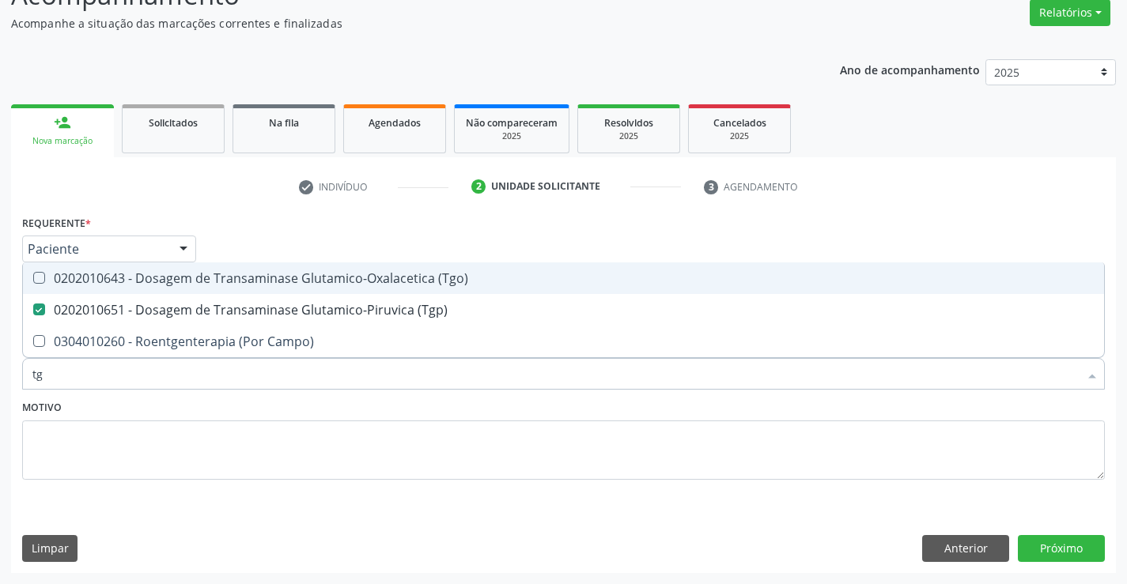
click at [236, 284] on div "0202010643 - Dosagem de Transaminase Glutamico-Oxalacetica (Tgo)" at bounding box center [563, 278] width 1062 height 13
checkbox \(Tgo\) "true"
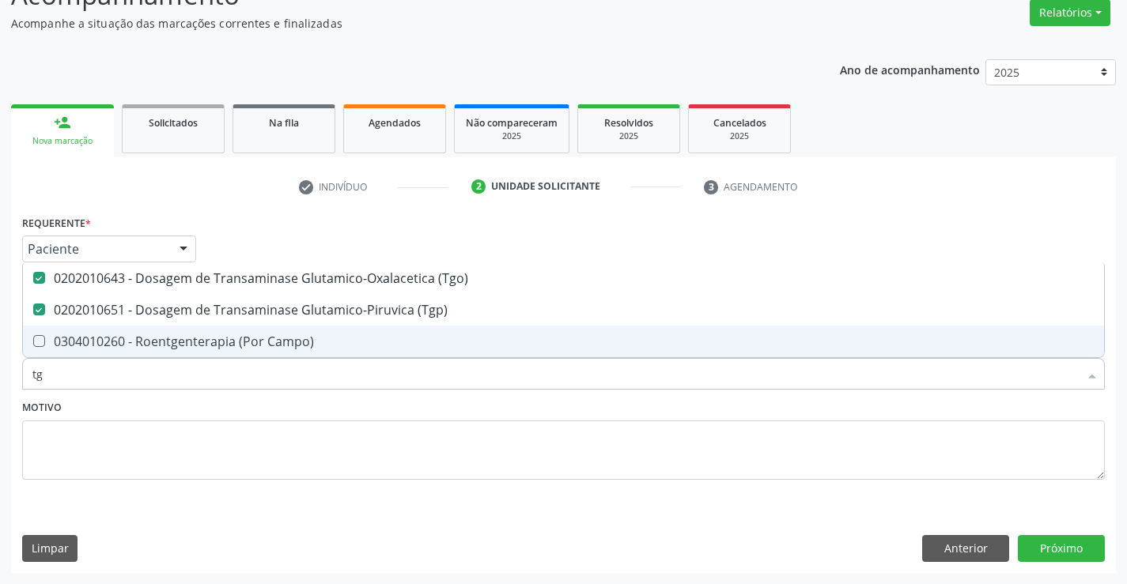
click at [212, 374] on input "tg" at bounding box center [555, 374] width 1046 height 32
click at [1058, 548] on button "Próximo" at bounding box center [1061, 548] width 87 height 27
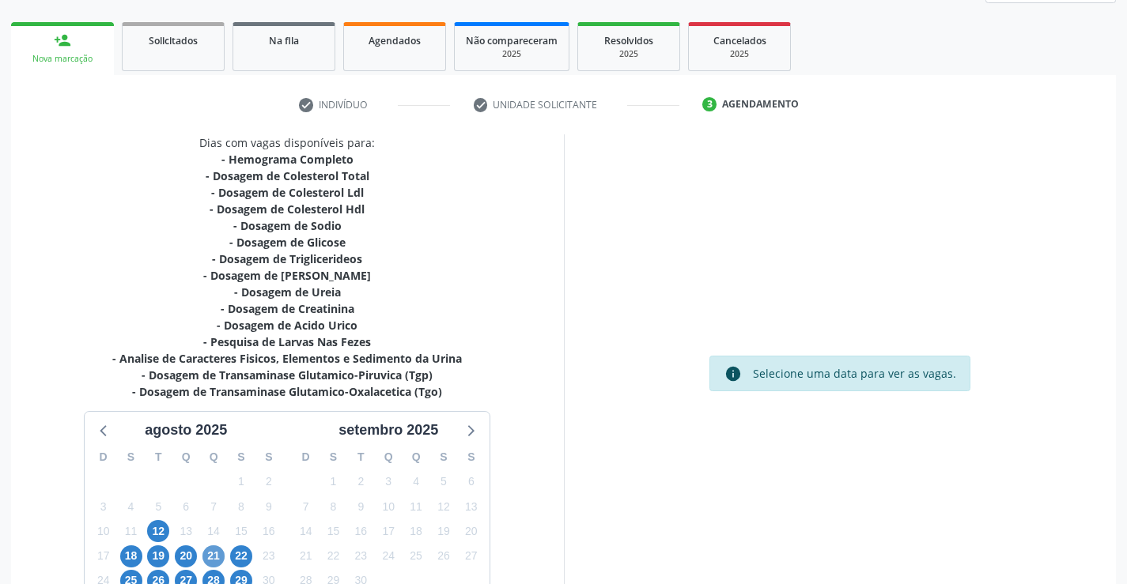
scroll to position [336, 0]
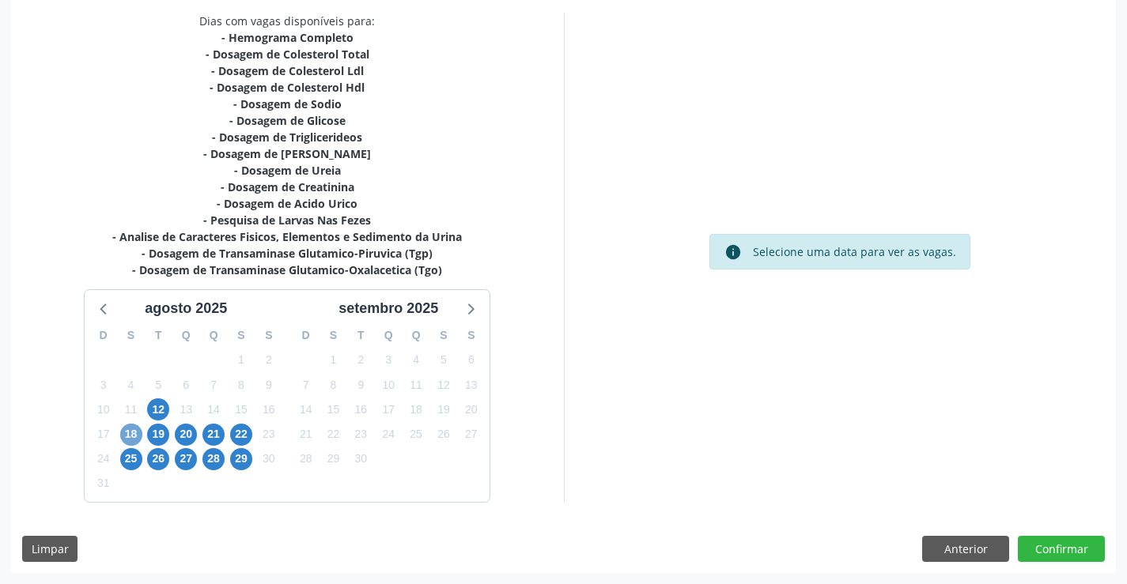
click at [129, 428] on span "18" at bounding box center [131, 435] width 22 height 22
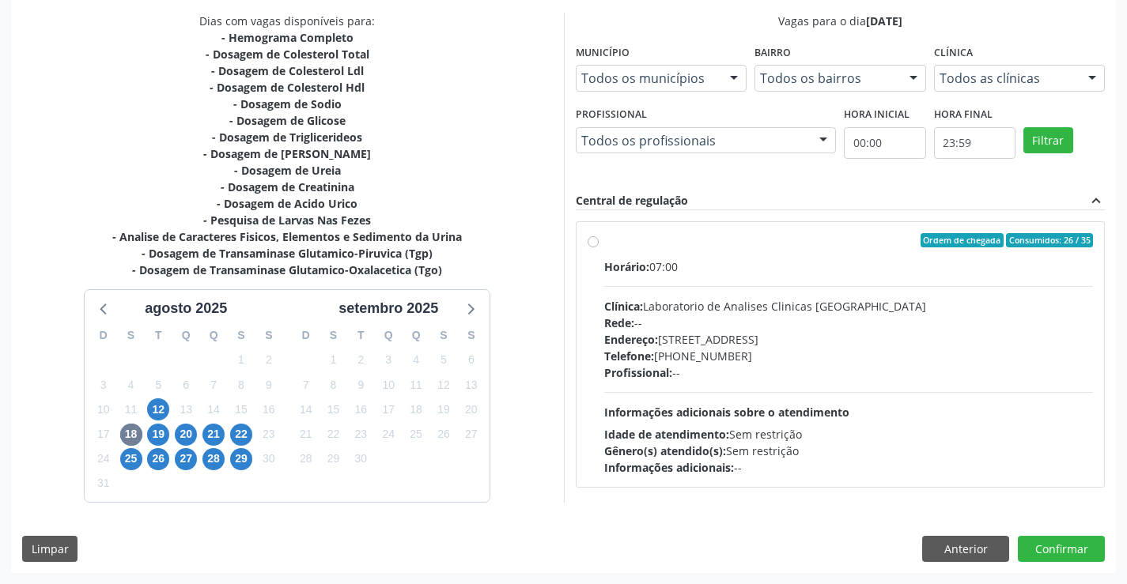
click at [675, 350] on div "Telefone: [PHONE_NUMBER]" at bounding box center [849, 356] width 490 height 17
click at [599, 248] on input "Ordem de chegada Consumidos: 26 / 35 Horário: 07:00 Clínica: Laboratorio de Ana…" at bounding box center [593, 240] width 11 height 14
radio input "true"
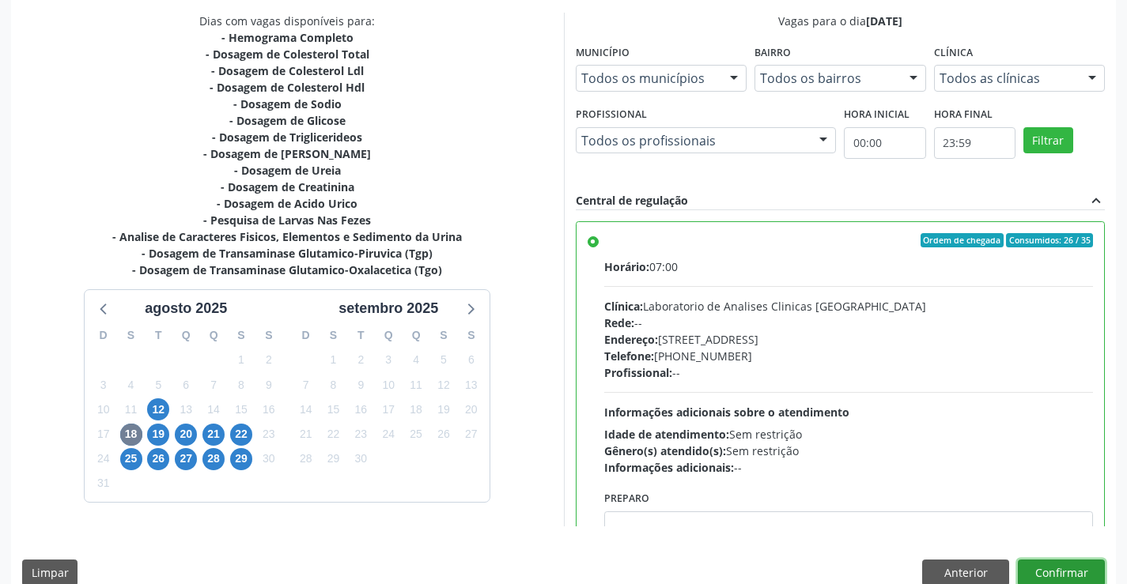
click at [1063, 581] on button "Confirmar" at bounding box center [1061, 573] width 87 height 27
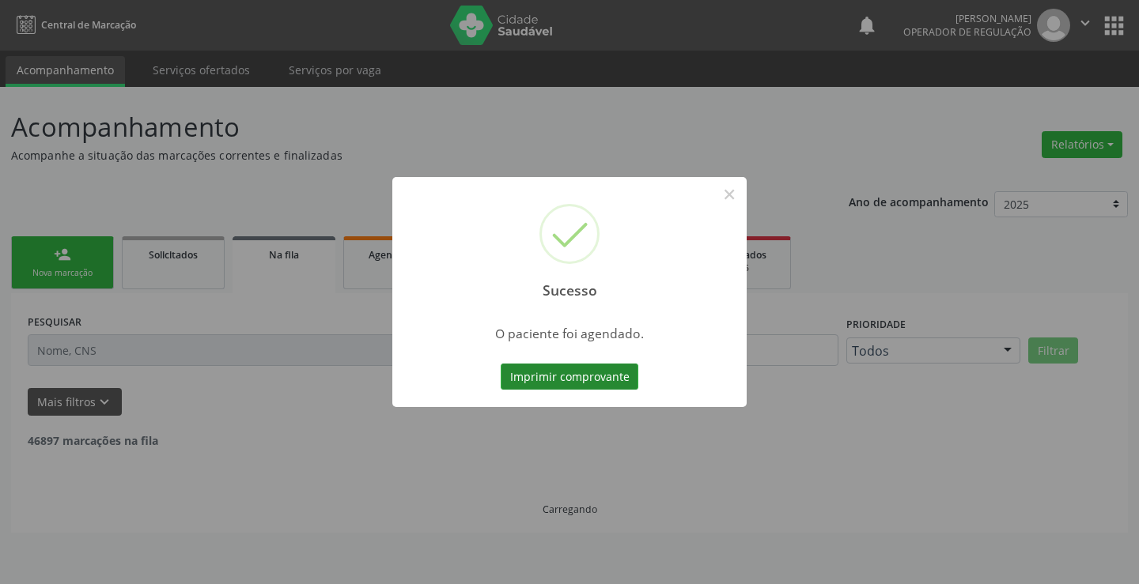
click at [615, 369] on button "Imprimir comprovante" at bounding box center [570, 377] width 138 height 27
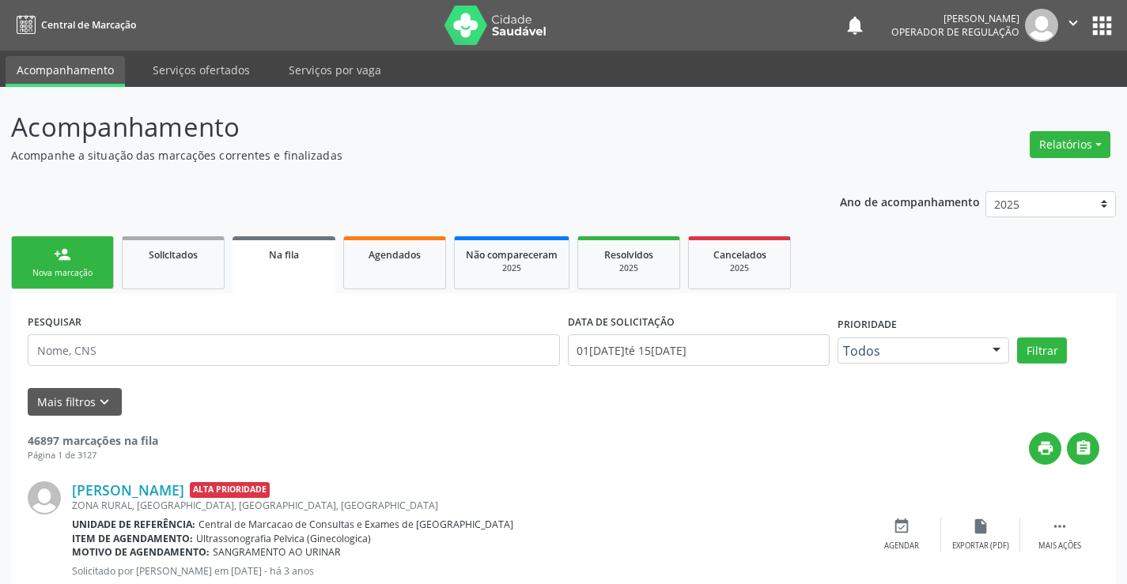
click at [66, 277] on div "Nova marcação" at bounding box center [62, 273] width 79 height 12
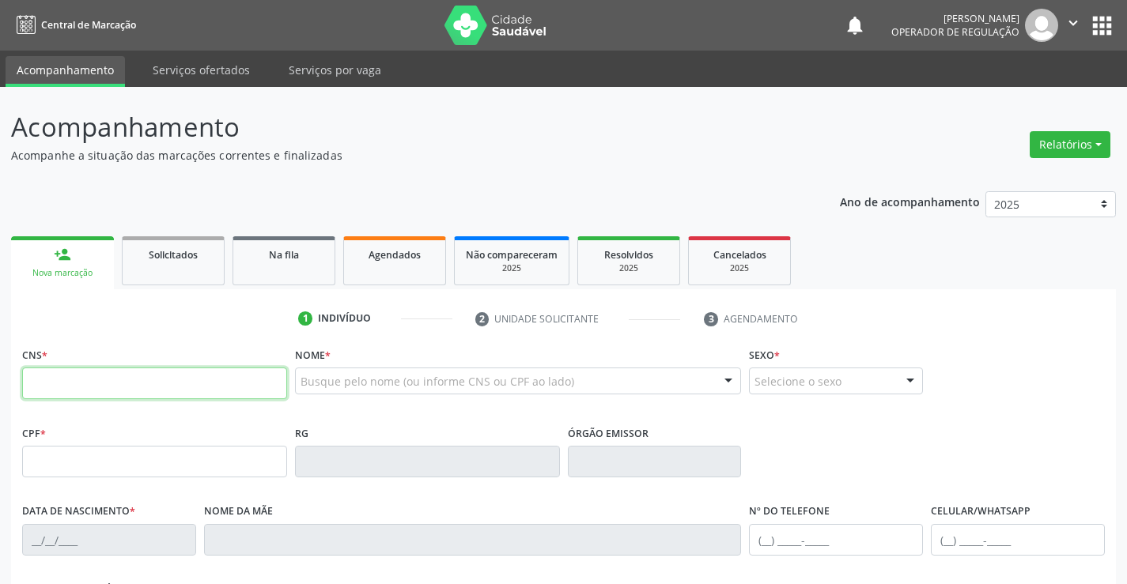
click at [100, 392] on input "text" at bounding box center [154, 384] width 265 height 32
click at [164, 382] on input "text" at bounding box center [154, 384] width 265 height 32
type input "700 0091 6446 9705"
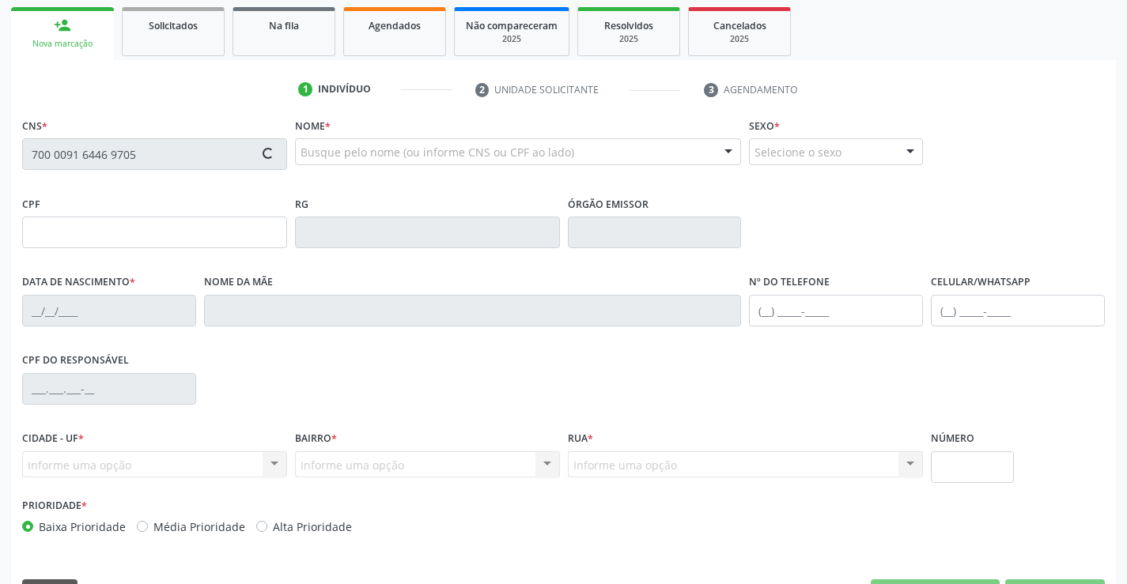
scroll to position [237, 0]
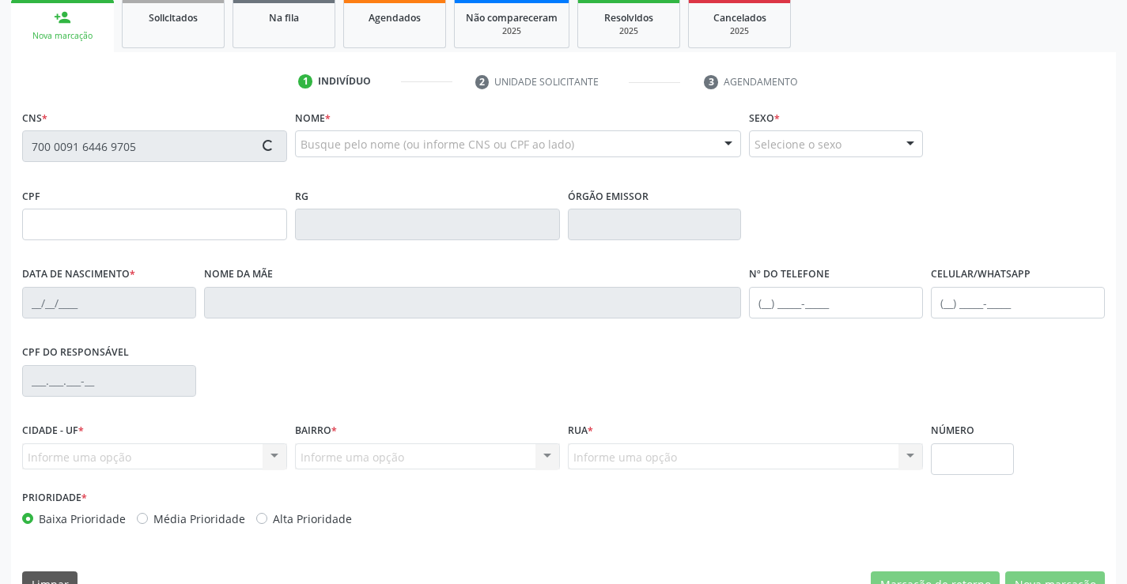
type input "1425143903"
type input "0[DATE]"
type input "[PHONE_NUMBER]"
type input "S/N"
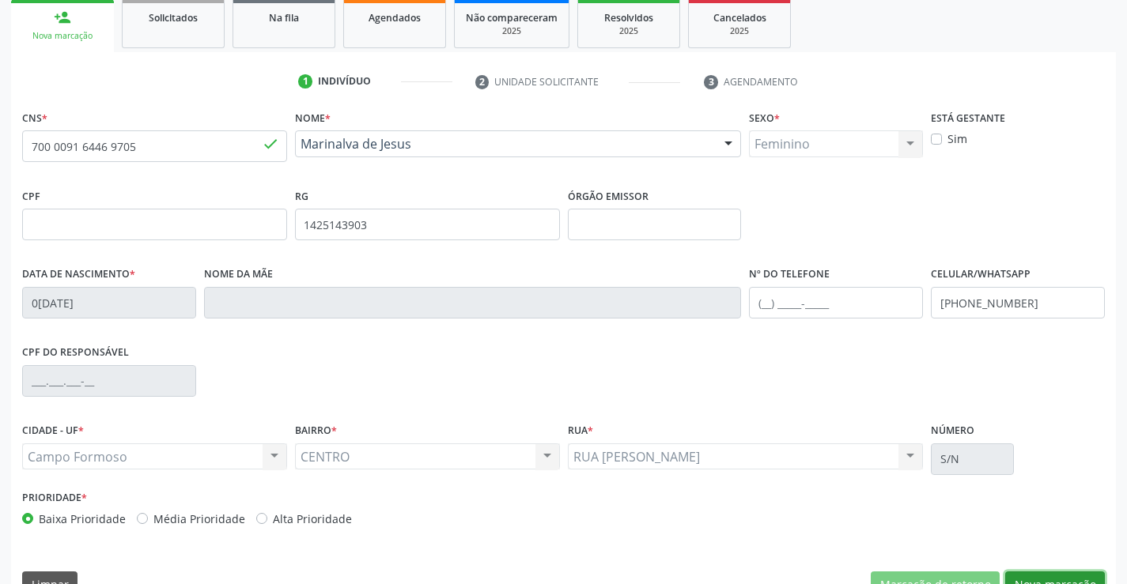
click at [1050, 578] on button "Nova marcação" at bounding box center [1055, 585] width 100 height 27
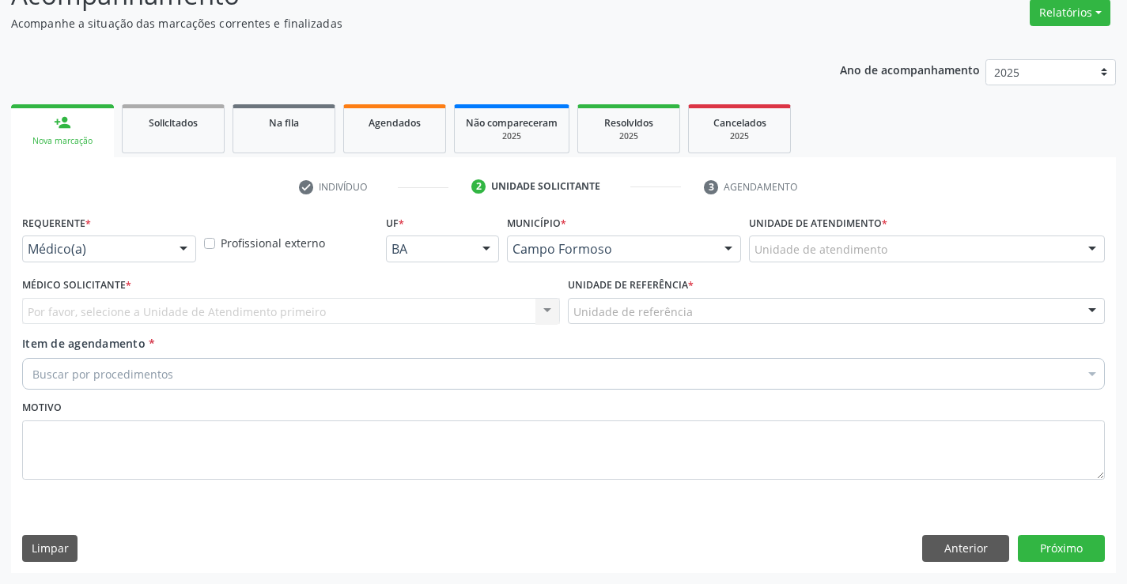
scroll to position [132, 0]
drag, startPoint x: 141, startPoint y: 248, endPoint x: 135, endPoint y: 322, distance: 74.6
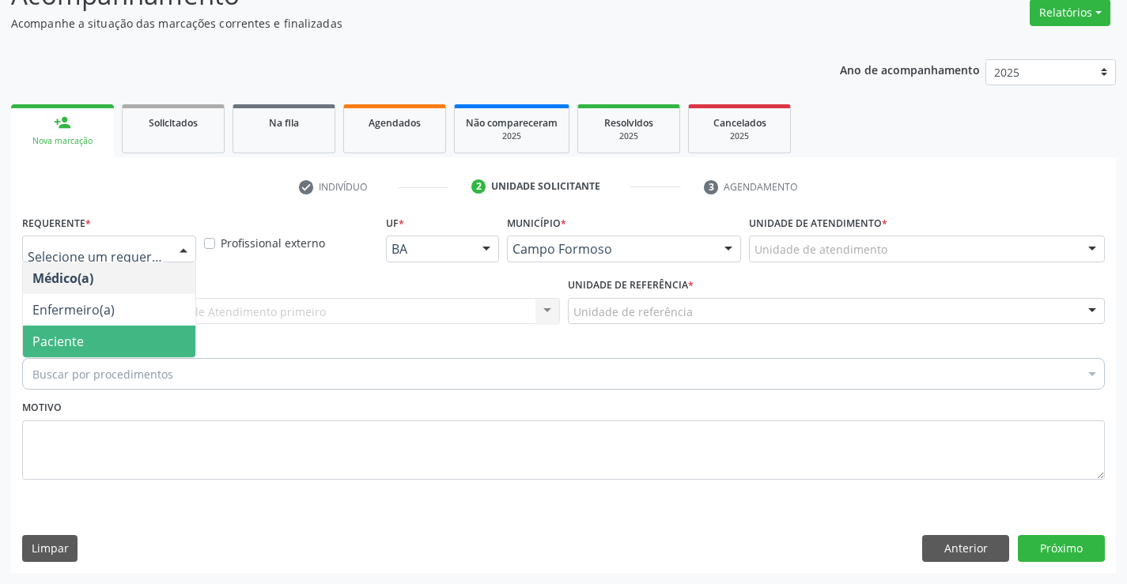
click at [126, 346] on span "Paciente" at bounding box center [109, 342] width 172 height 32
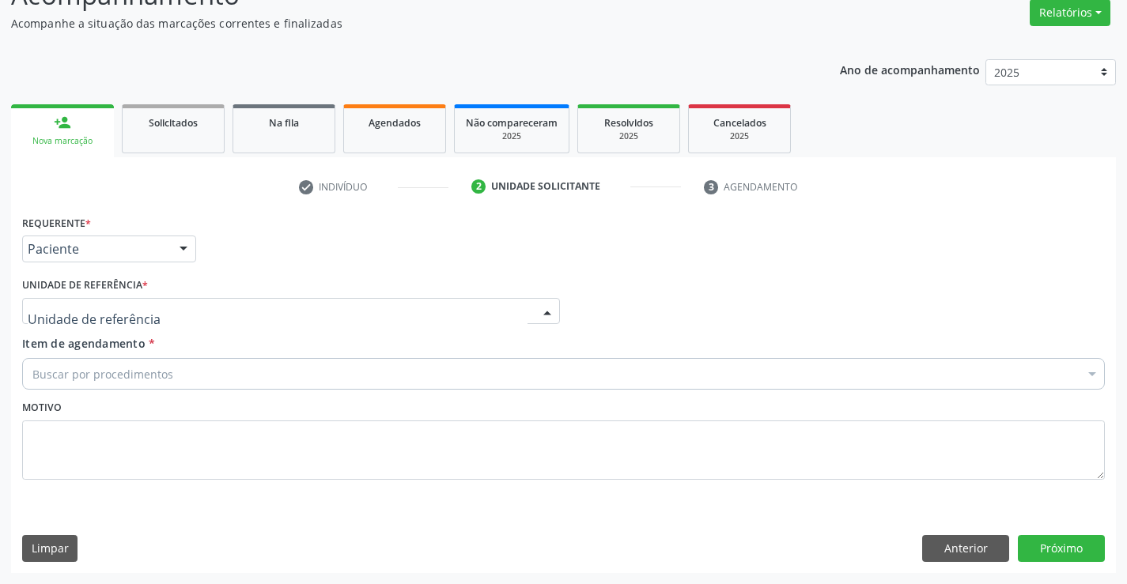
click at [224, 320] on div at bounding box center [291, 311] width 538 height 27
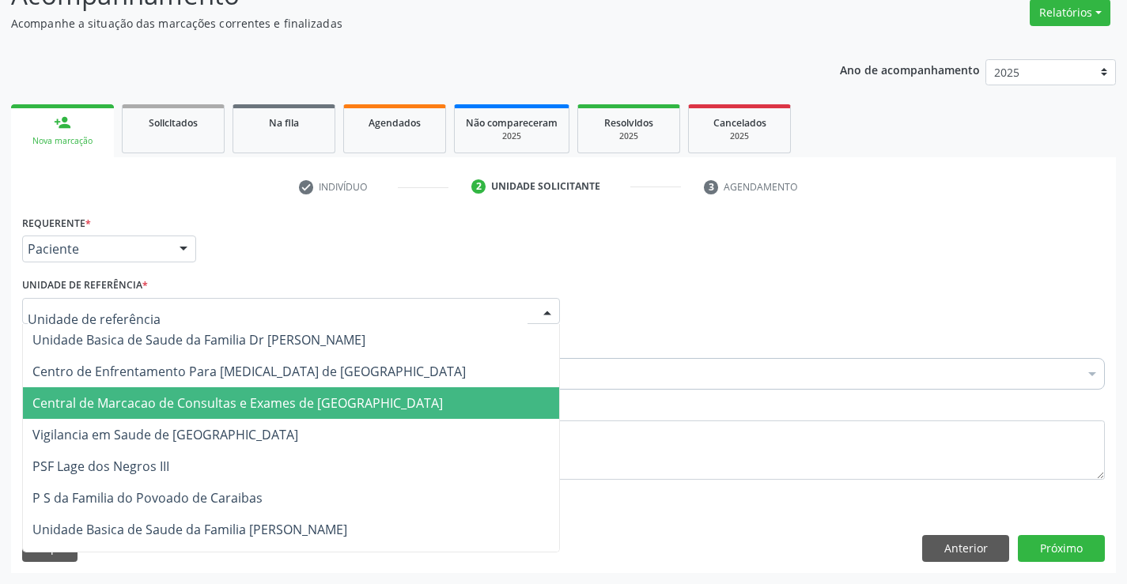
click at [211, 404] on span "Central de Marcacao de Consultas e Exames de [GEOGRAPHIC_DATA]" at bounding box center [237, 403] width 410 height 17
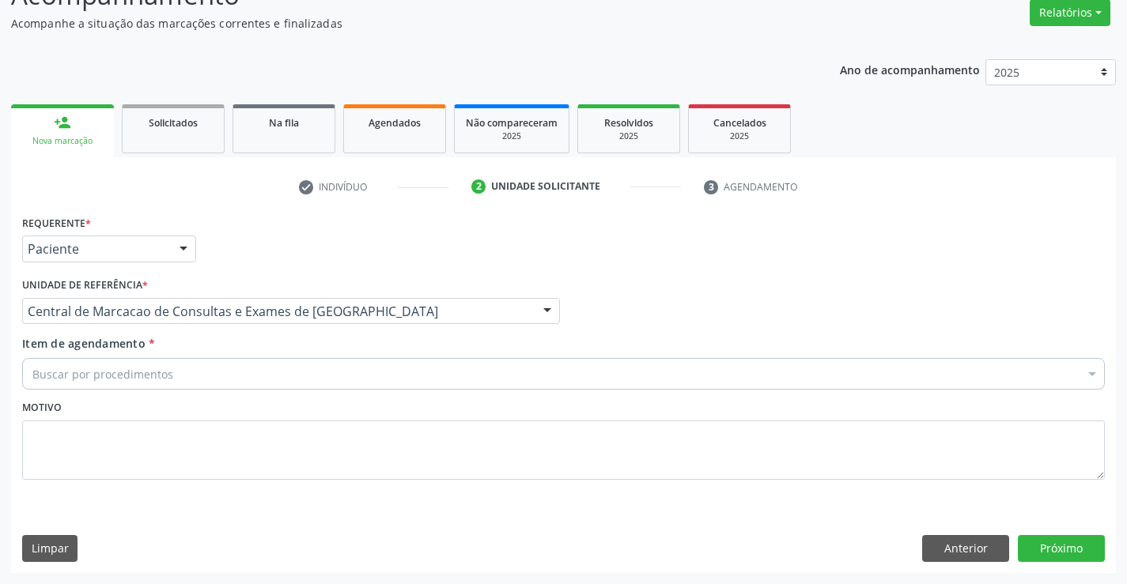
click at [240, 376] on div "Buscar por procedimentos" at bounding box center [563, 374] width 1083 height 32
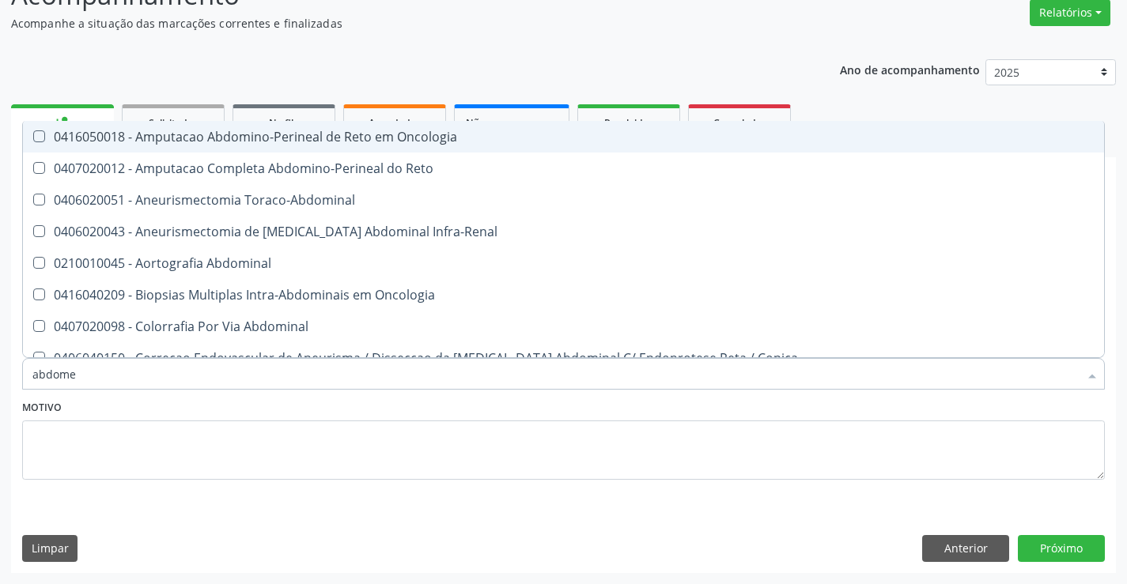
type input "abdomen"
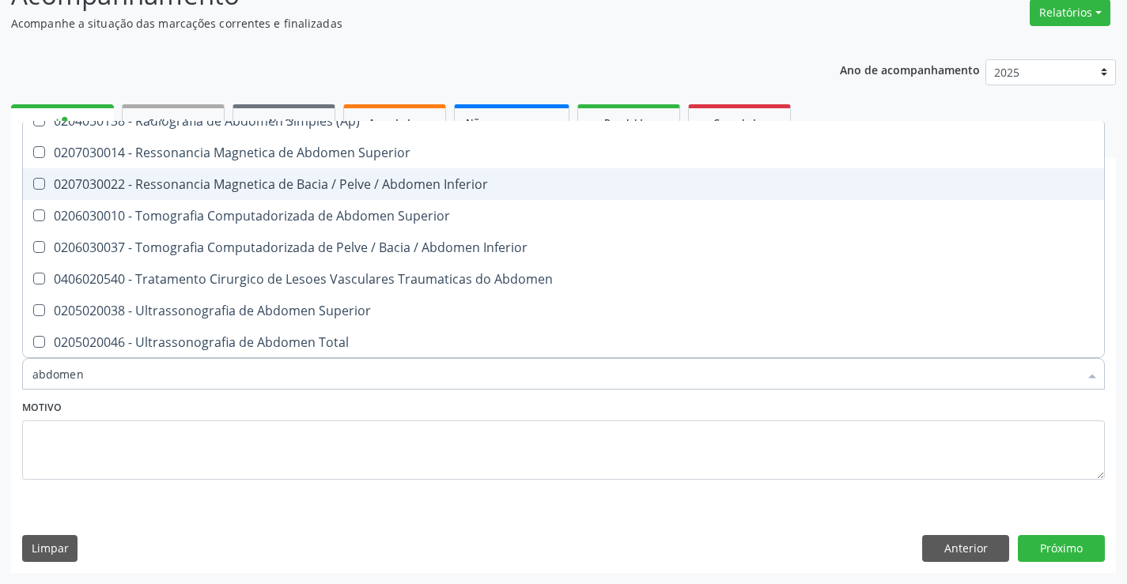
scroll to position [80, 0]
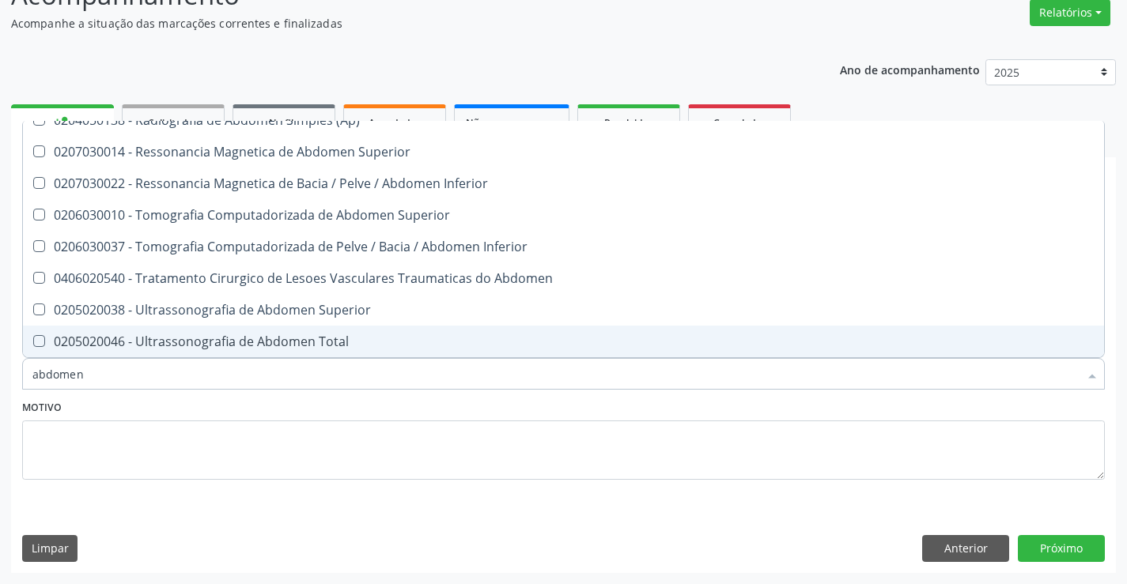
click at [245, 341] on div "0205020046 - Ultrassonografia de Abdomen Total" at bounding box center [563, 341] width 1062 height 13
checkbox Total "true"
click at [228, 362] on input "abdomen" at bounding box center [555, 374] width 1046 height 32
type input "t"
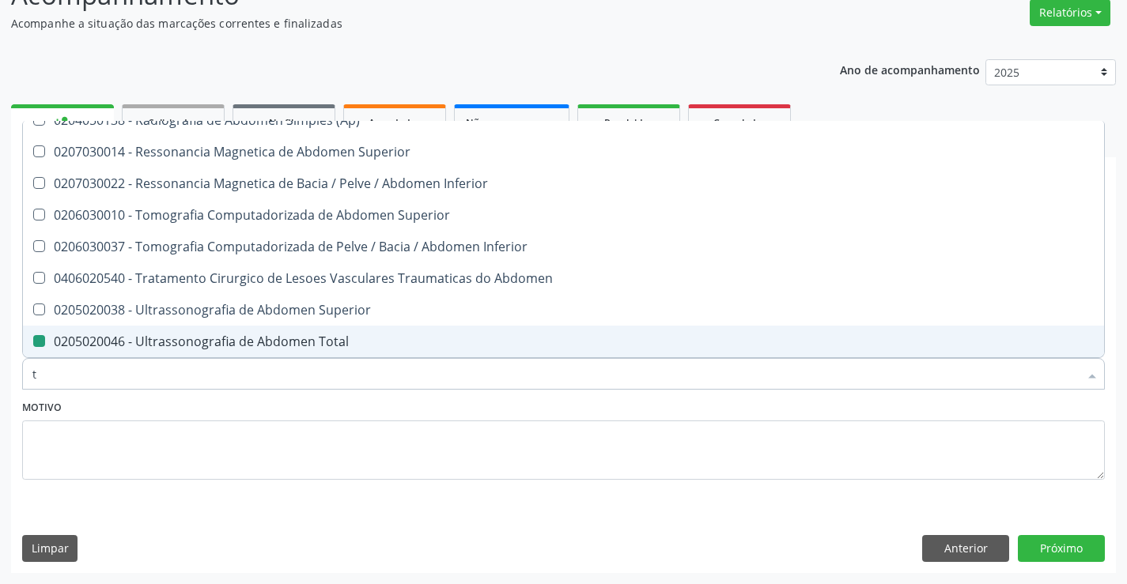
checkbox Total "false"
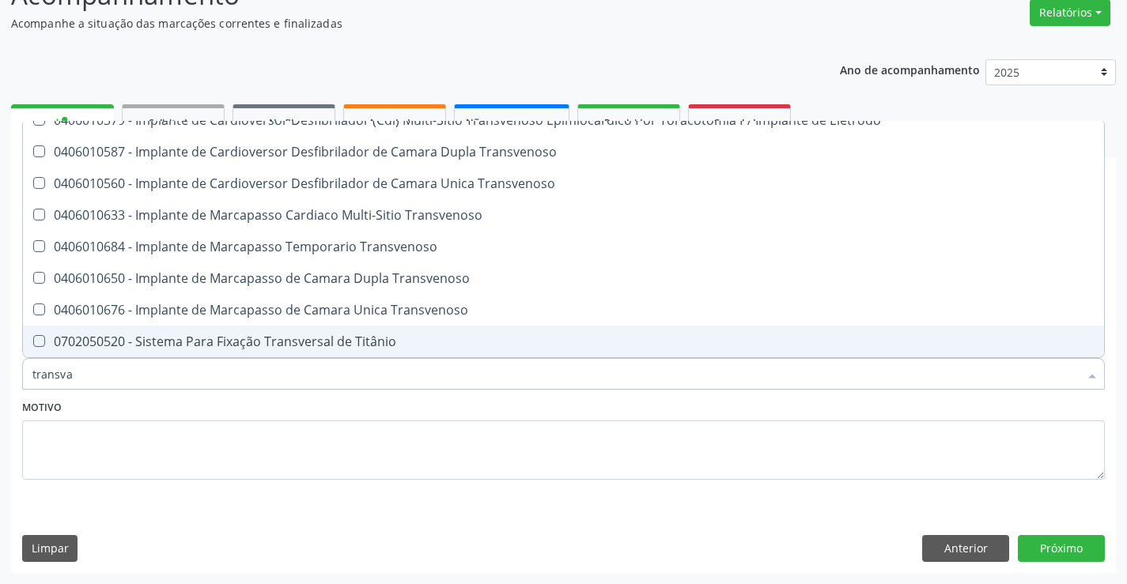
scroll to position [0, 0]
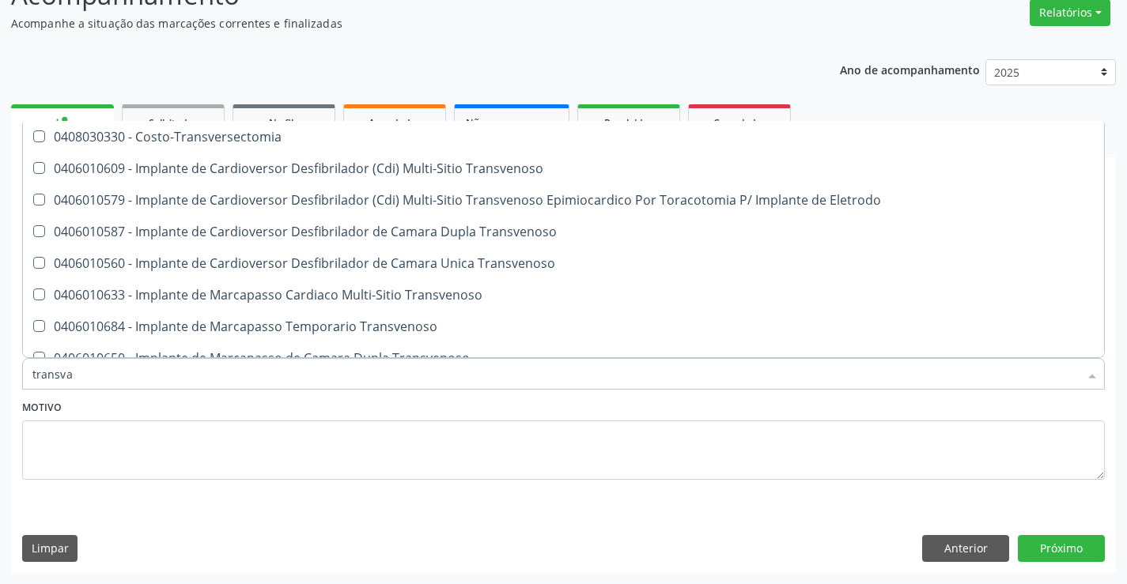
type input "transvag"
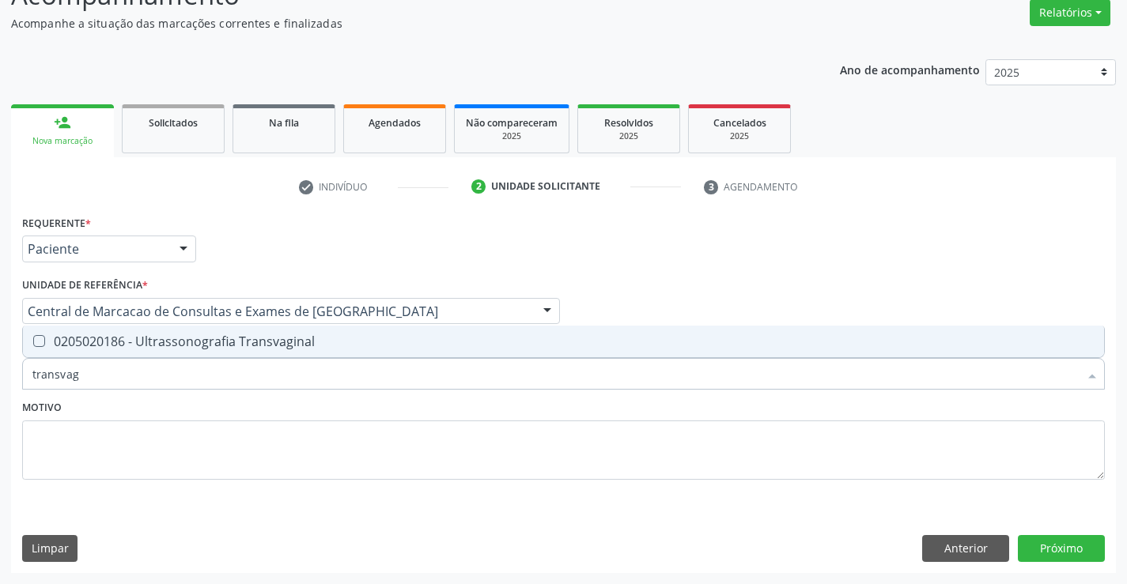
click at [229, 339] on div "0205020186 - Ultrassonografia Transvaginal" at bounding box center [563, 341] width 1062 height 13
checkbox Transvaginal "true"
click at [1070, 550] on button "Próximo" at bounding box center [1061, 548] width 87 height 27
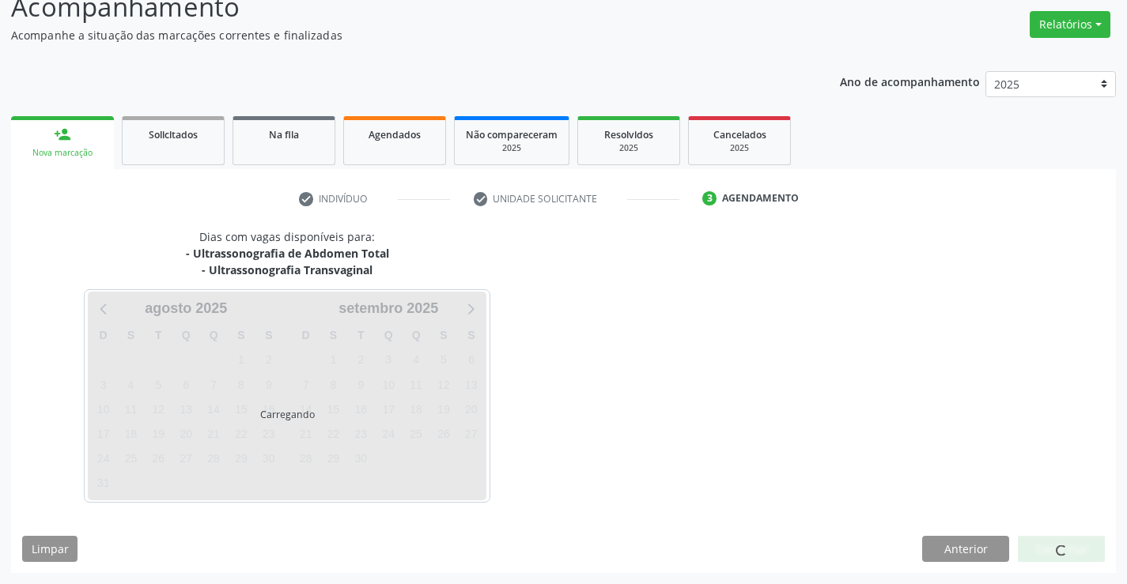
scroll to position [120, 0]
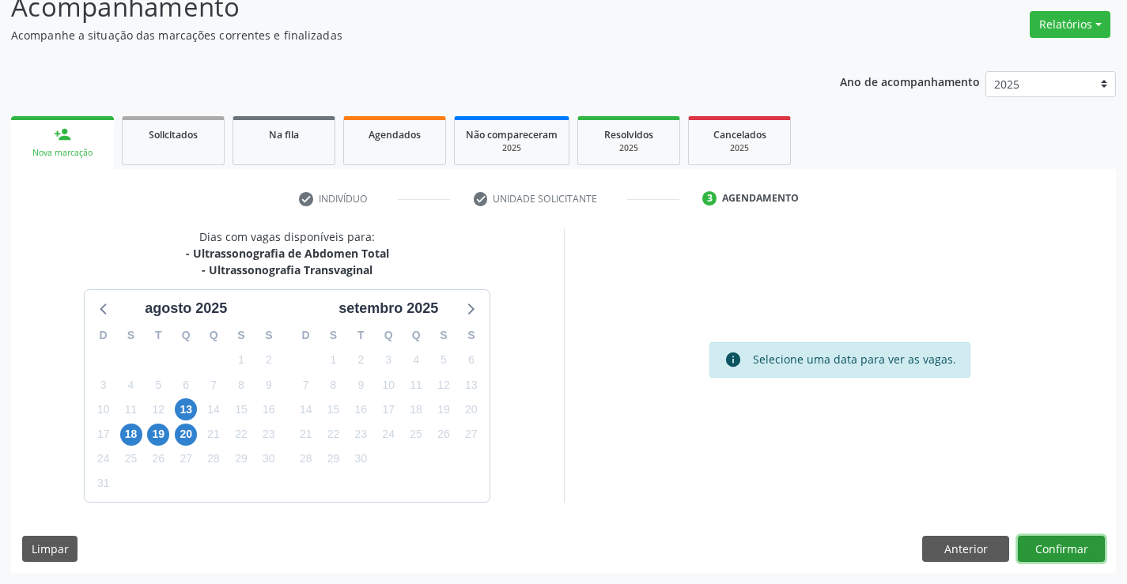
click at [1042, 548] on button "Confirmar" at bounding box center [1061, 549] width 87 height 27
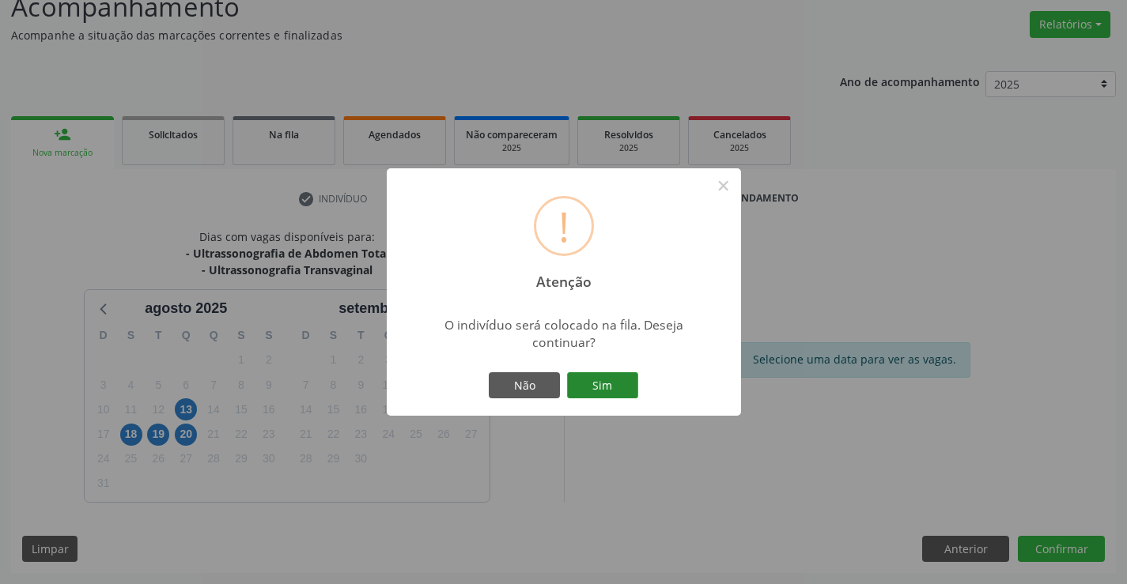
click at [599, 386] on button "Sim" at bounding box center [602, 386] width 71 height 27
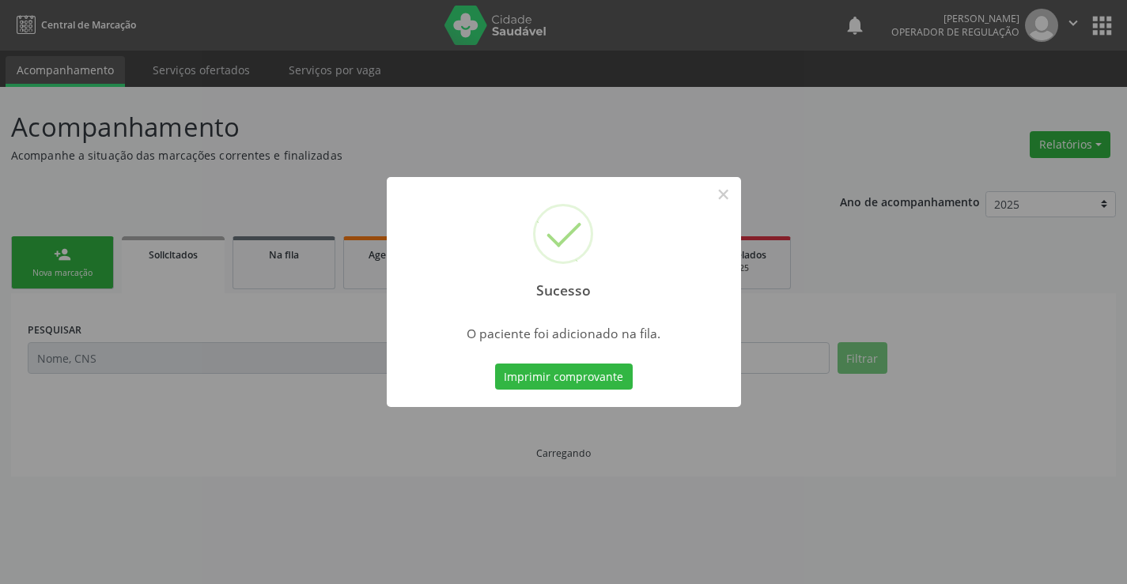
scroll to position [0, 0]
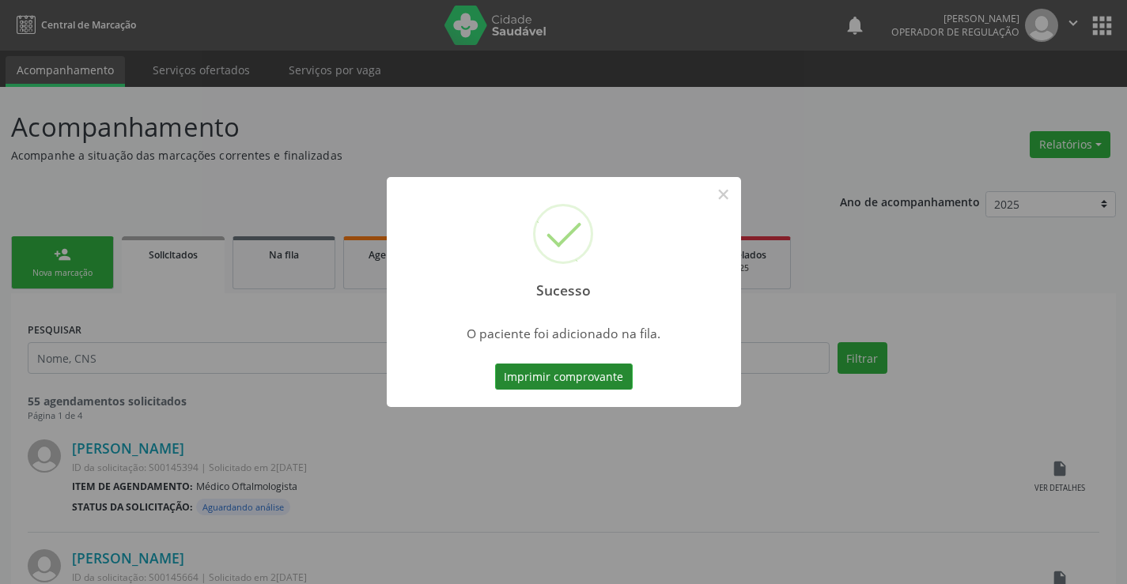
click at [560, 373] on button "Imprimir comprovante" at bounding box center [564, 377] width 138 height 27
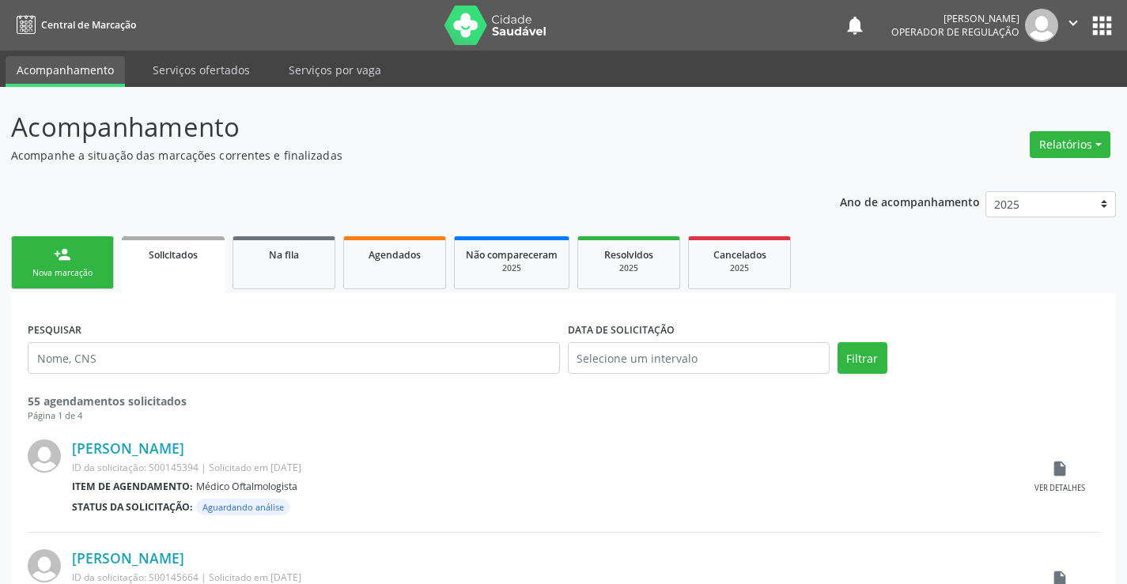
click at [64, 253] on div "person_add" at bounding box center [62, 254] width 17 height 17
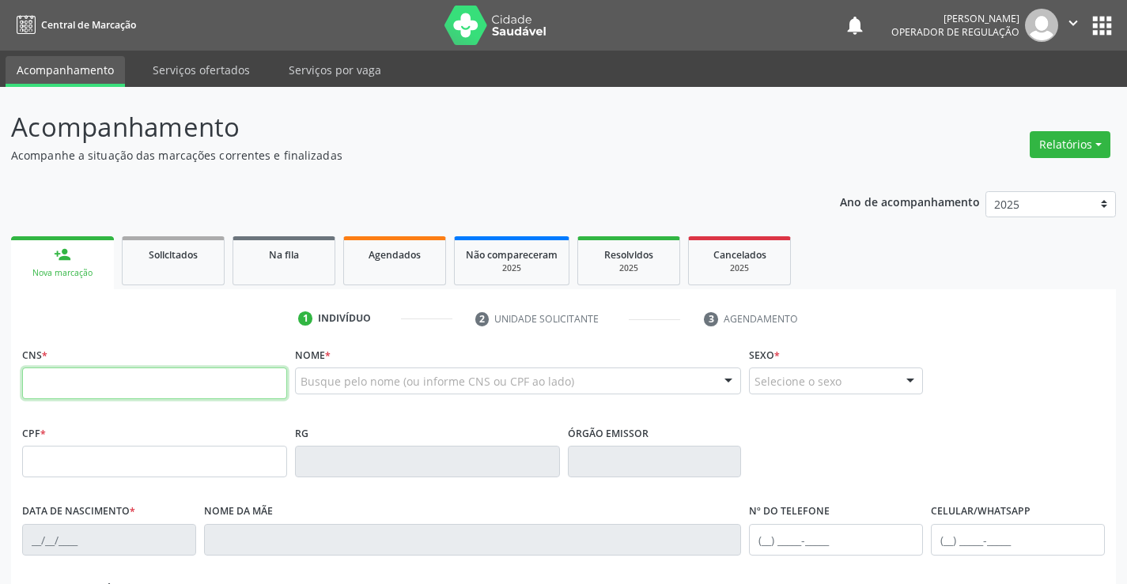
click at [119, 389] on input "text" at bounding box center [154, 384] width 265 height 32
type input "705 0036 8825 6757"
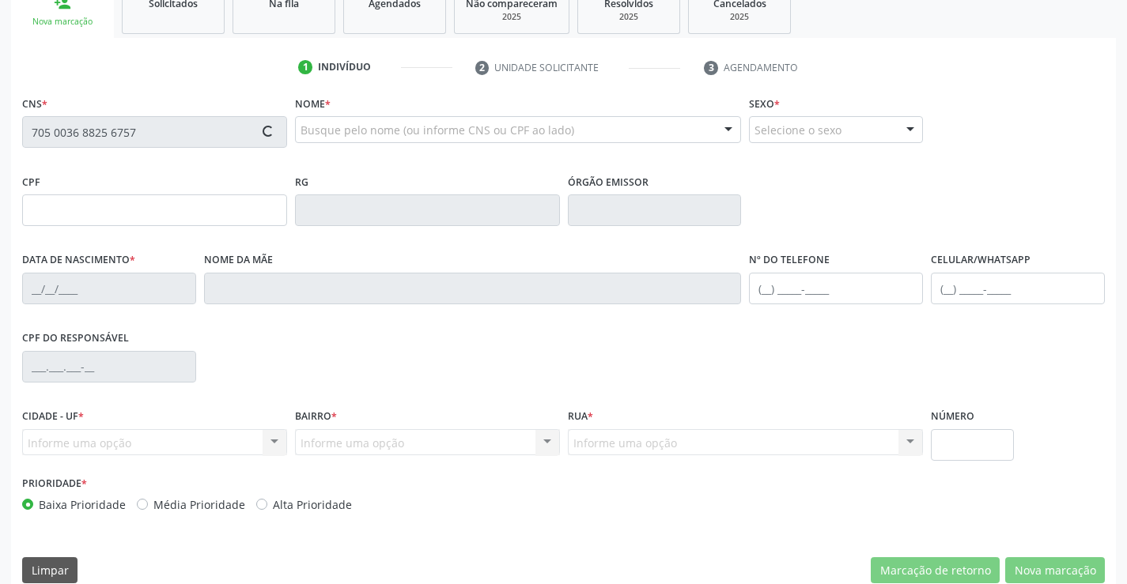
scroll to position [273, 0]
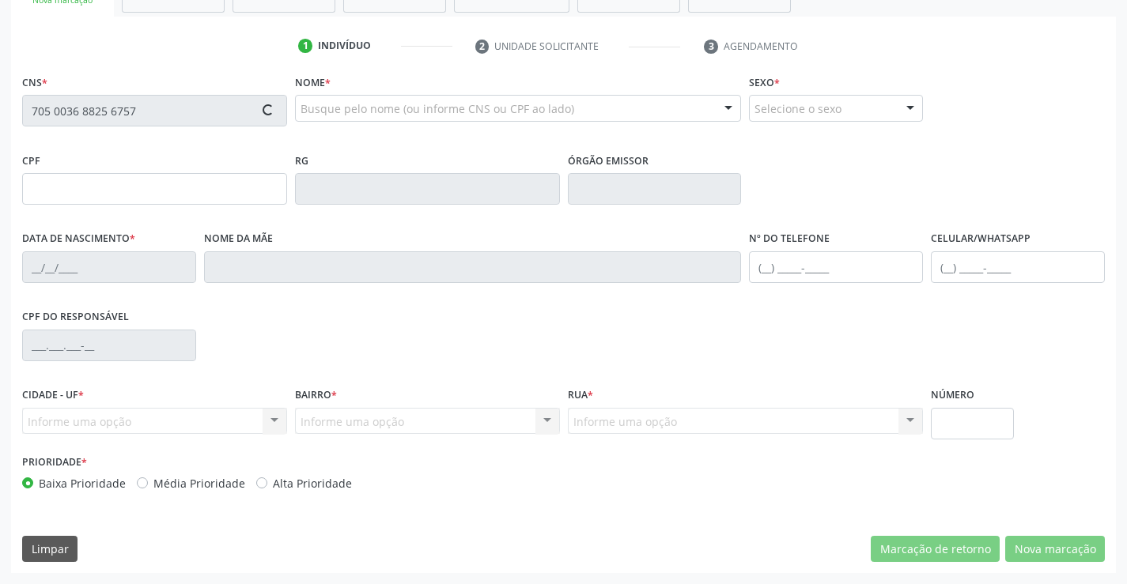
type input "1404431530"
type input "17/02/1989"
type input "(74) 99197-8623"
type input "(74) 99906-0826"
type input "857.900.855-71"
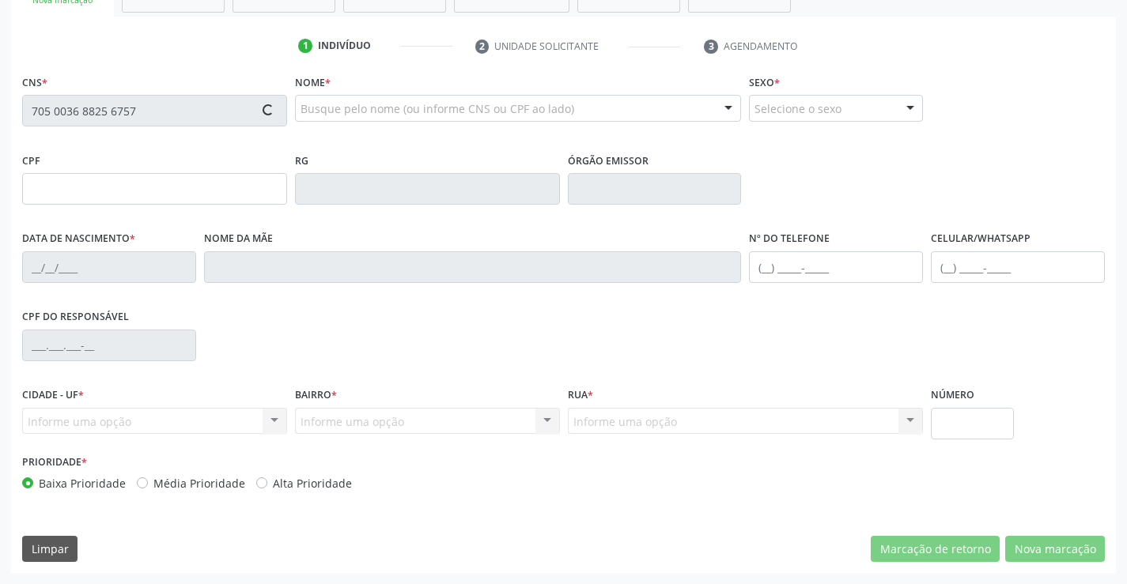
type input "S/N"
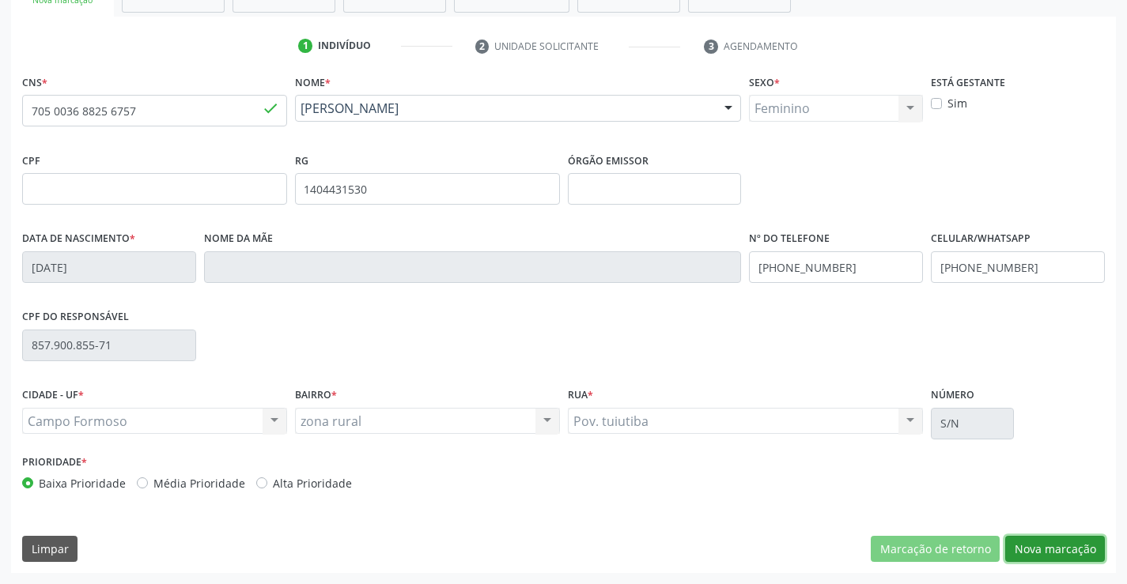
click at [1023, 550] on button "Nova marcação" at bounding box center [1055, 549] width 100 height 27
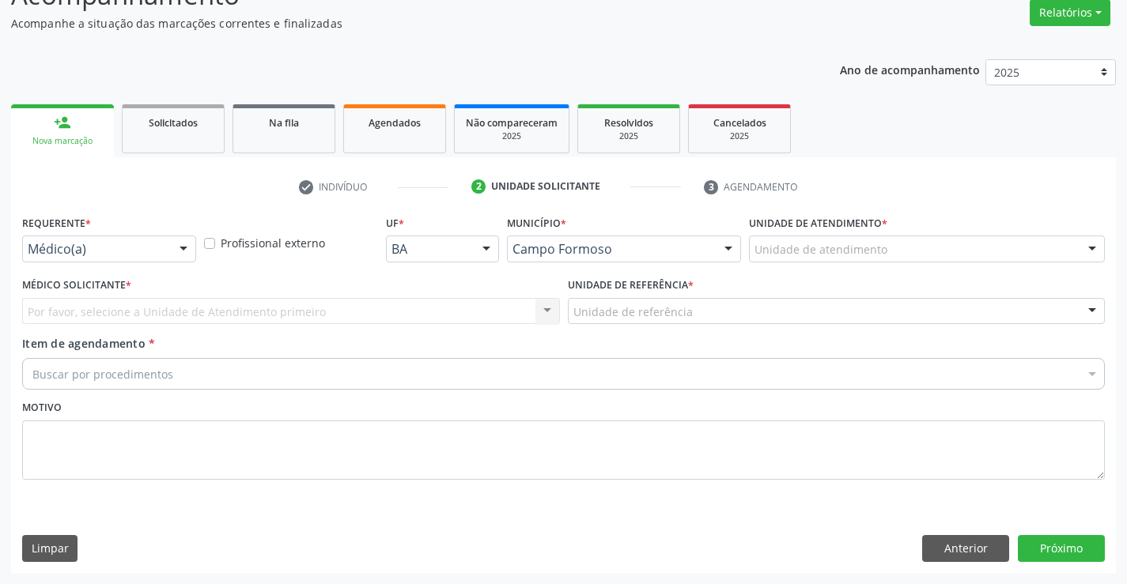
scroll to position [132, 0]
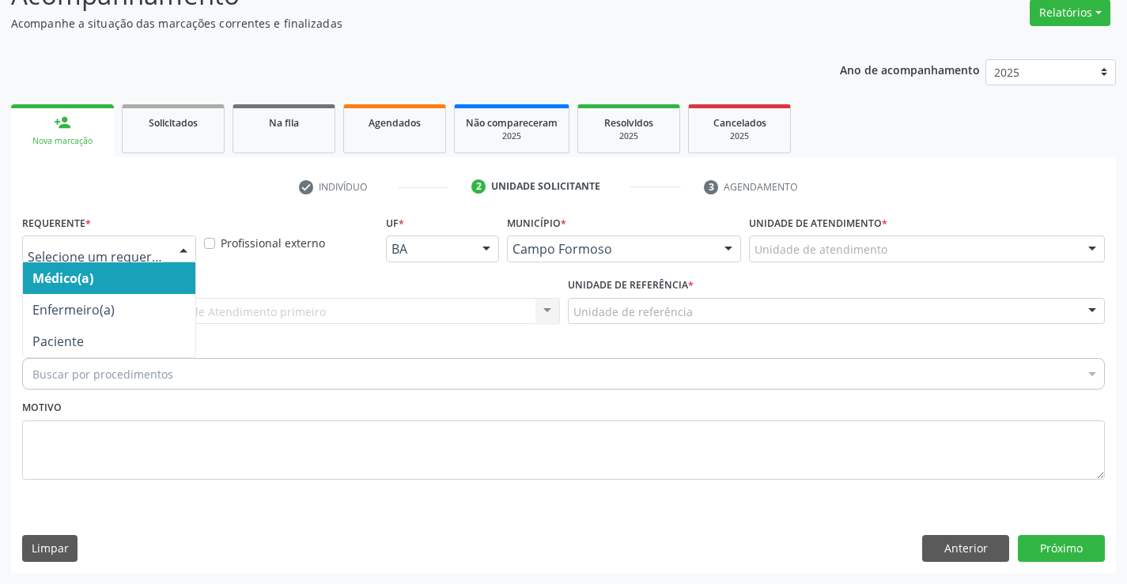
click at [179, 253] on div at bounding box center [184, 249] width 24 height 27
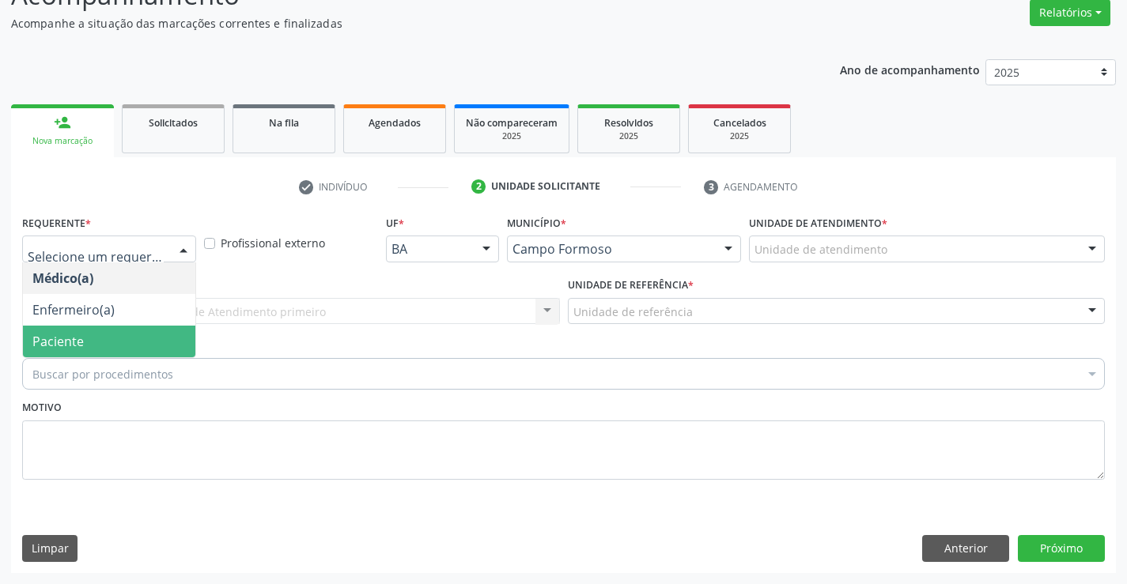
drag, startPoint x: 140, startPoint y: 338, endPoint x: 240, endPoint y: 336, distance: 99.7
click at [141, 339] on span "Paciente" at bounding box center [109, 342] width 172 height 32
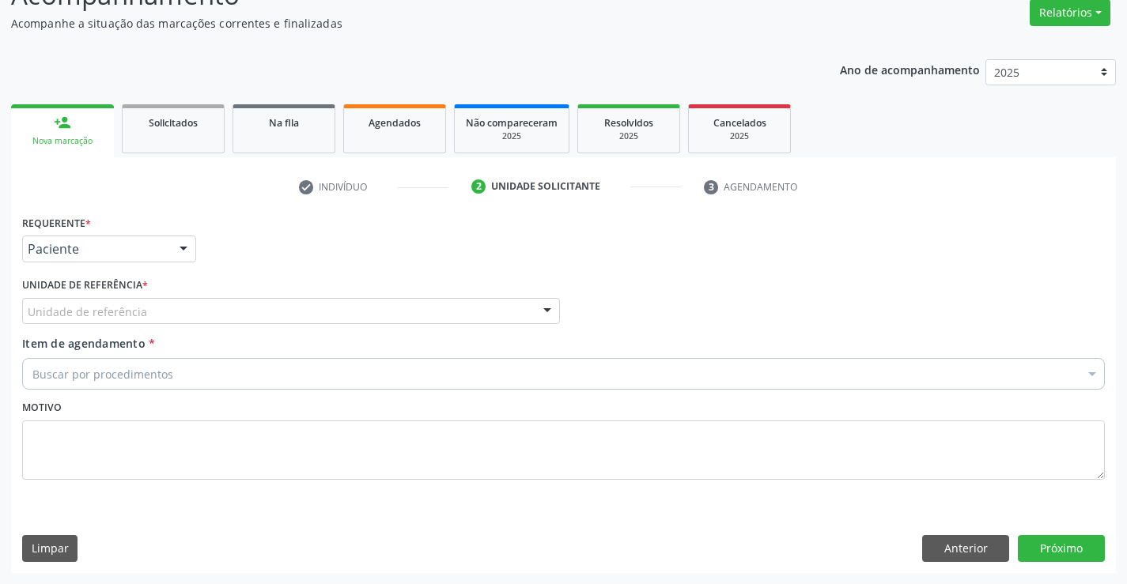
click at [257, 318] on div "Unidade de referência" at bounding box center [291, 311] width 538 height 27
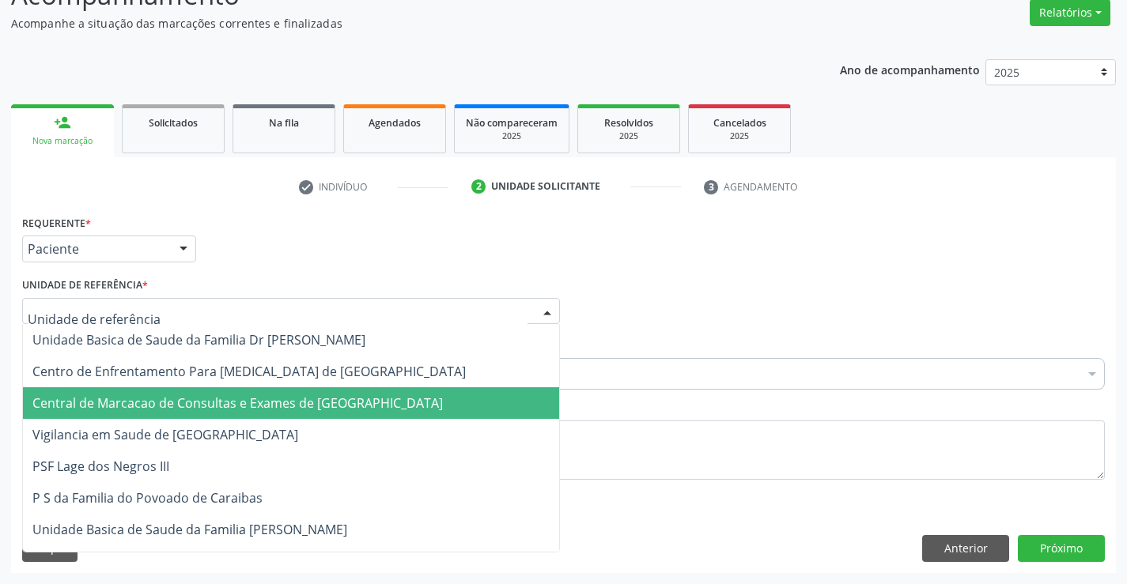
click at [258, 415] on span "Central de Marcacao de Consultas e Exames de [GEOGRAPHIC_DATA]" at bounding box center [291, 404] width 536 height 32
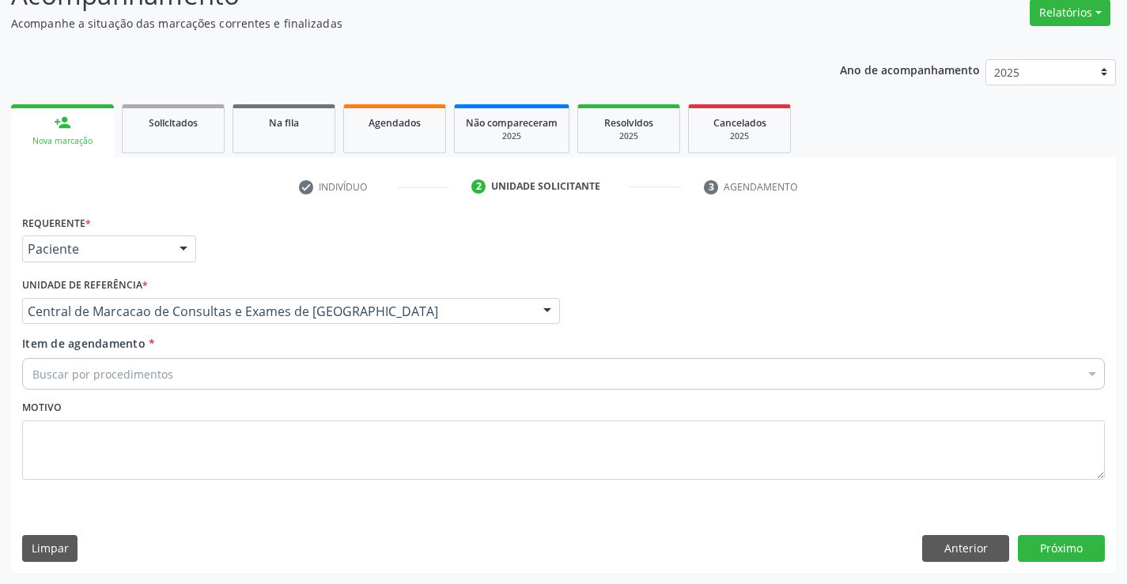
click at [275, 383] on div "Buscar por procedimentos" at bounding box center [563, 374] width 1083 height 32
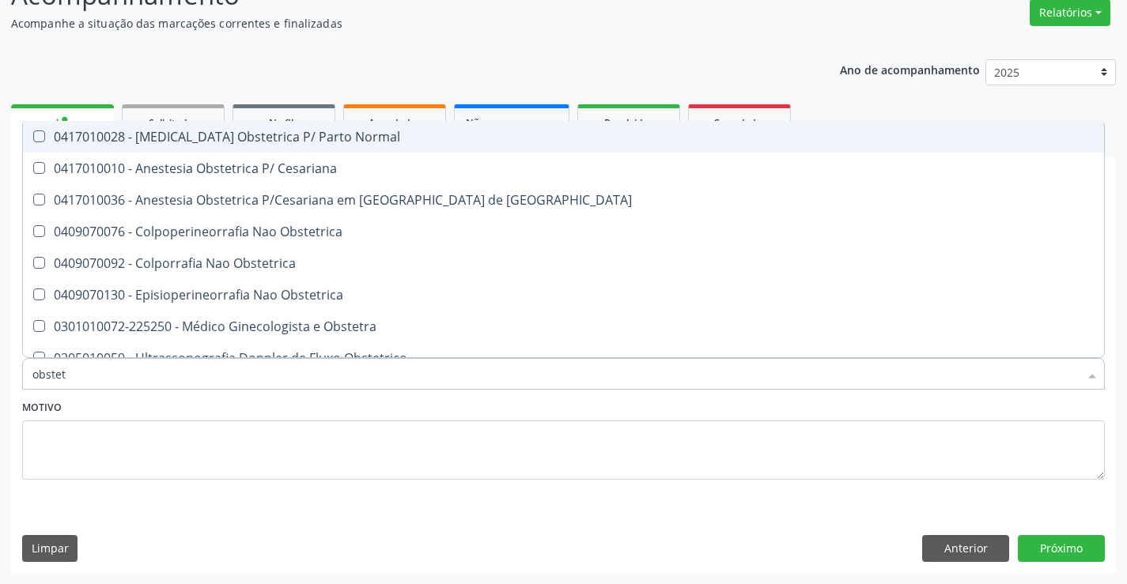
type input "obstetr"
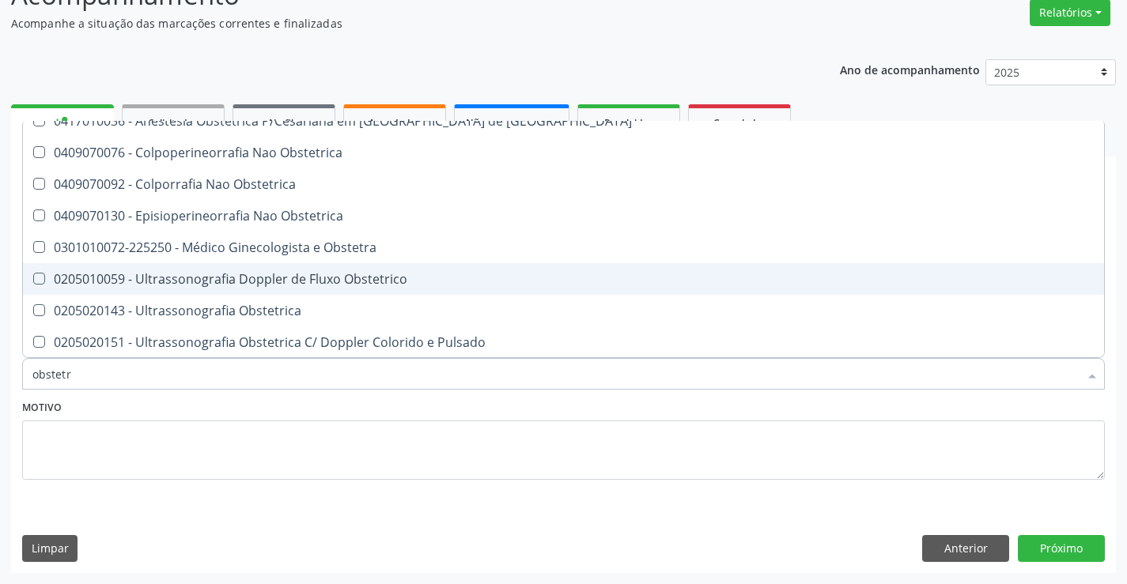
scroll to position [80, 0]
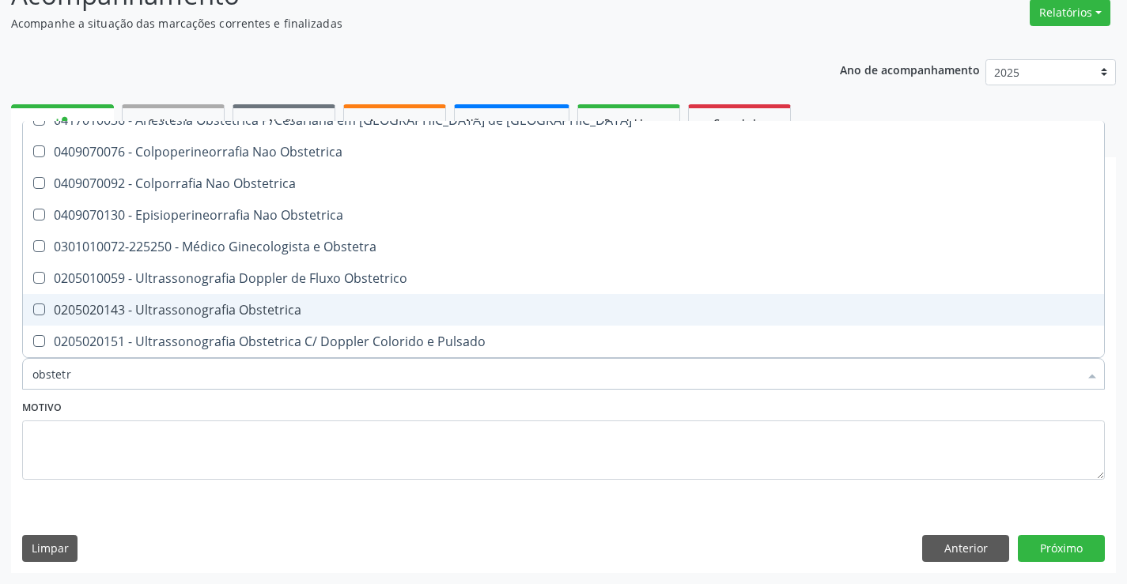
click at [239, 311] on div "0205020143 - Ultrassonografia Obstetrica" at bounding box center [563, 310] width 1062 height 13
checkbox Obstetrica "true"
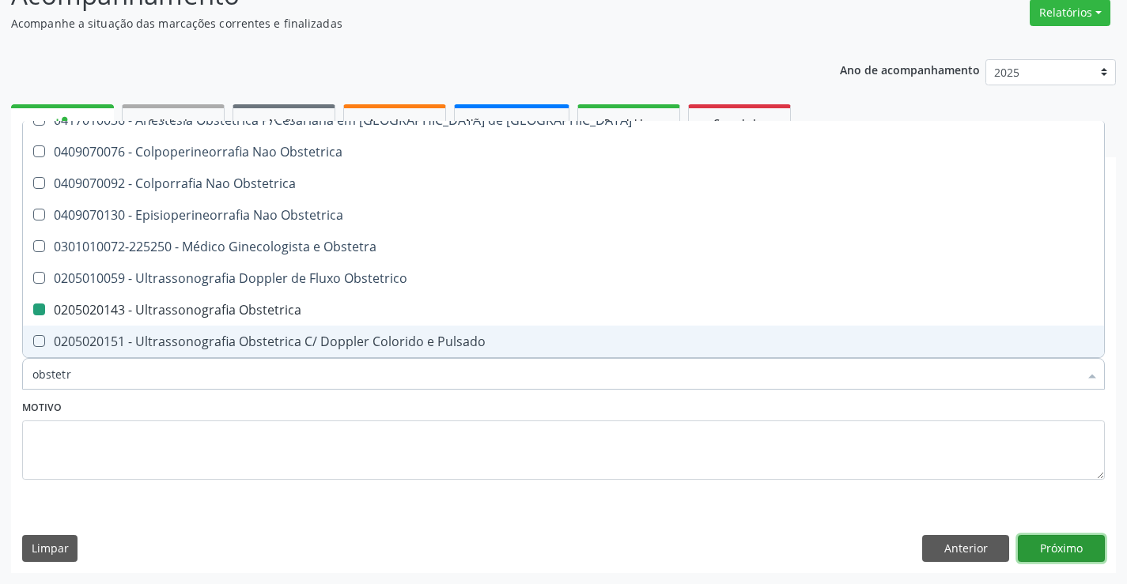
click at [1064, 550] on button "Próximo" at bounding box center [1061, 548] width 87 height 27
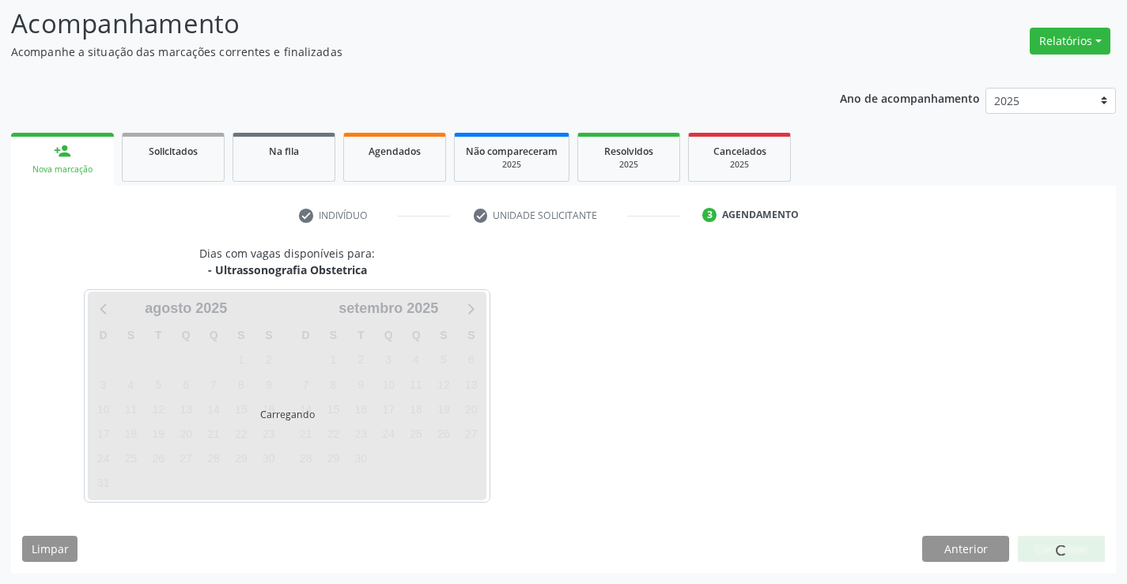
scroll to position [0, 0]
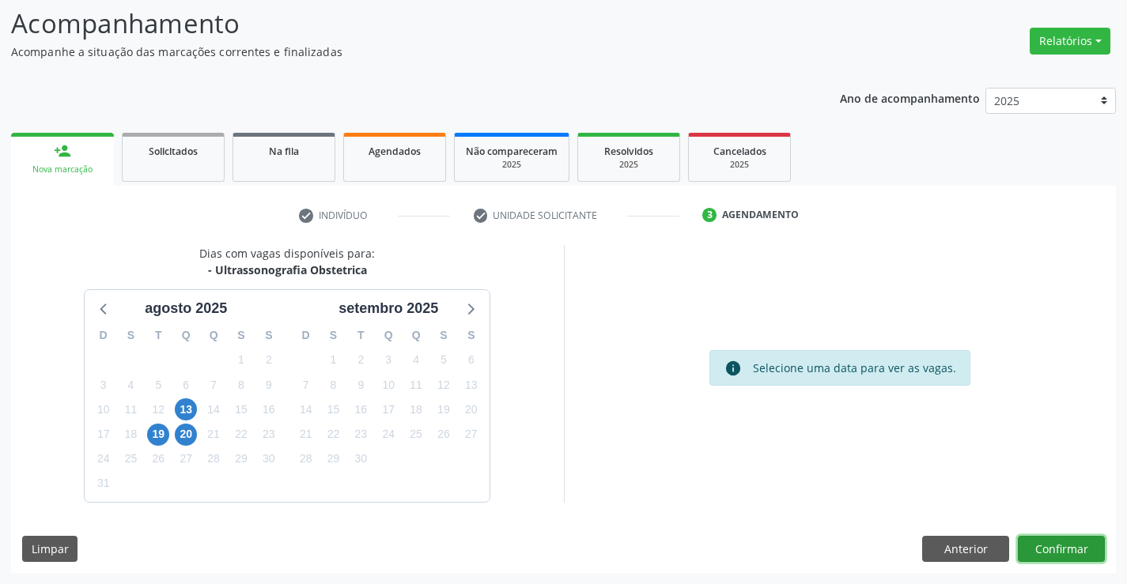
click at [1042, 550] on button "Confirmar" at bounding box center [1061, 549] width 87 height 27
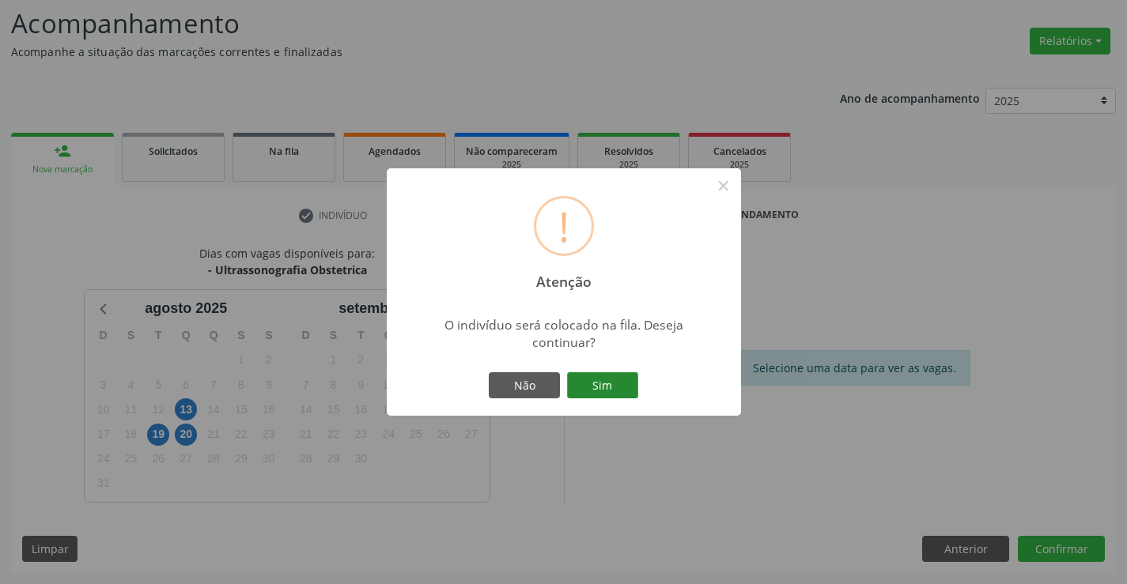
click at [606, 373] on button "Sim" at bounding box center [602, 386] width 71 height 27
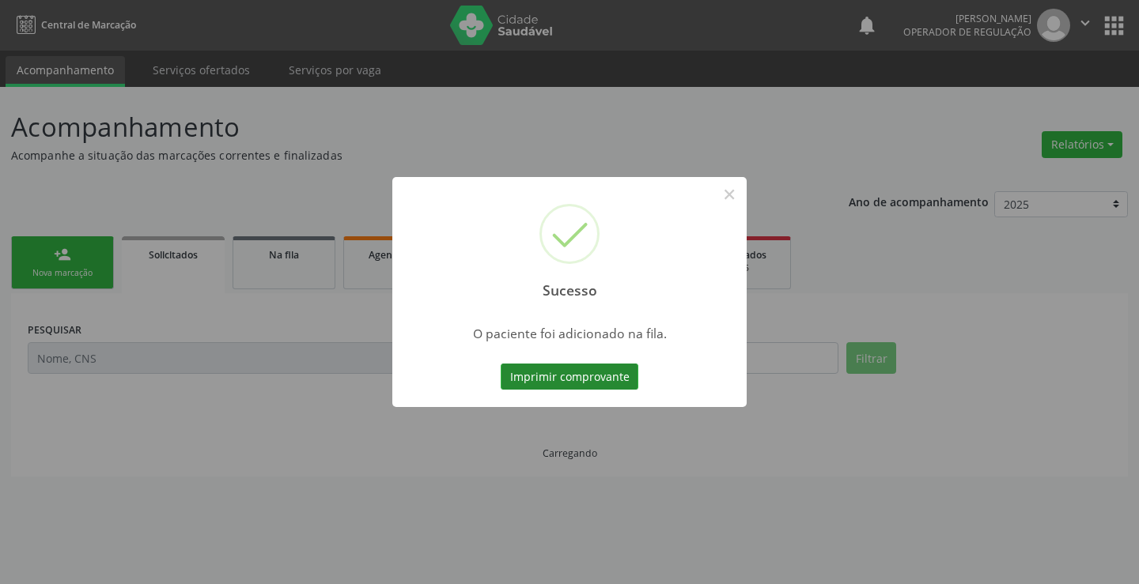
click at [561, 379] on button "Imprimir comprovante" at bounding box center [570, 377] width 138 height 27
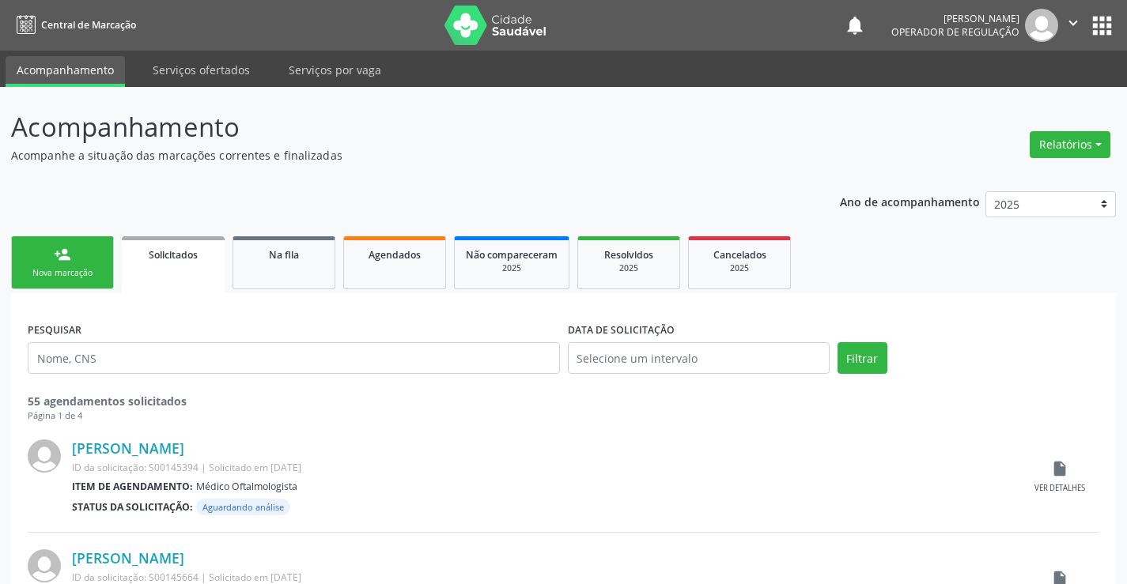
click at [52, 270] on div "Nova marcação" at bounding box center [62, 273] width 79 height 12
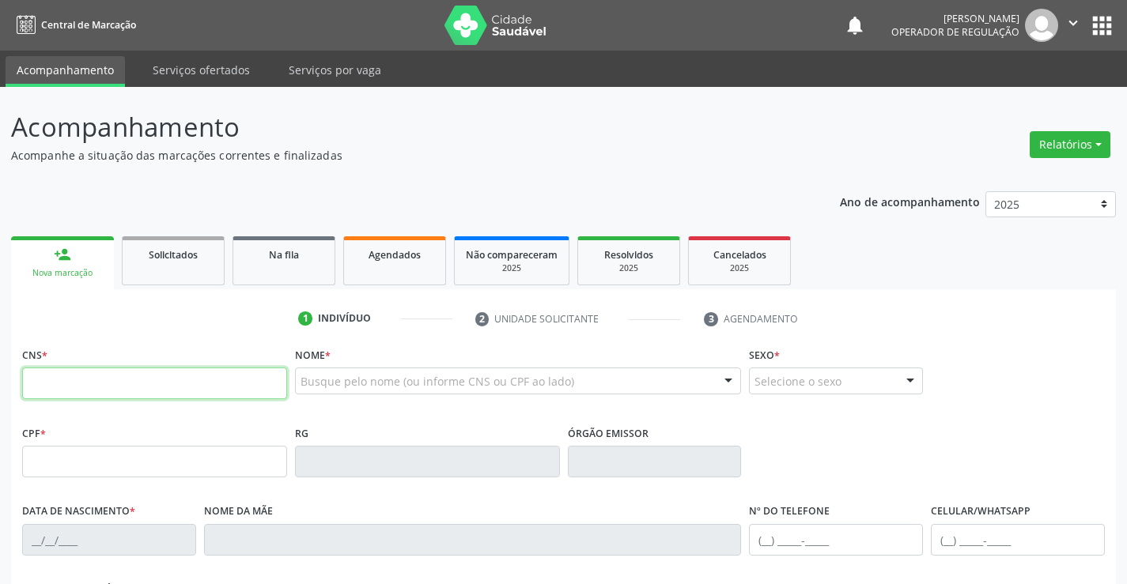
click at [93, 385] on input "text" at bounding box center [154, 384] width 265 height 32
type input "705 1023 8885 4940"
type input "06/02/2002"
type input "(74) 99197-8623"
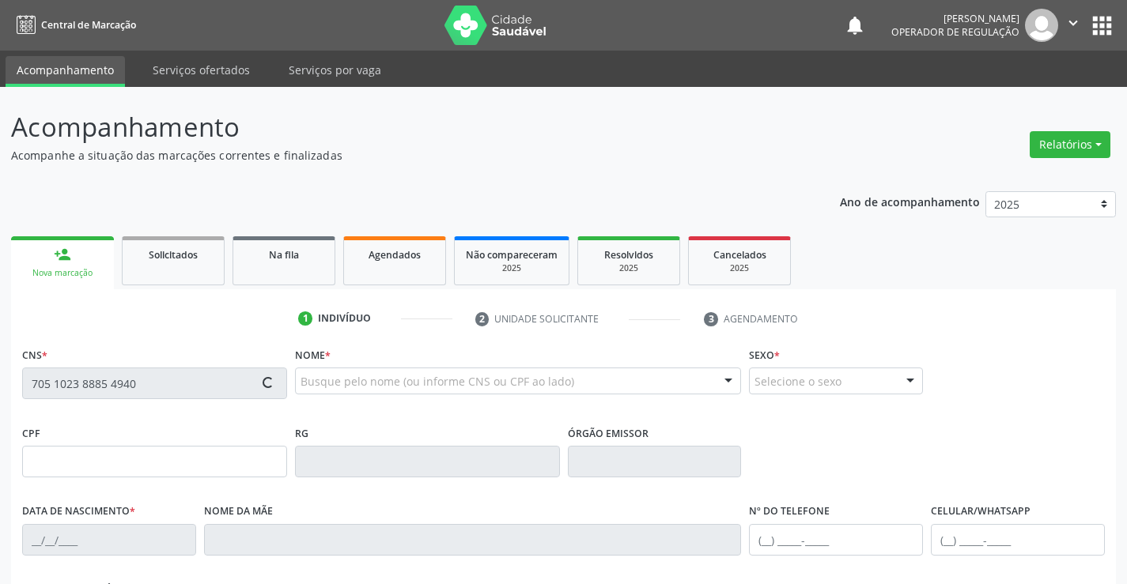
type input "S/N"
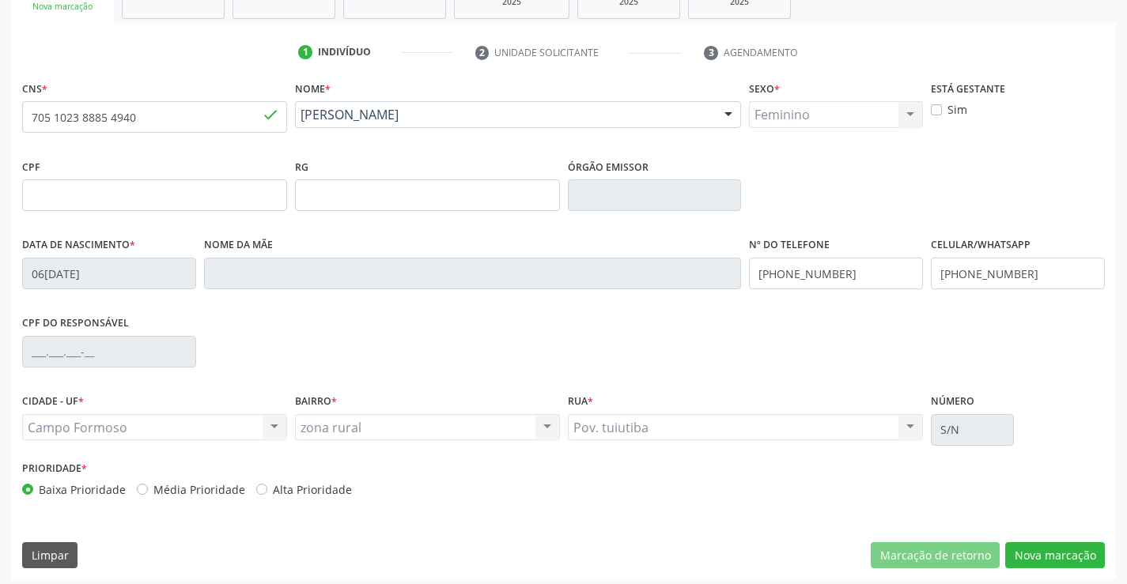
scroll to position [273, 0]
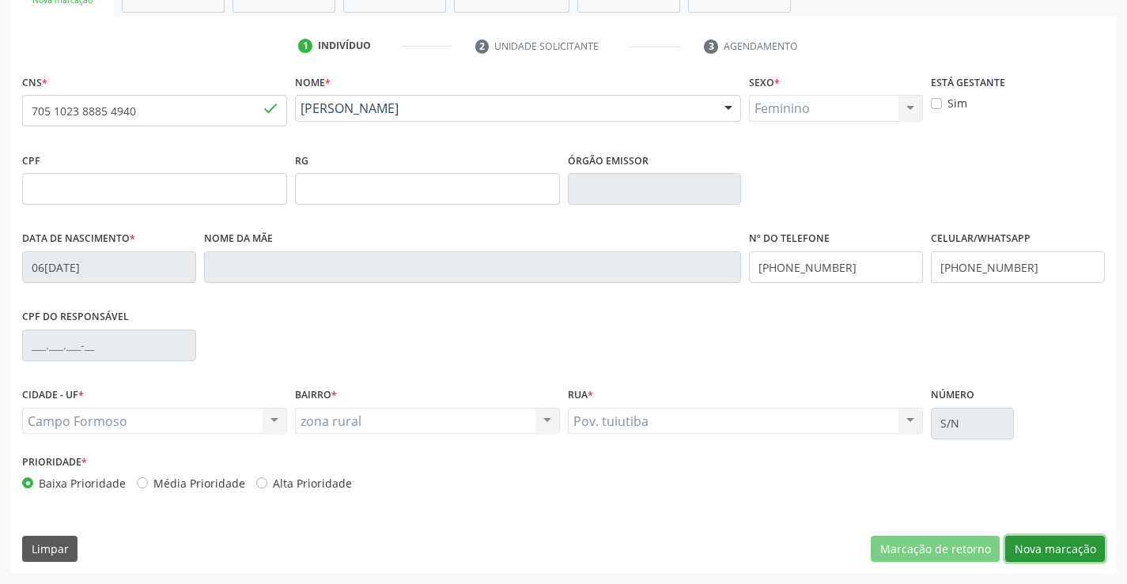
click at [1063, 555] on button "Nova marcação" at bounding box center [1055, 549] width 100 height 27
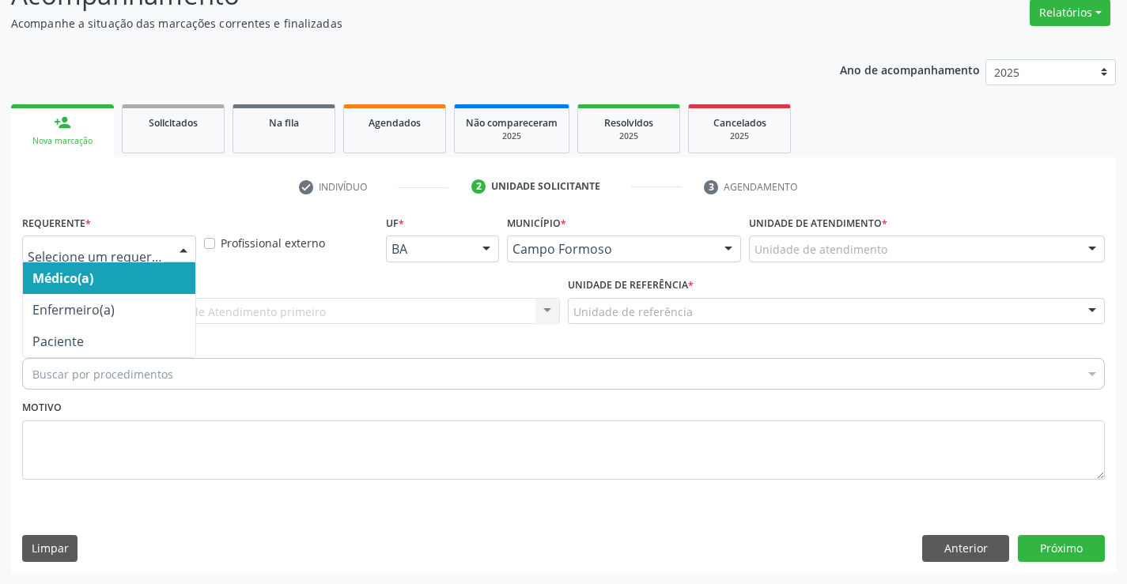
click at [170, 248] on div "Médico(a) Enfermeiro(a) Paciente Nenhum resultado encontrado para: " " Não há n…" at bounding box center [109, 249] width 174 height 27
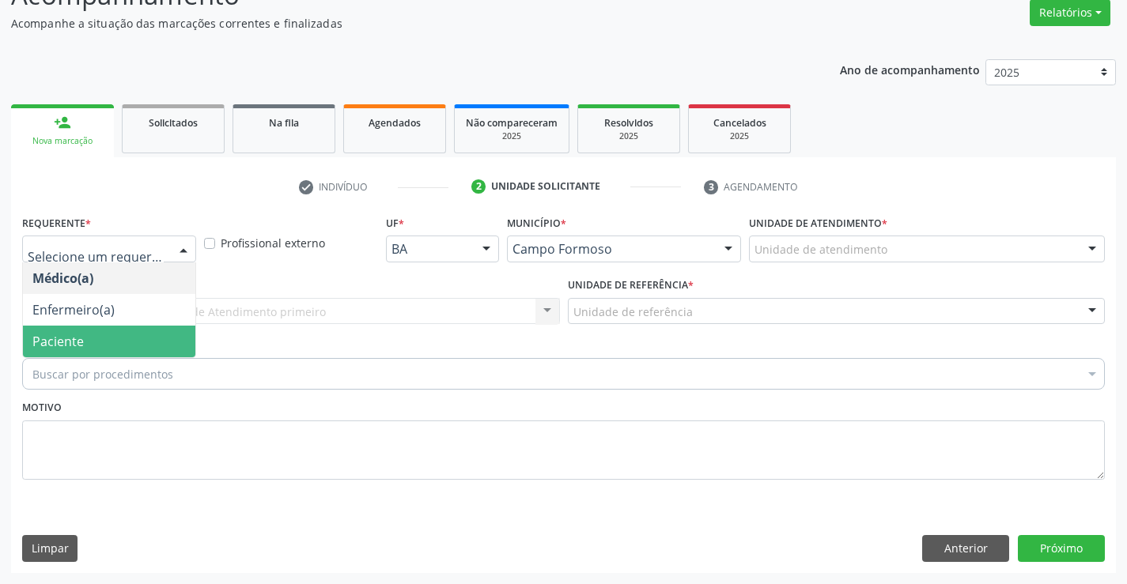
click at [98, 332] on span "Paciente" at bounding box center [109, 342] width 172 height 32
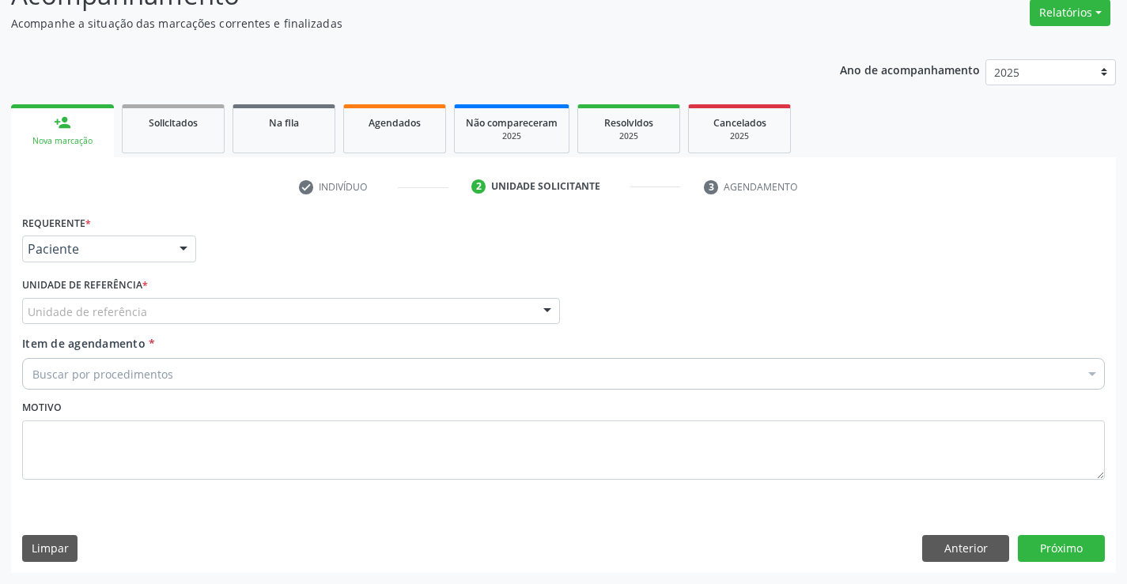
click at [227, 316] on div "Unidade de referência" at bounding box center [291, 311] width 538 height 27
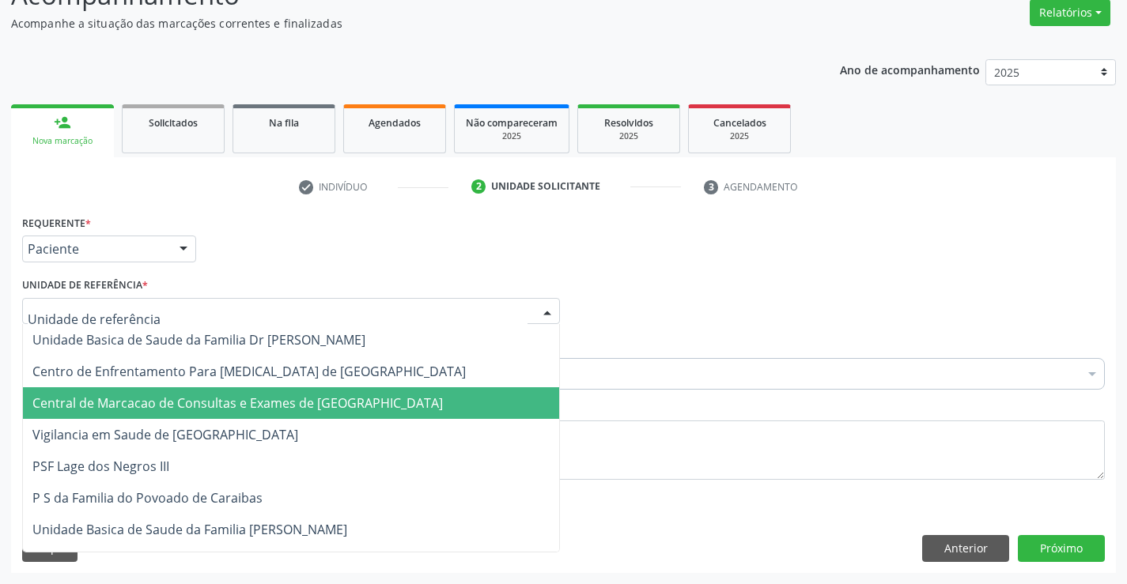
click at [226, 395] on span "Central de Marcacao de Consultas e Exames de [GEOGRAPHIC_DATA]" at bounding box center [237, 403] width 410 height 17
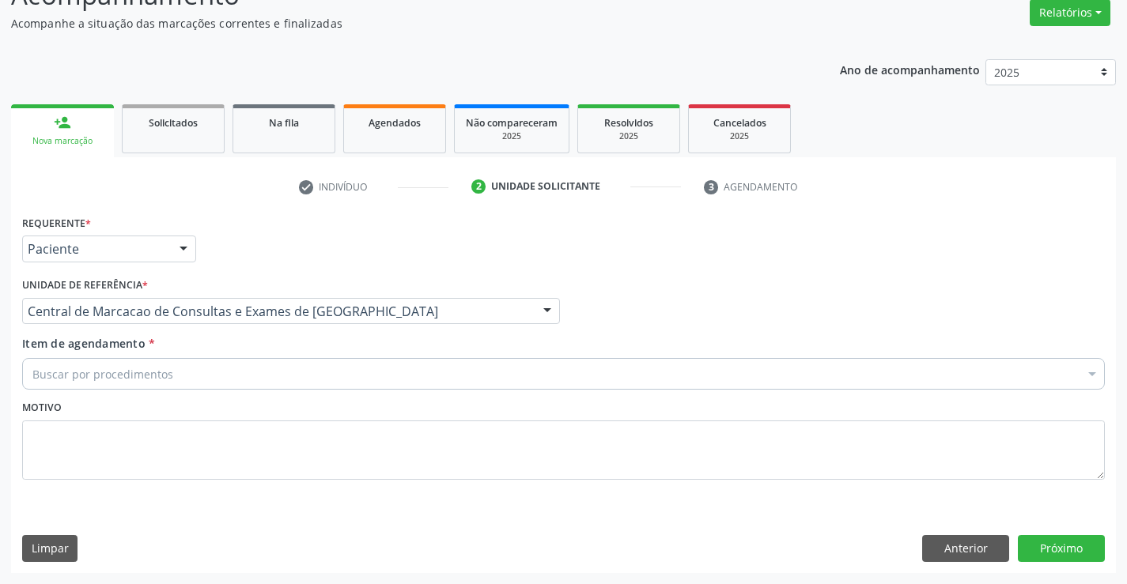
click at [243, 373] on div "Buscar por procedimentos" at bounding box center [563, 374] width 1083 height 32
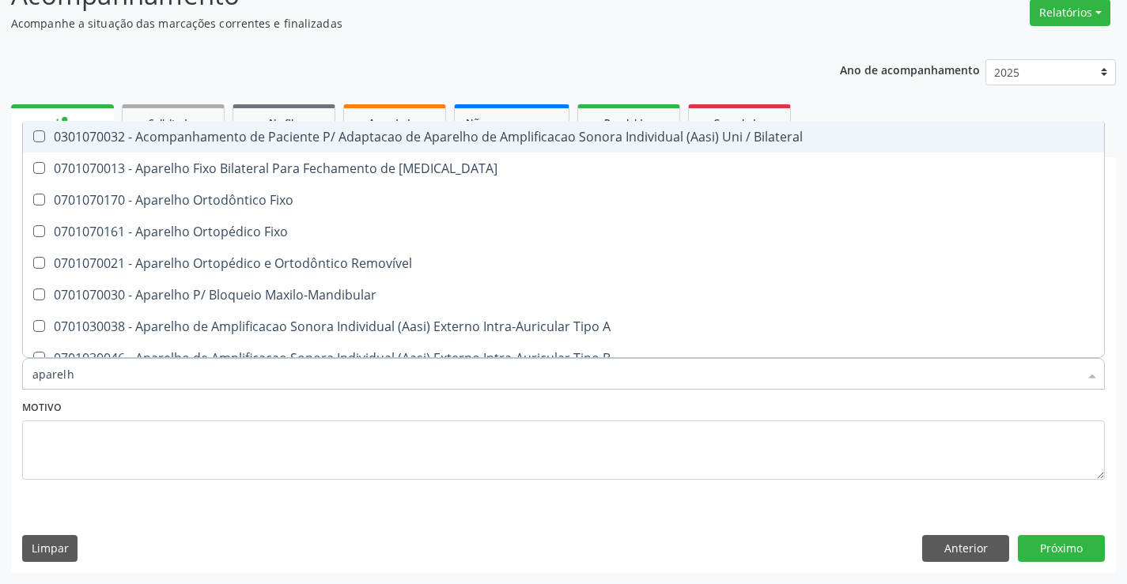
type input "aparelho"
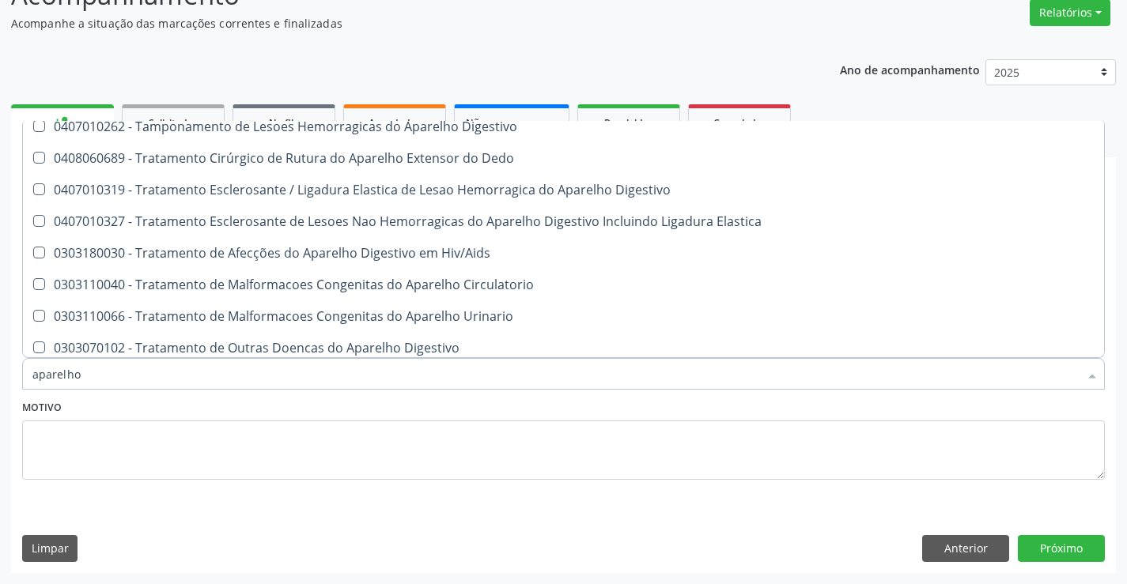
scroll to position [966, 0]
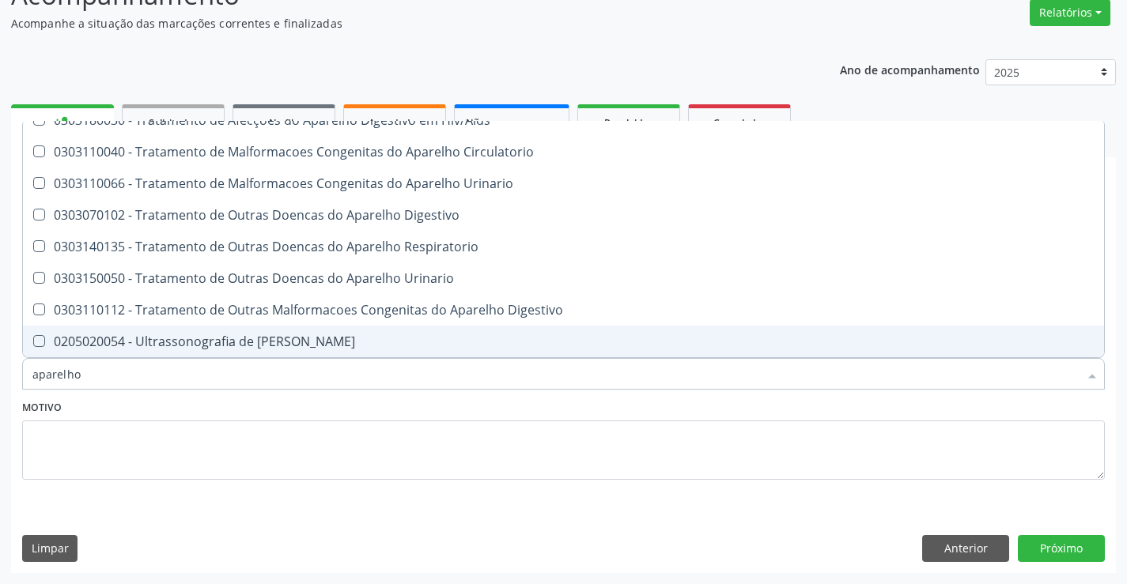
click at [262, 336] on div "0205020054 - Ultrassonografia de [PERSON_NAME]" at bounding box center [563, 341] width 1062 height 13
checkbox Urinario "true"
click at [1051, 547] on button "Próximo" at bounding box center [1061, 548] width 87 height 27
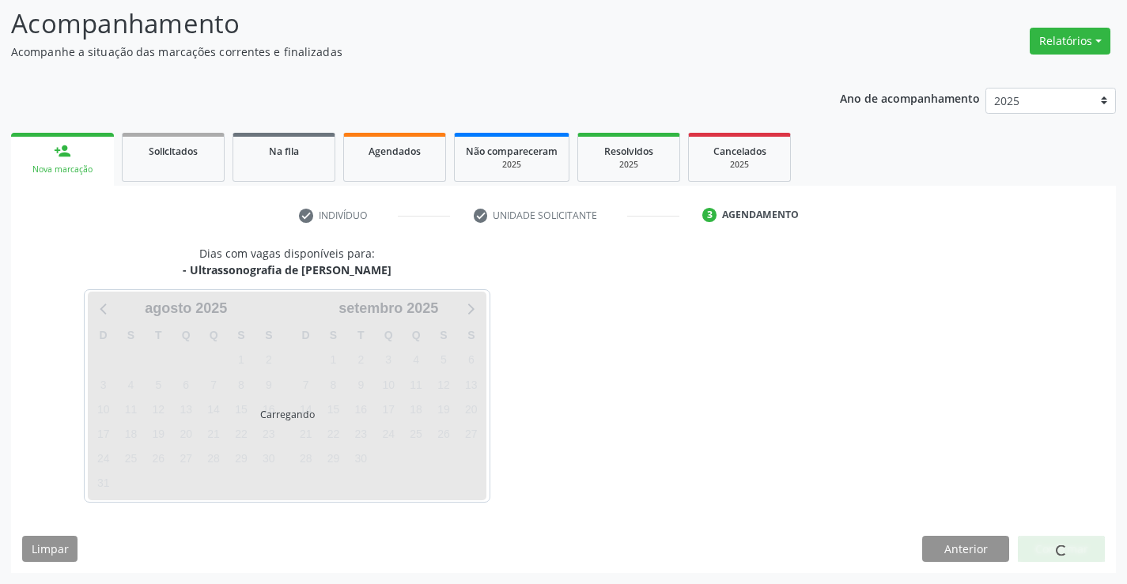
scroll to position [0, 0]
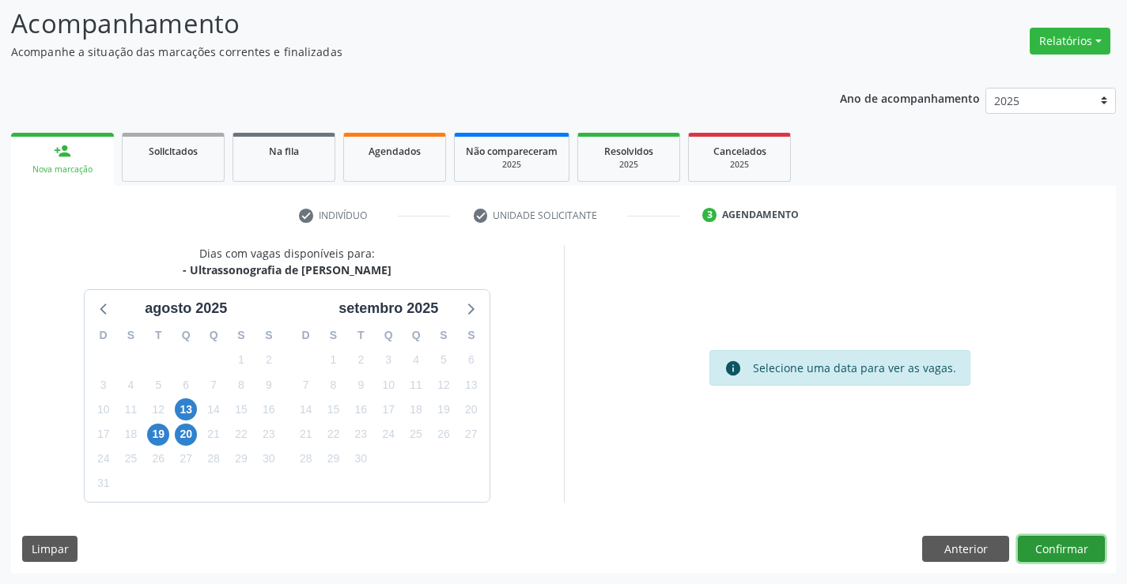
click at [1044, 543] on button "Confirmar" at bounding box center [1061, 549] width 87 height 27
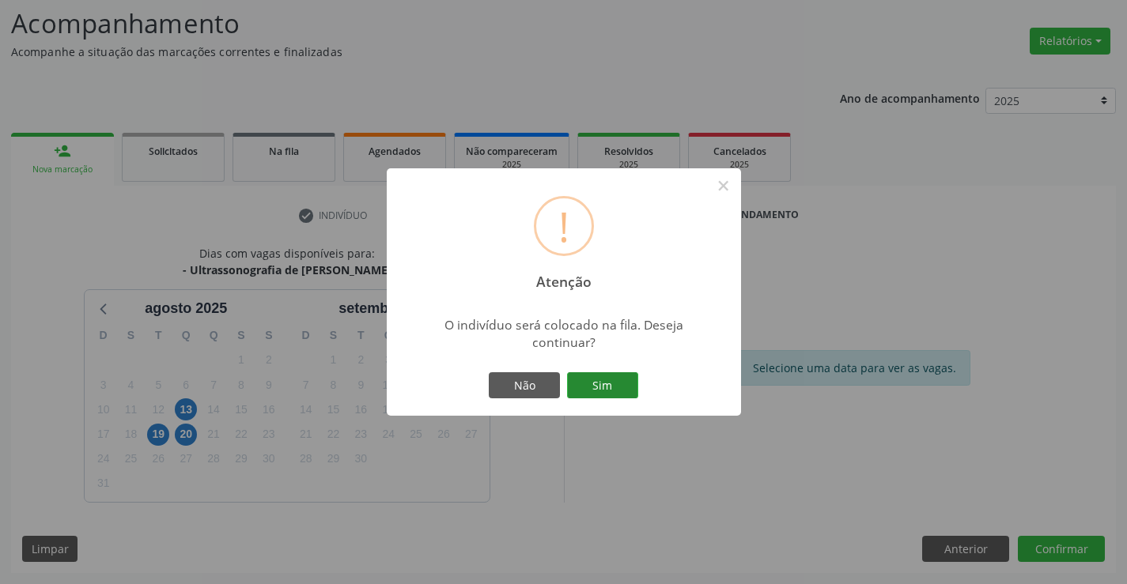
click at [600, 386] on button "Sim" at bounding box center [602, 386] width 71 height 27
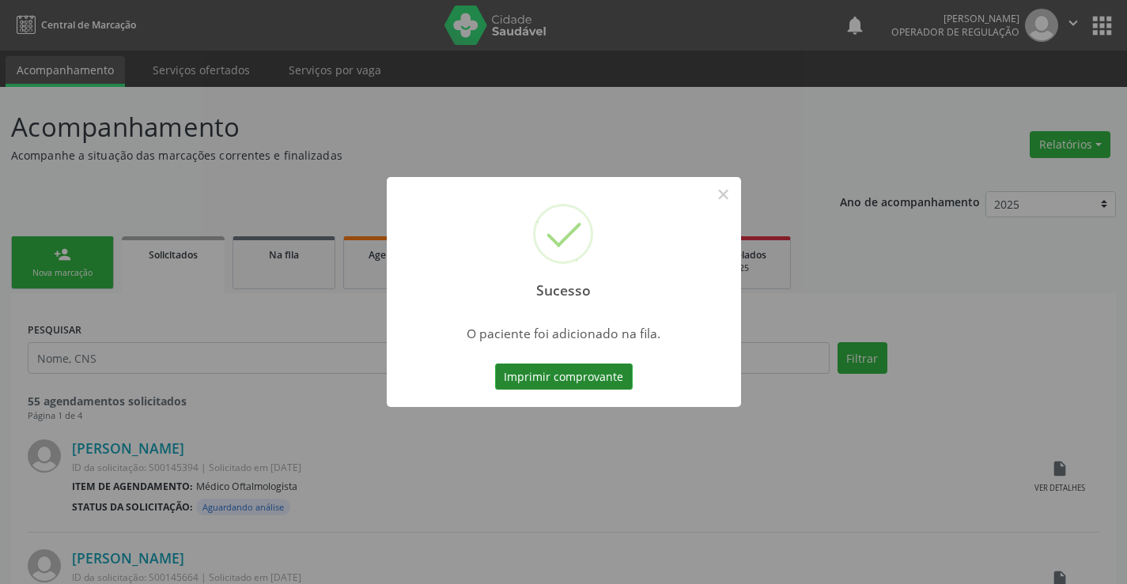
click at [629, 382] on button "Imprimir comprovante" at bounding box center [564, 377] width 138 height 27
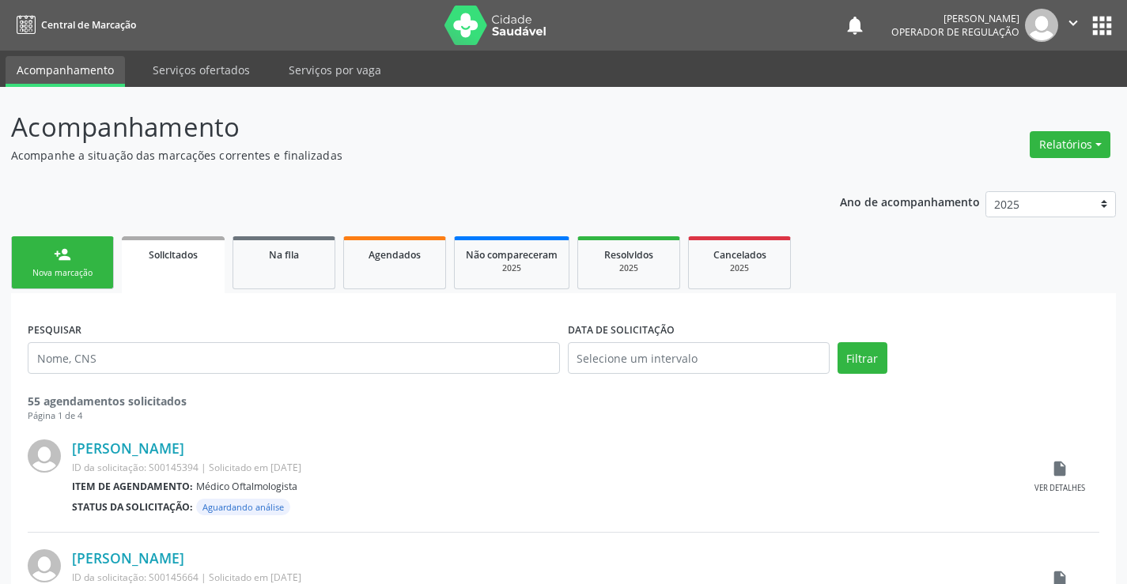
click at [57, 280] on link "person_add Nova marcação" at bounding box center [62, 262] width 103 height 53
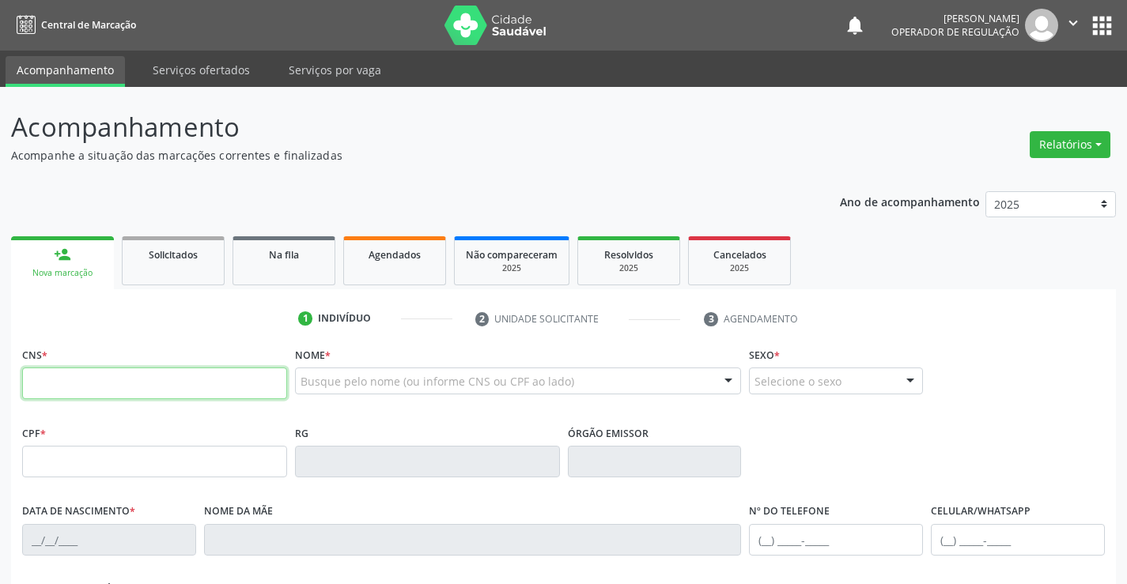
click at [99, 390] on input "text" at bounding box center [154, 384] width 265 height 32
type input "702 5083 9576 9438"
type input "30772204529"
type input "10/06/2019"
type input "(74) 98154-9954"
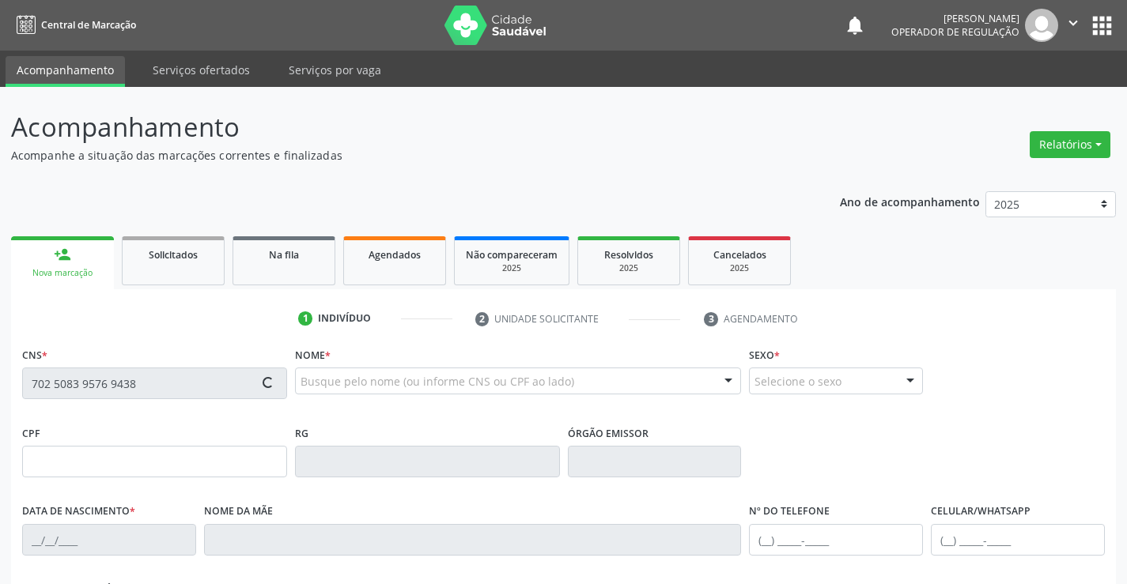
type input "(74) 98154-9954"
type input "113.522.085-98"
type input "S/N"
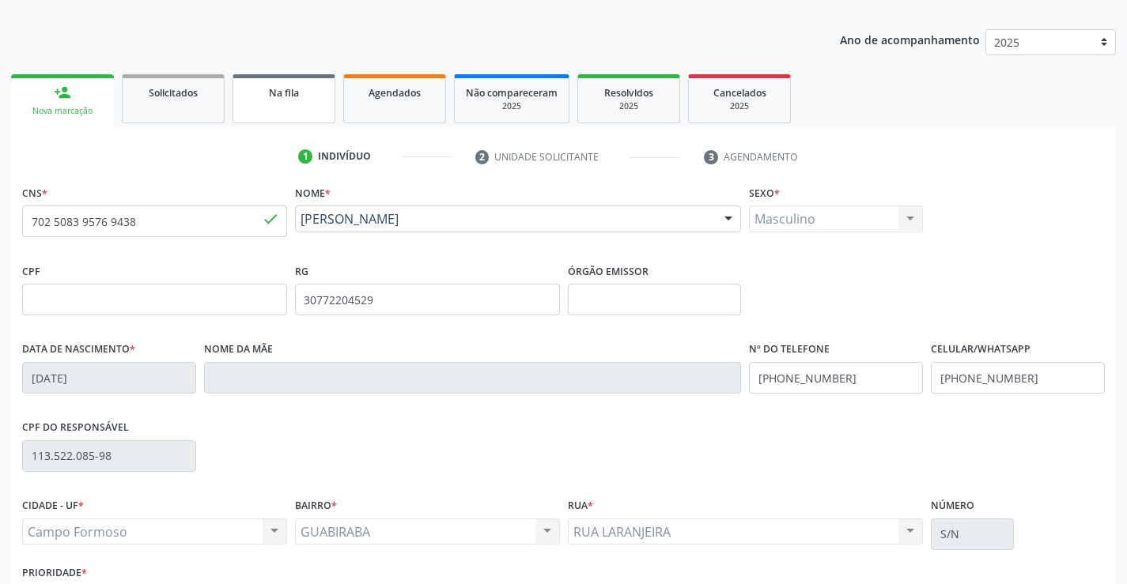
scroll to position [273, 0]
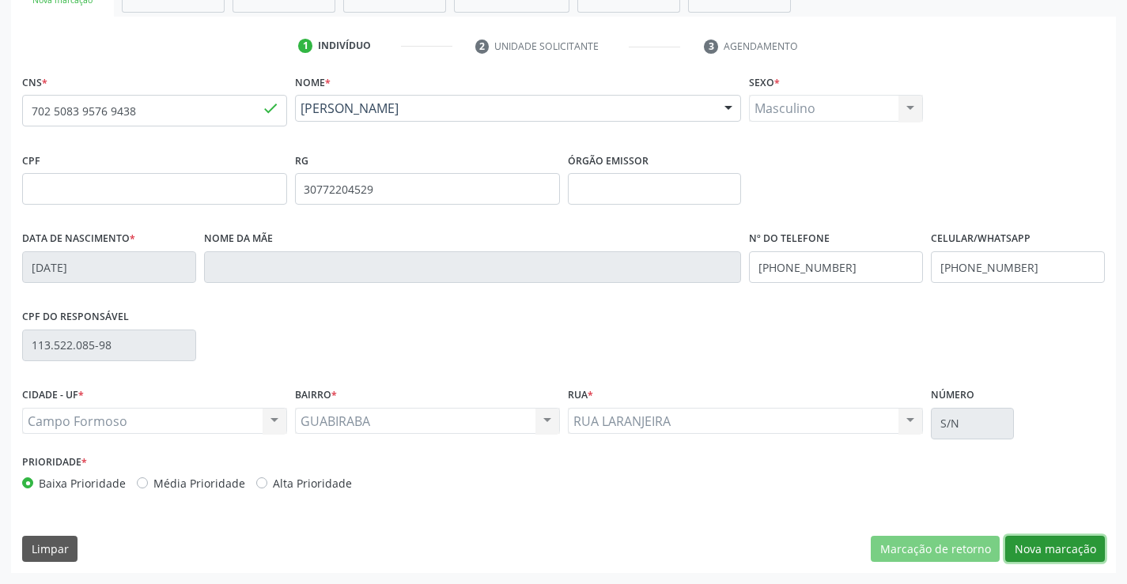
click at [1043, 552] on button "Nova marcação" at bounding box center [1055, 549] width 100 height 27
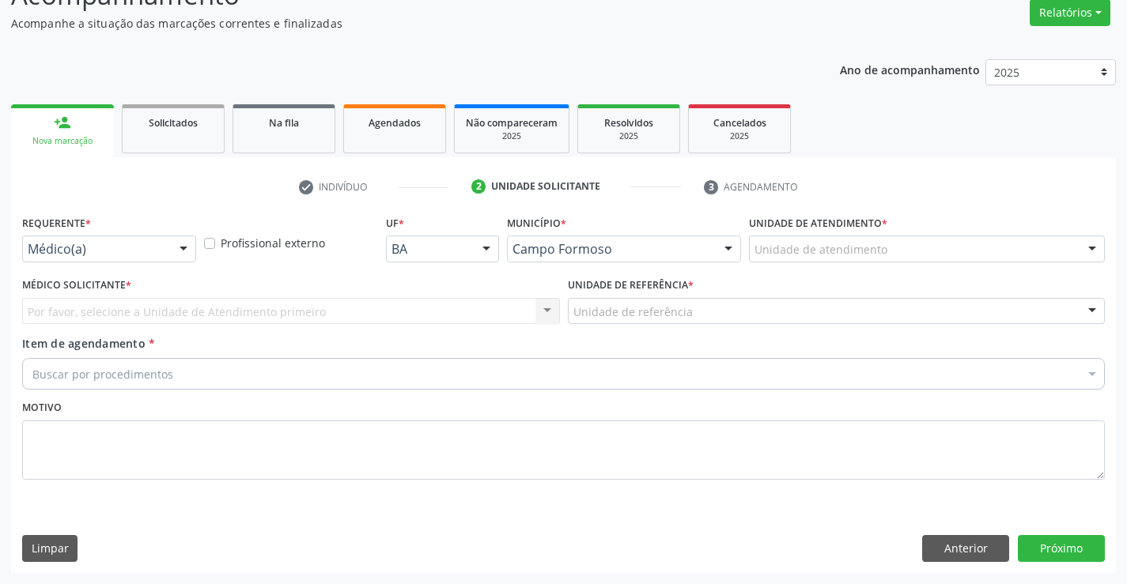
scroll to position [132, 0]
click at [196, 250] on div "Requerente * Médico(a) Médico(a) Enfermeiro(a) Paciente Nenhum resultado encont…" at bounding box center [109, 242] width 182 height 62
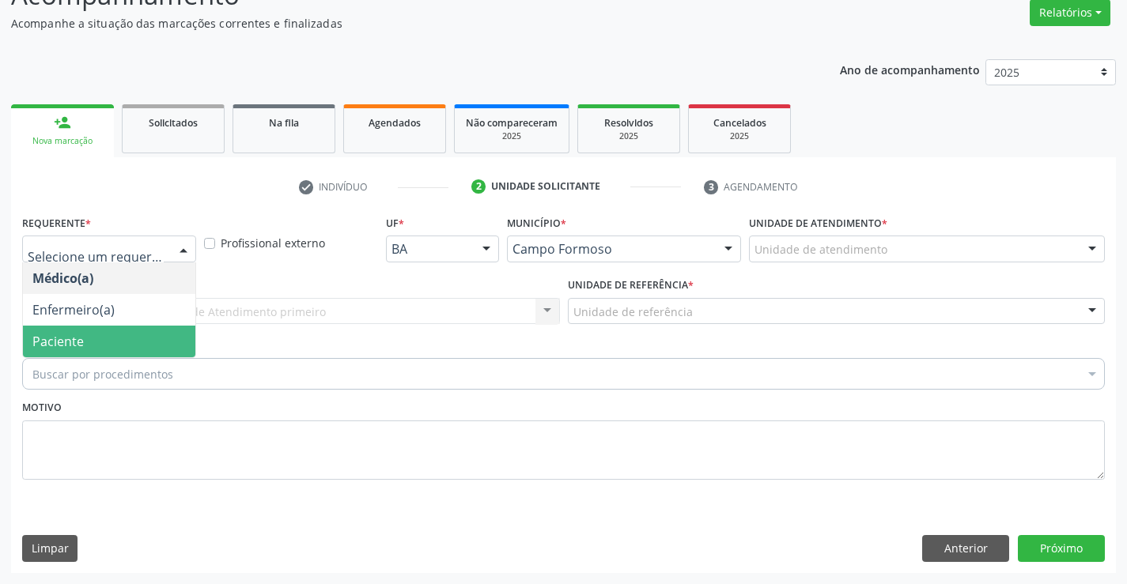
drag, startPoint x: 131, startPoint y: 342, endPoint x: 221, endPoint y: 312, distance: 94.3
click at [132, 342] on span "Paciente" at bounding box center [109, 342] width 172 height 32
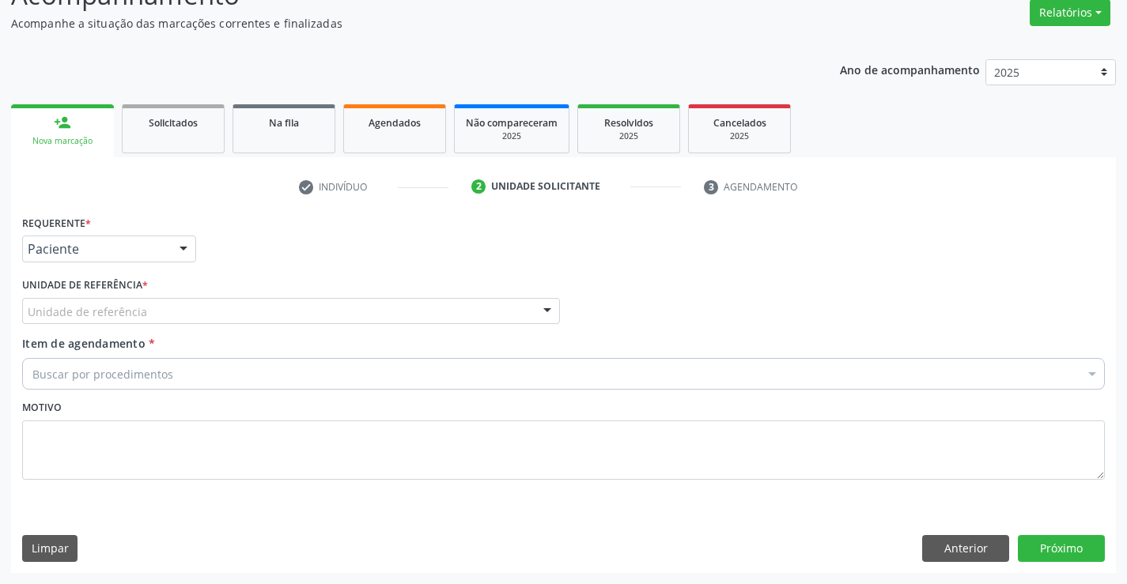
click at [229, 309] on div "Unidade de referência" at bounding box center [291, 311] width 538 height 27
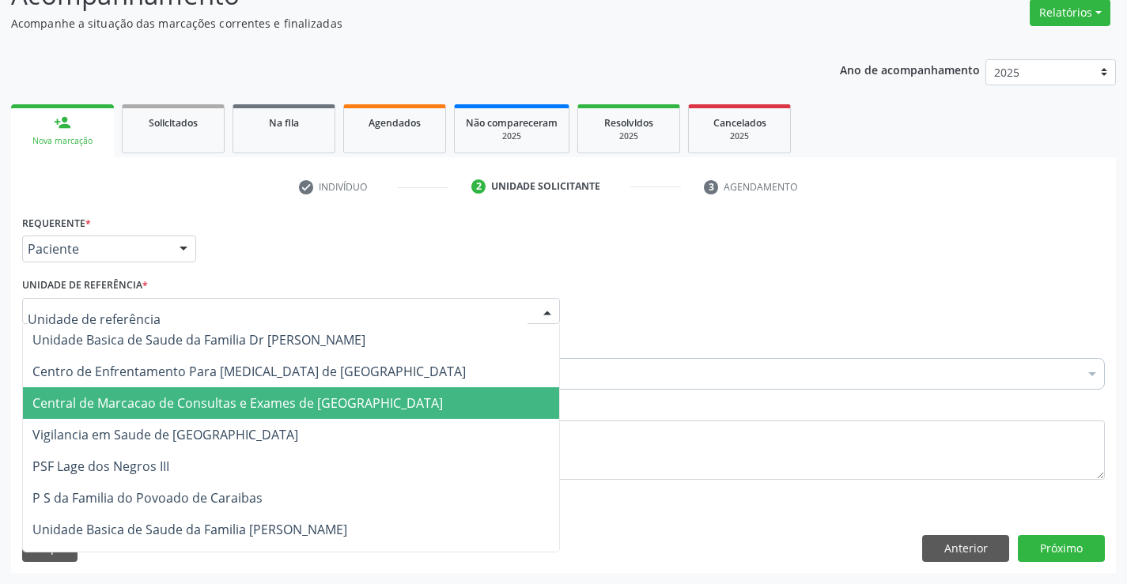
click at [224, 399] on span "Central de Marcacao de Consultas e Exames de [GEOGRAPHIC_DATA]" at bounding box center [237, 403] width 410 height 17
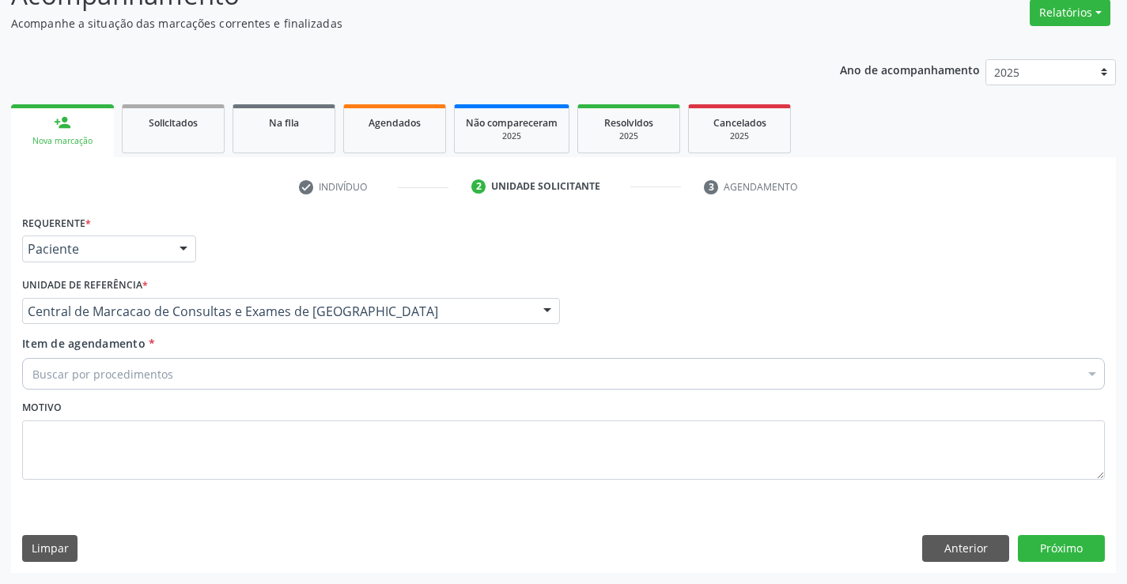
click at [270, 375] on div "Buscar por procedimentos" at bounding box center [563, 374] width 1083 height 32
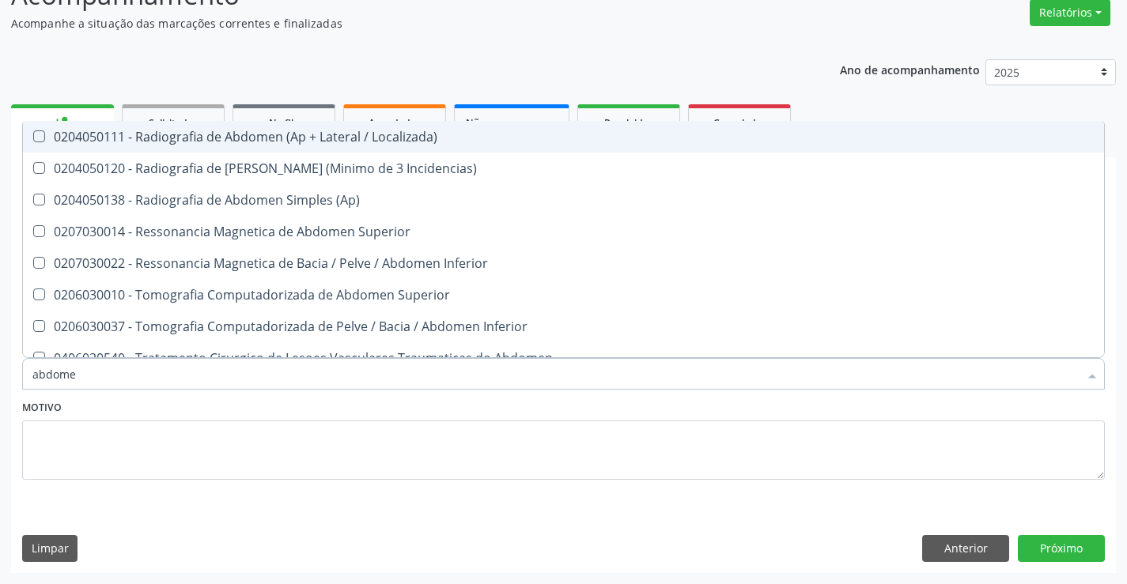
type input "abdomen"
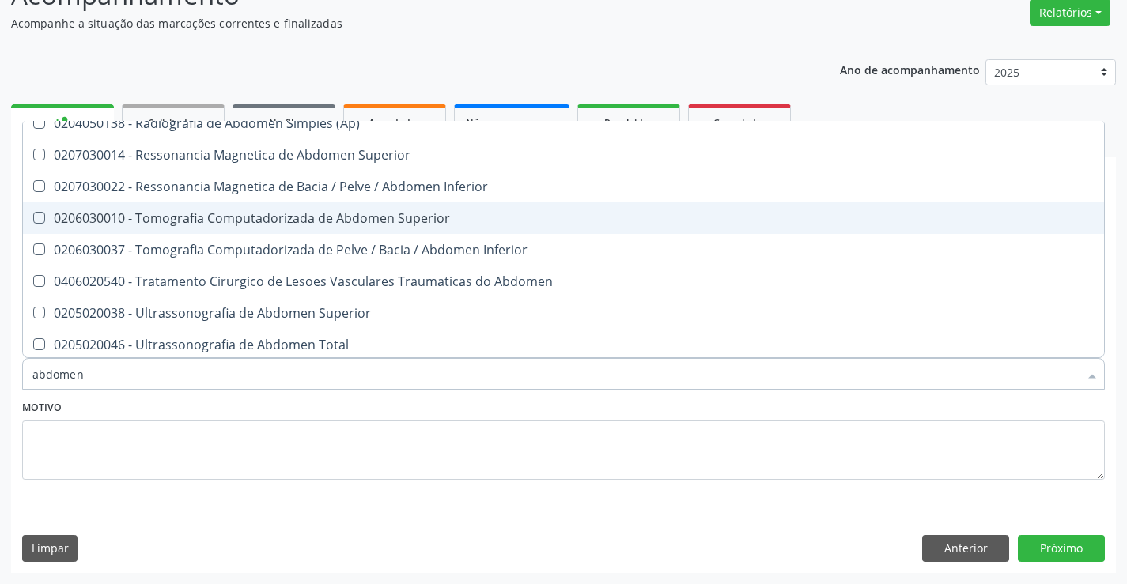
scroll to position [80, 0]
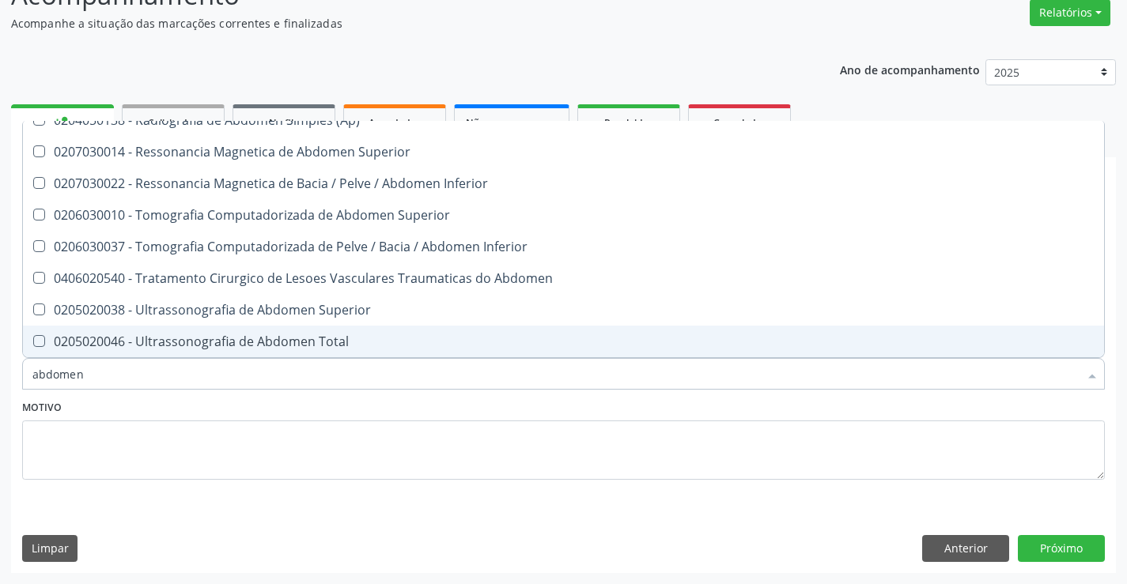
click at [305, 335] on div "0205020046 - Ultrassonografia de Abdomen Total" at bounding box center [563, 341] width 1062 height 13
checkbox Total "true"
click at [1034, 548] on button "Próximo" at bounding box center [1061, 548] width 87 height 27
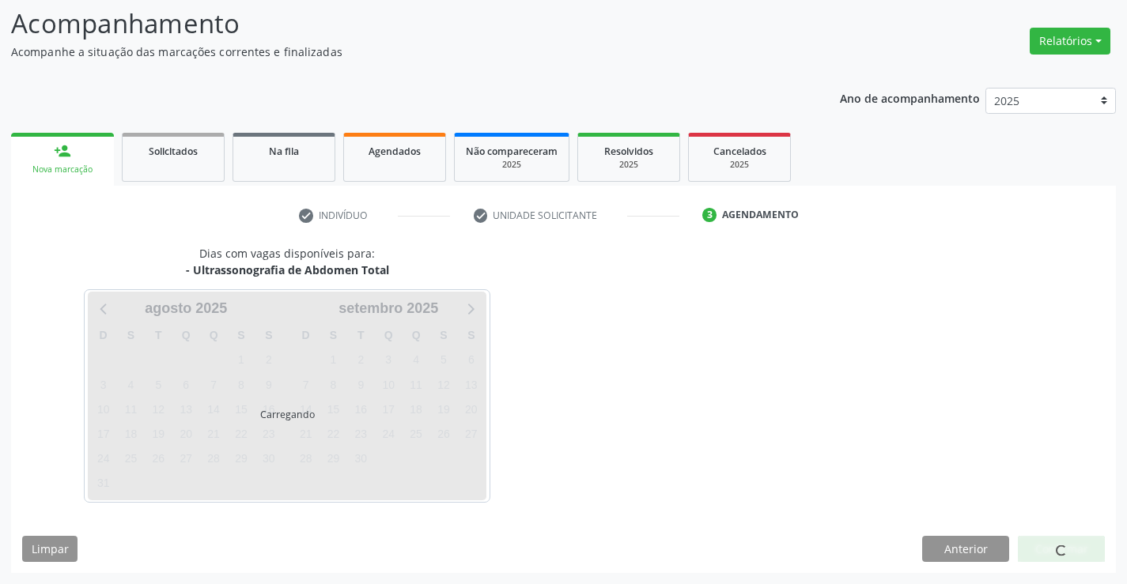
scroll to position [0, 0]
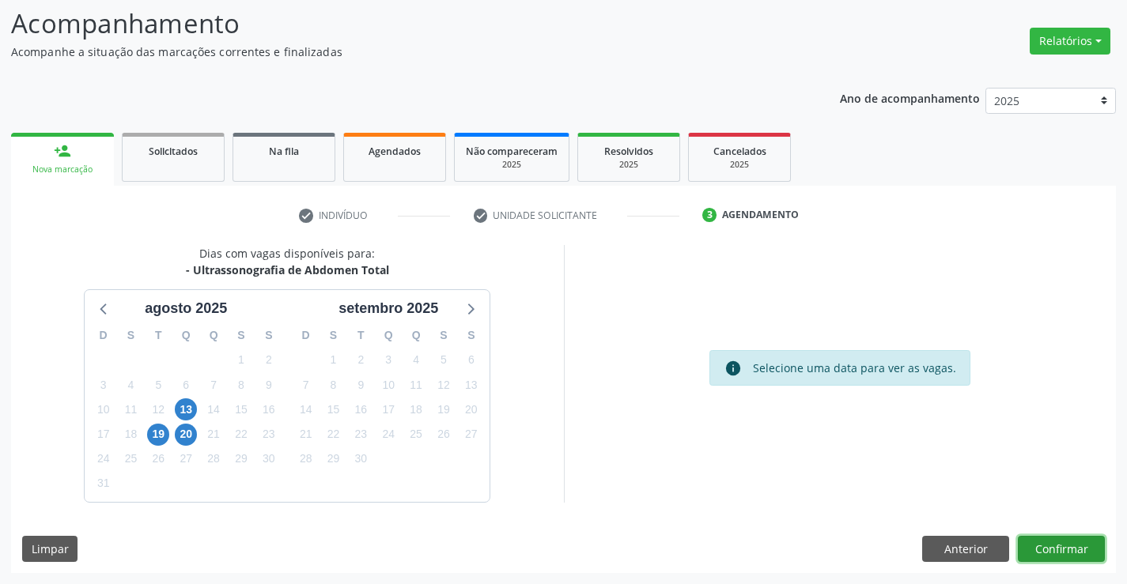
click at [1057, 555] on button "Confirmar" at bounding box center [1061, 549] width 87 height 27
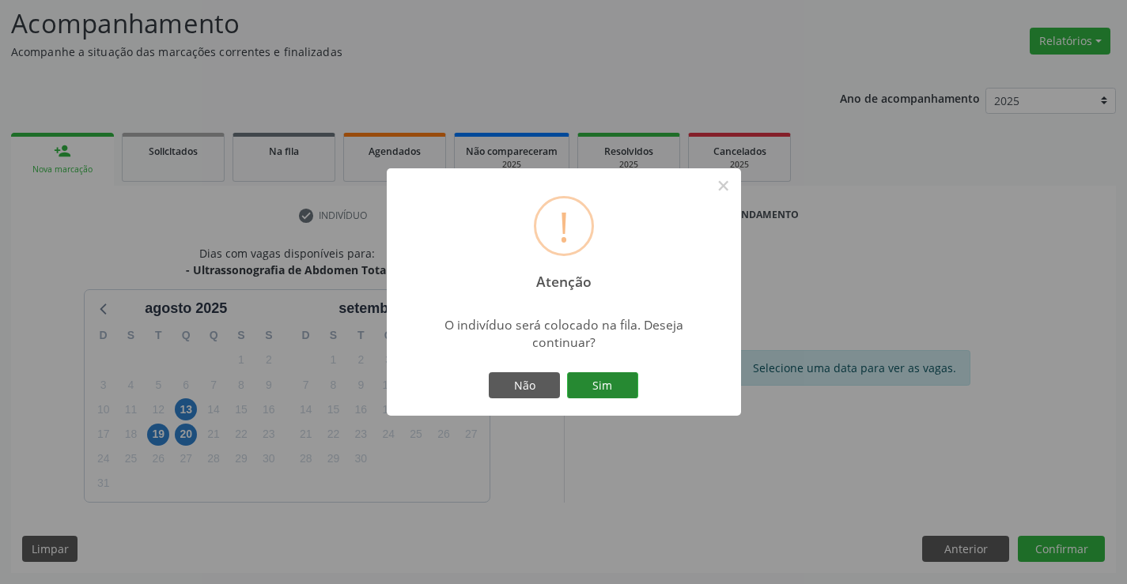
click at [606, 380] on button "Sim" at bounding box center [602, 386] width 71 height 27
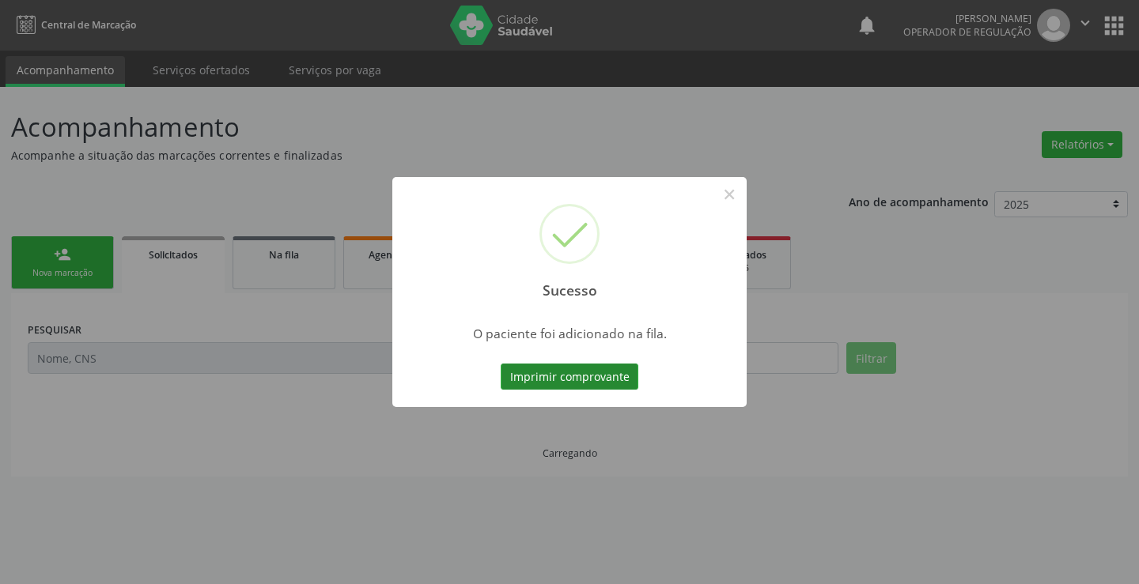
click at [586, 371] on button "Imprimir comprovante" at bounding box center [570, 377] width 138 height 27
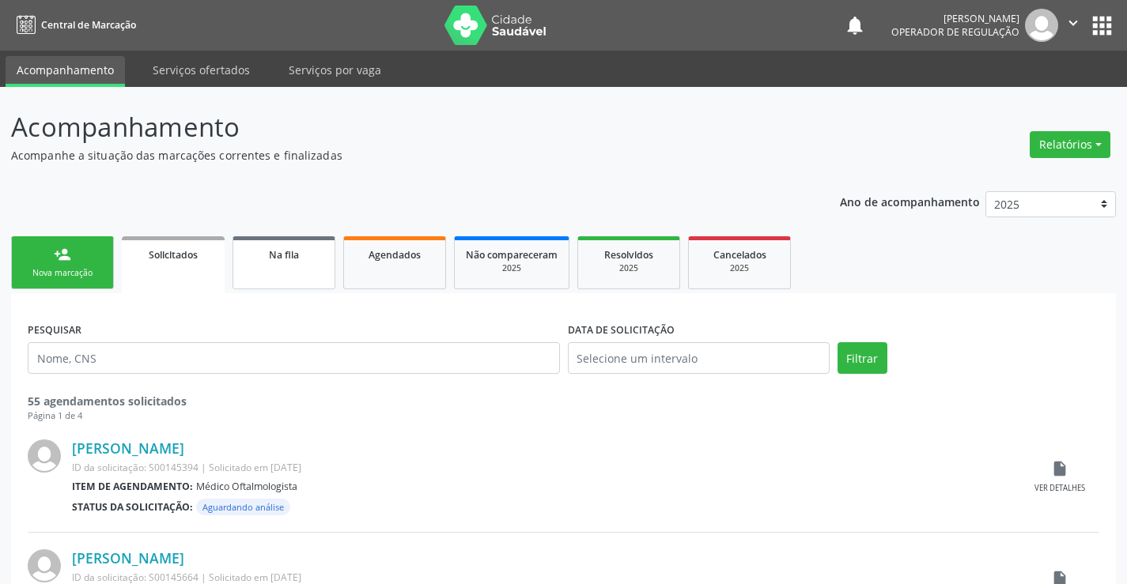
click at [302, 261] on div "Na fila" at bounding box center [283, 254] width 79 height 17
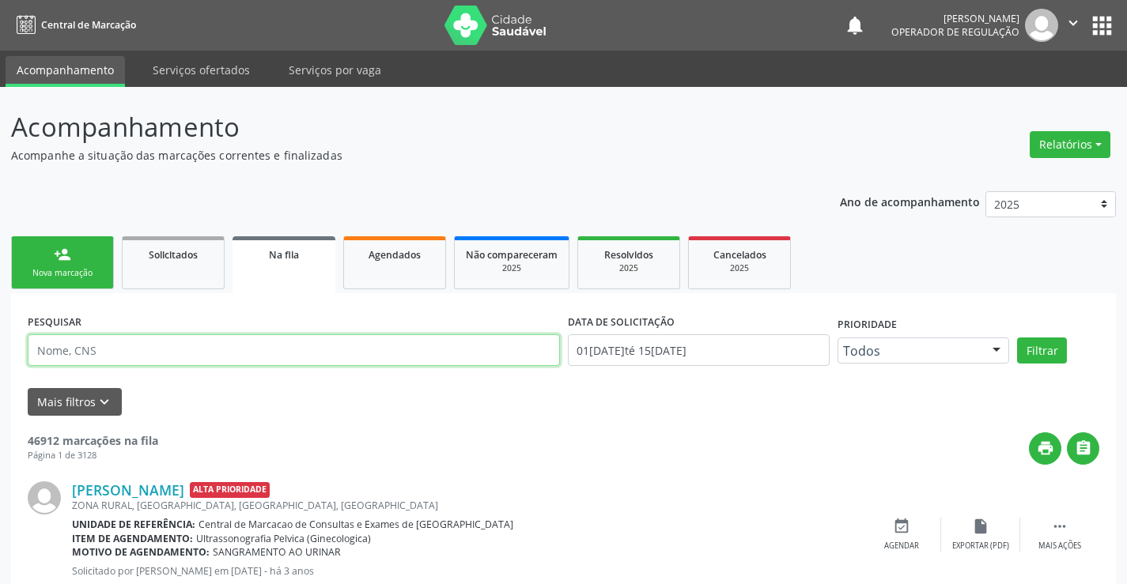
click at [277, 363] on input "text" at bounding box center [294, 351] width 532 height 32
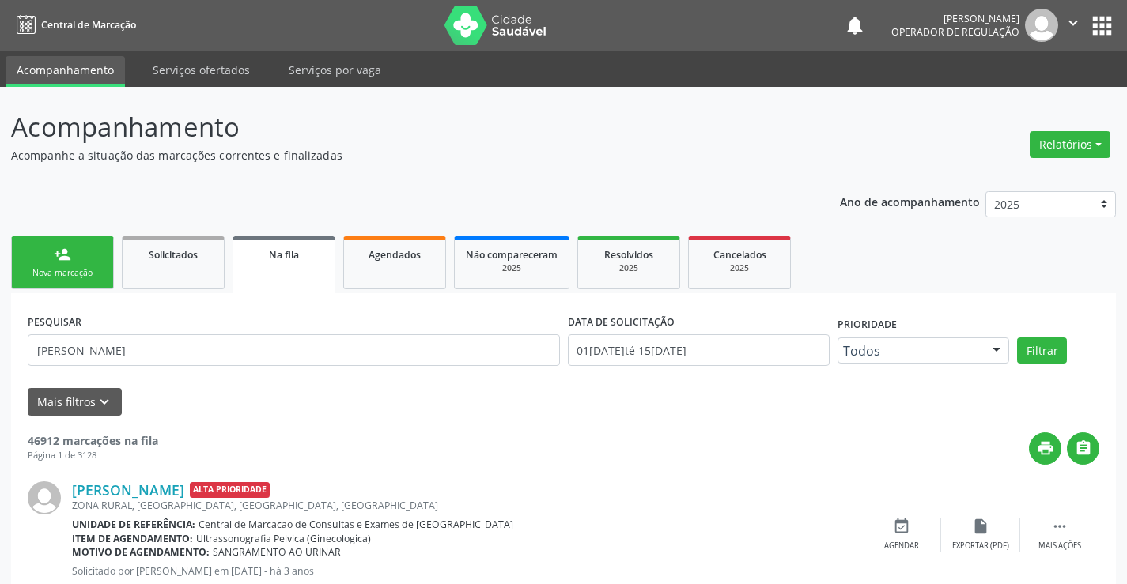
click at [1046, 331] on div "PESQUISAR amanda roberta DATA DE SOLICITAÇÃO 01/01/2023 até 15/08/2025 Priorida…" at bounding box center [564, 343] width 1080 height 67
click at [1034, 349] on button "Filtrar" at bounding box center [1042, 351] width 50 height 27
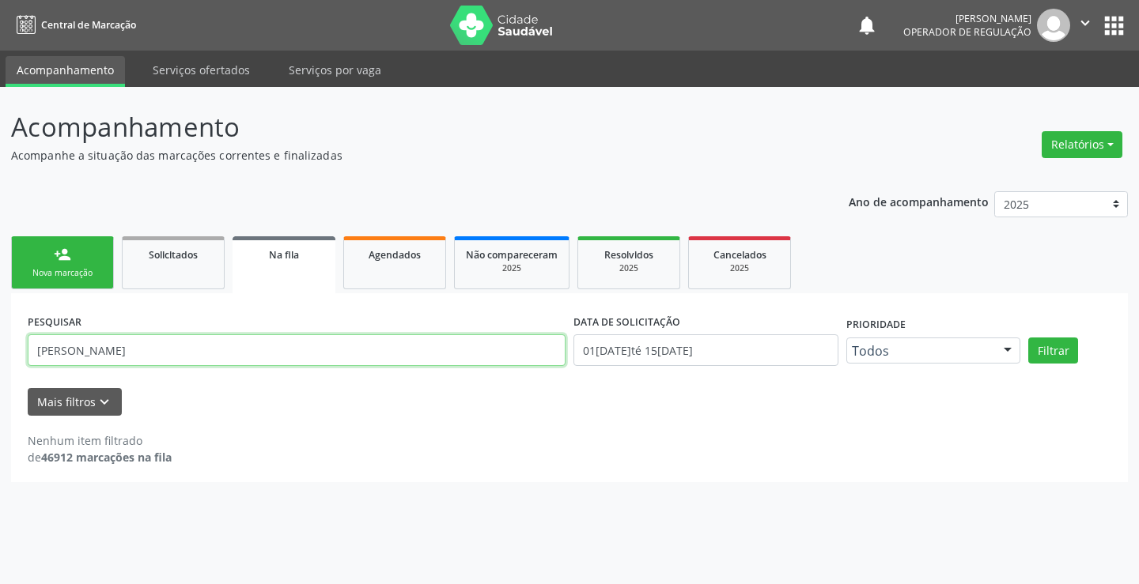
click at [232, 354] on input "amanda roberta" at bounding box center [297, 351] width 538 height 32
click at [231, 354] on input "amanda roberta" at bounding box center [297, 351] width 538 height 32
click at [1046, 335] on div "PESQUISAR amanda DATA DE SOLICITAÇÃO 01/01/2023 até 15/08/2025 Prioridade Todos…" at bounding box center [569, 343] width 1091 height 67
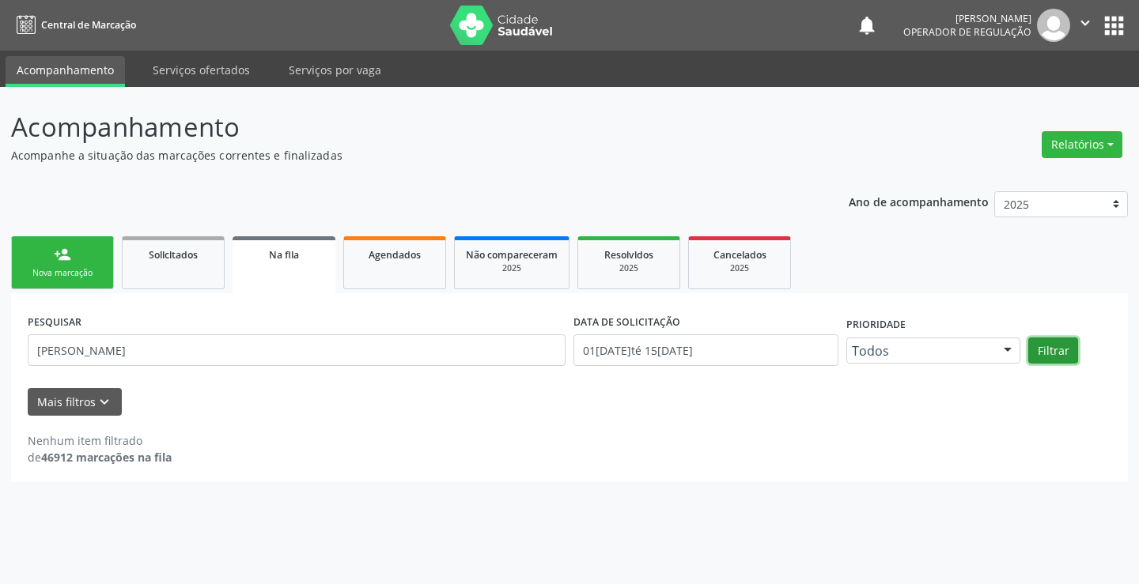
click at [1041, 349] on button "Filtrar" at bounding box center [1053, 351] width 50 height 27
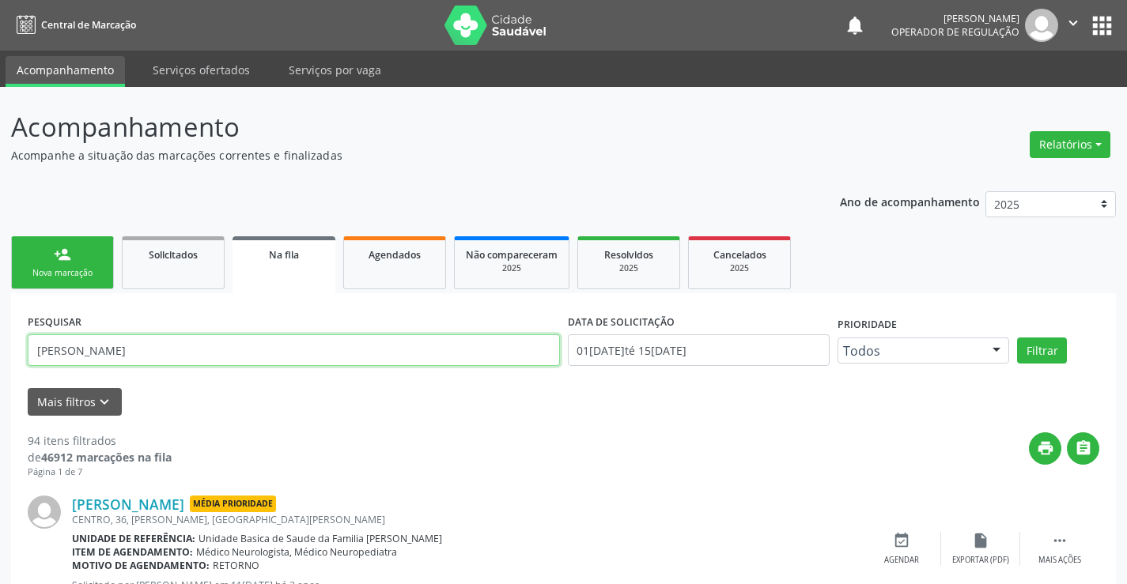
click at [130, 341] on input "amanda" at bounding box center [294, 351] width 532 height 32
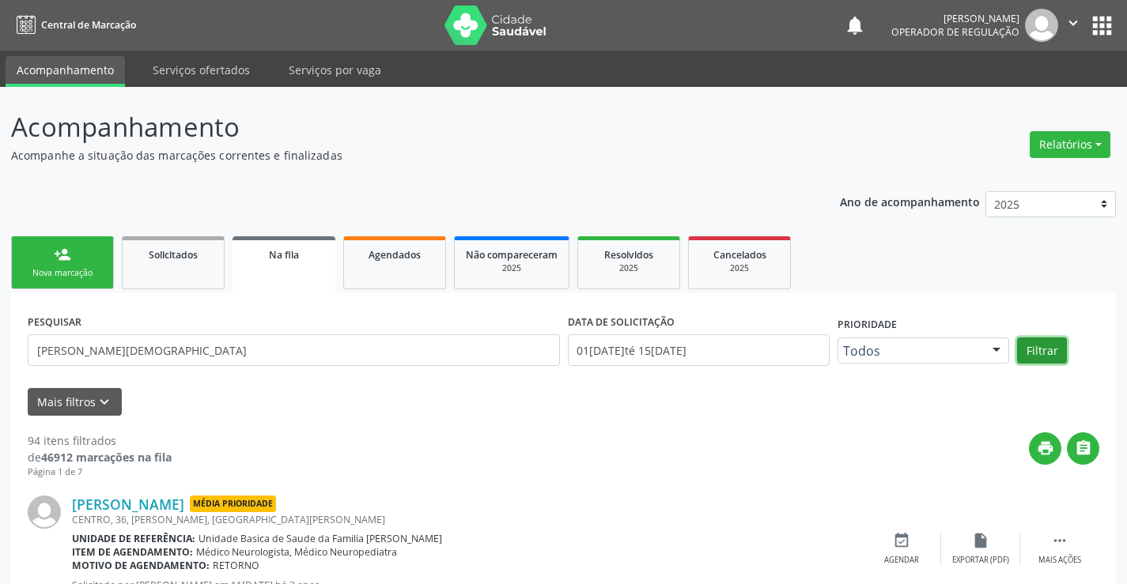
click at [1017, 350] on button "Filtrar" at bounding box center [1042, 351] width 50 height 27
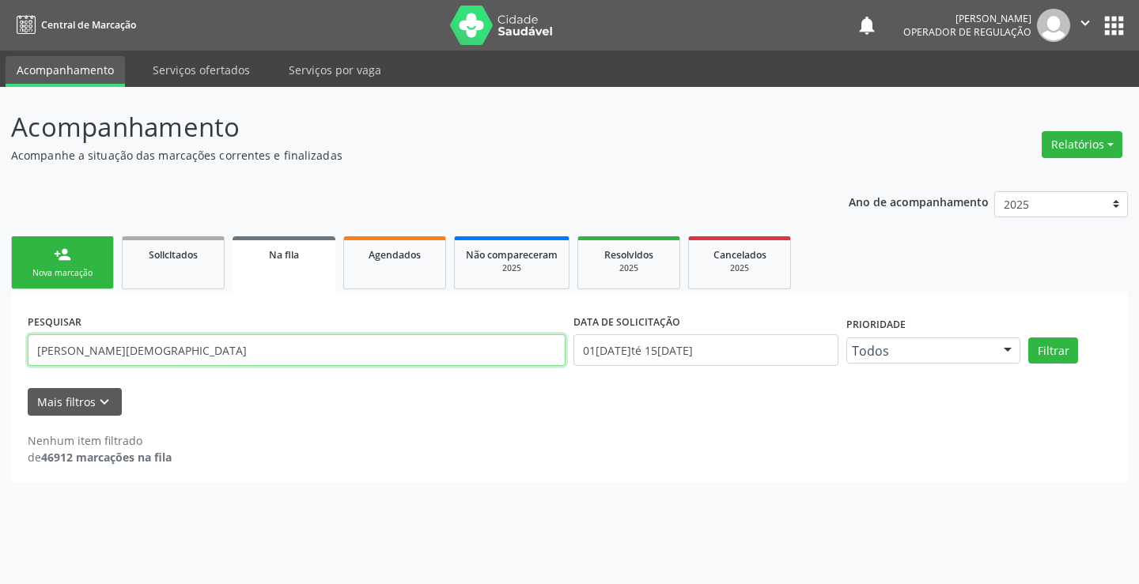
click at [220, 350] on input "amanda jesus" at bounding box center [297, 351] width 538 height 32
type input "a"
type input "roberta amanda"
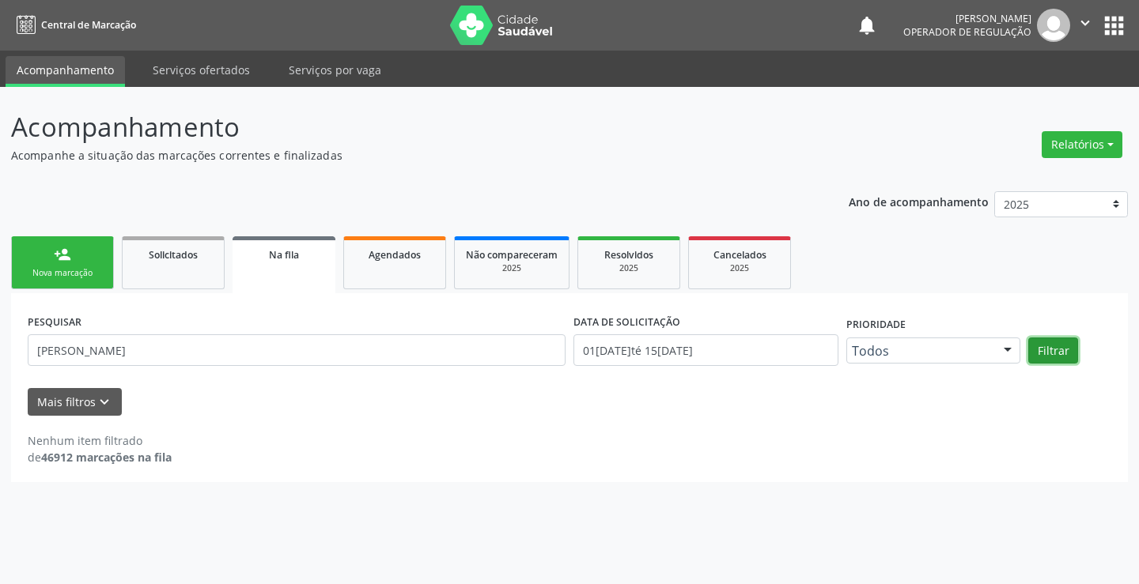
click at [1053, 356] on button "Filtrar" at bounding box center [1053, 351] width 50 height 27
click at [308, 361] on input "roberta amanda" at bounding box center [297, 351] width 538 height 32
click at [390, 262] on div "Agendados" at bounding box center [394, 254] width 79 height 17
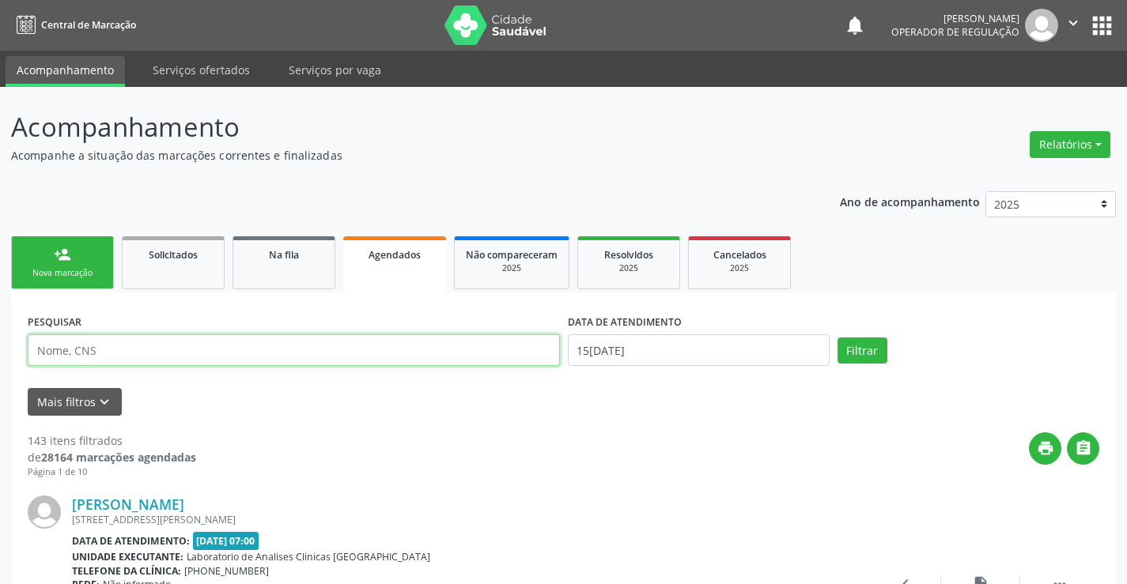
click at [301, 356] on input "text" at bounding box center [294, 351] width 532 height 32
type input "amanda roberta"
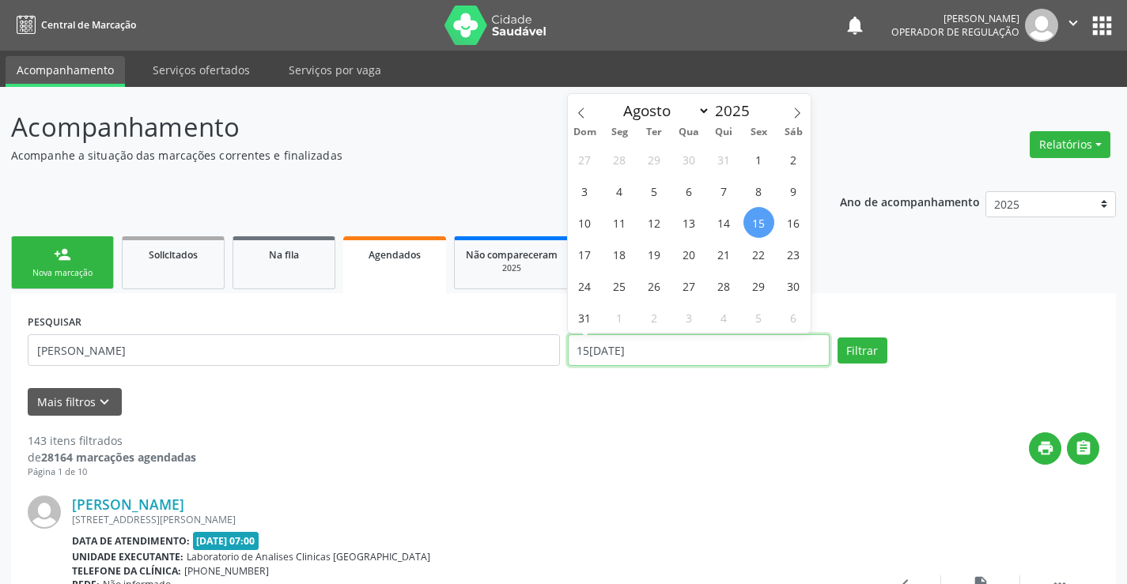
click at [678, 356] on input "15/08/2025" at bounding box center [699, 351] width 262 height 32
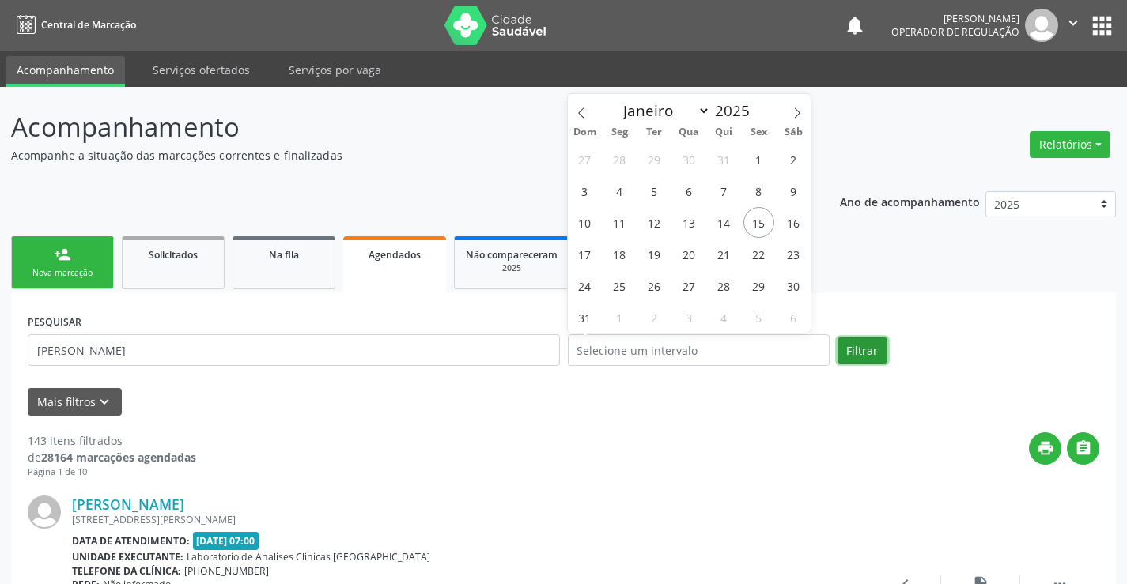
click at [873, 346] on button "Filtrar" at bounding box center [863, 351] width 50 height 27
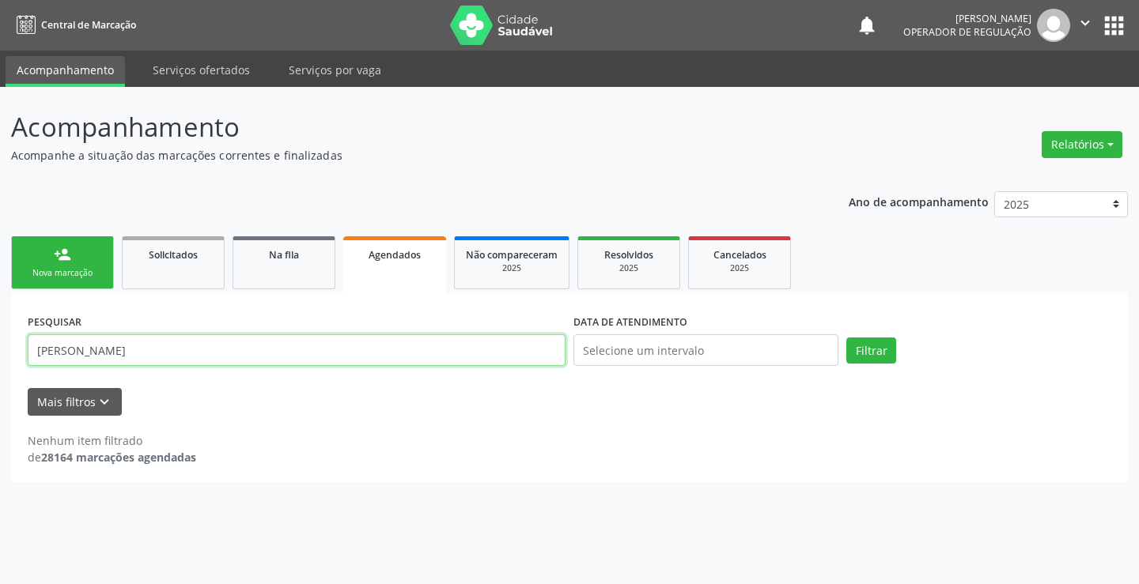
click at [257, 363] on input "amanda roberta" at bounding box center [297, 351] width 538 height 32
type input "roberta amanda"
click at [883, 356] on button "Filtrar" at bounding box center [871, 351] width 50 height 27
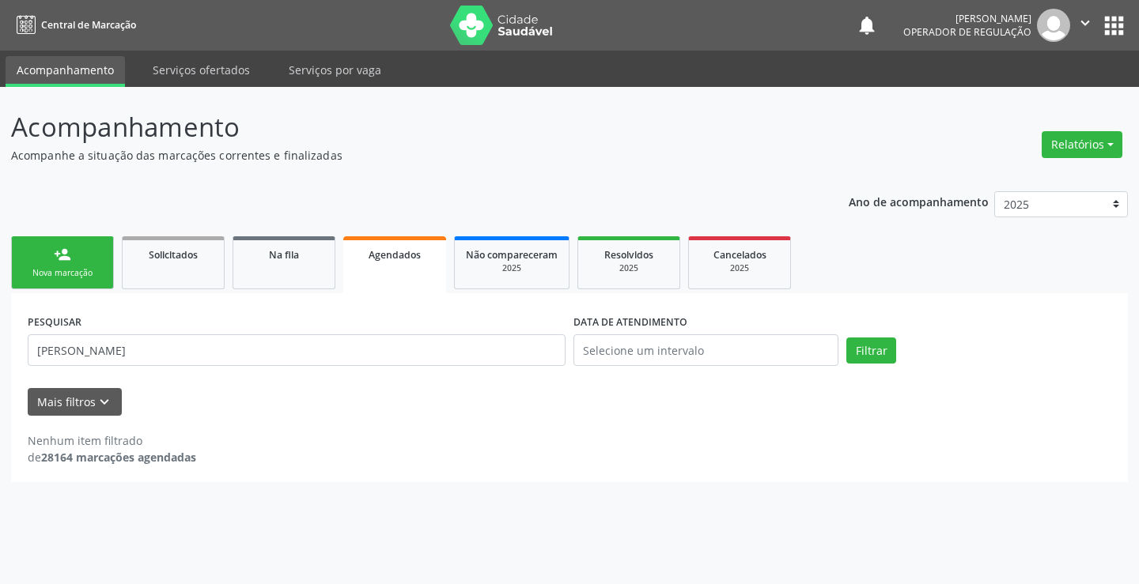
click at [37, 252] on link "person_add Nova marcação" at bounding box center [62, 262] width 103 height 53
